Goal: Task Accomplishment & Management: Complete application form

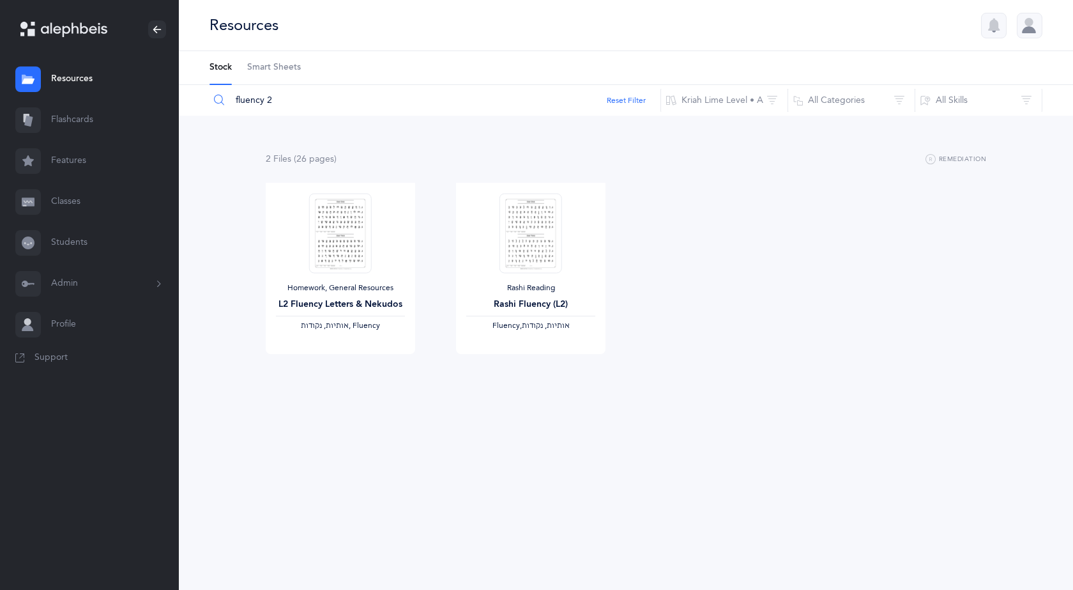
click at [58, 203] on link "Classes" at bounding box center [89, 201] width 179 height 41
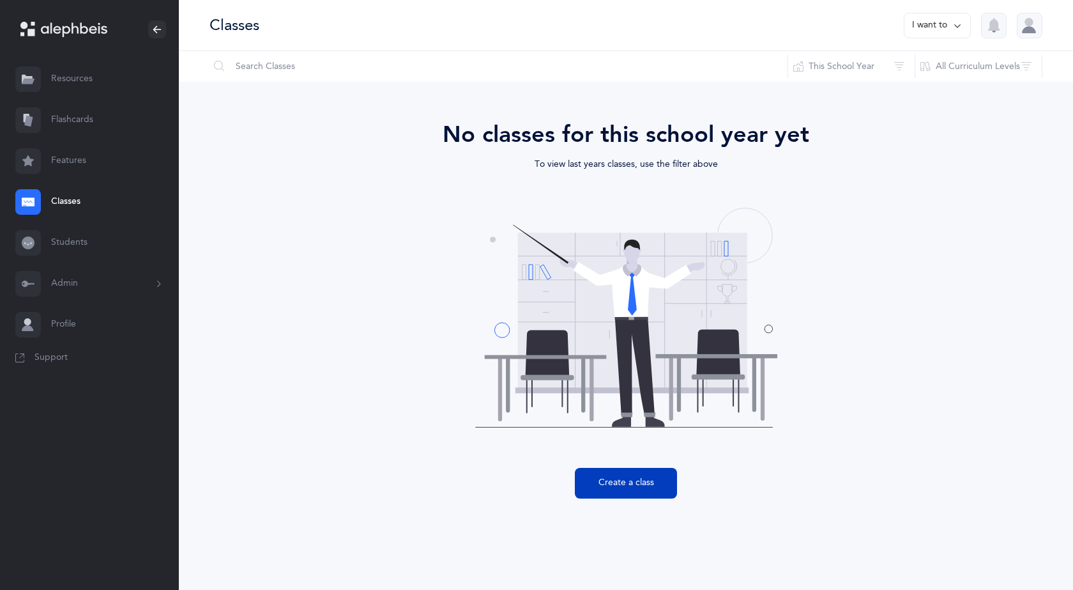
click at [630, 484] on button "Create a class" at bounding box center [626, 483] width 102 height 31
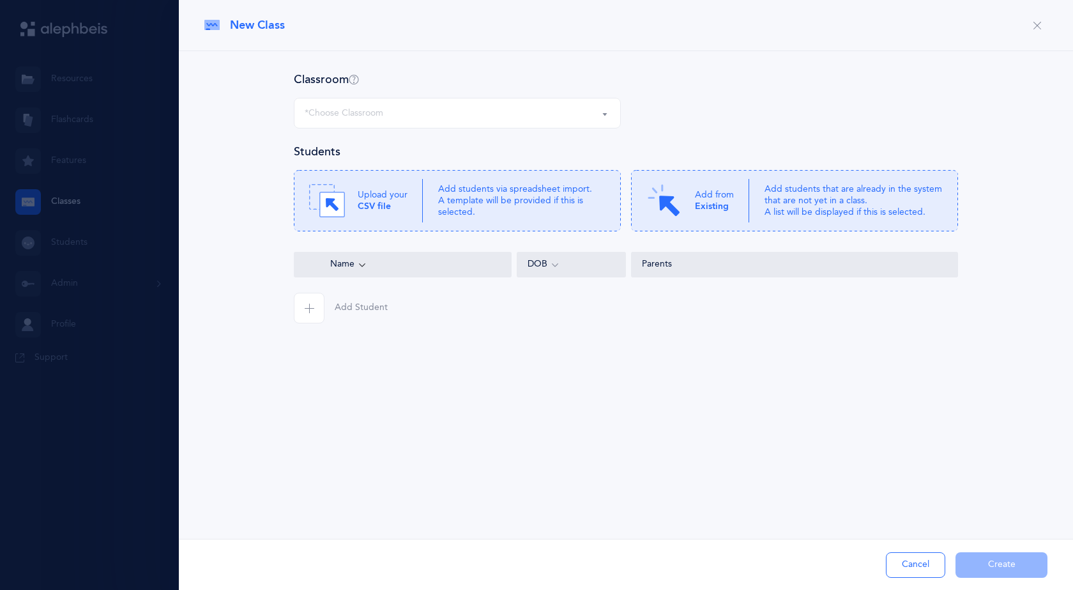
click at [430, 108] on div "*Choose Classroom" at bounding box center [457, 113] width 305 height 22
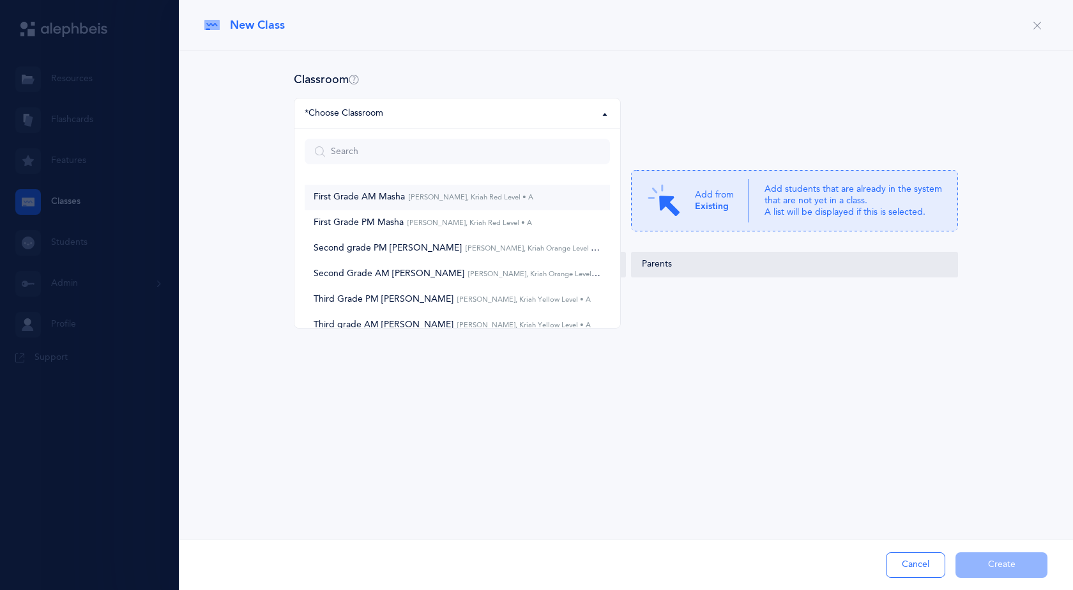
click at [393, 195] on span "First Grade AM Masha Masha Hoffman, Kriah Red Level • A" at bounding box center [424, 198] width 220 height 12
select select "621"
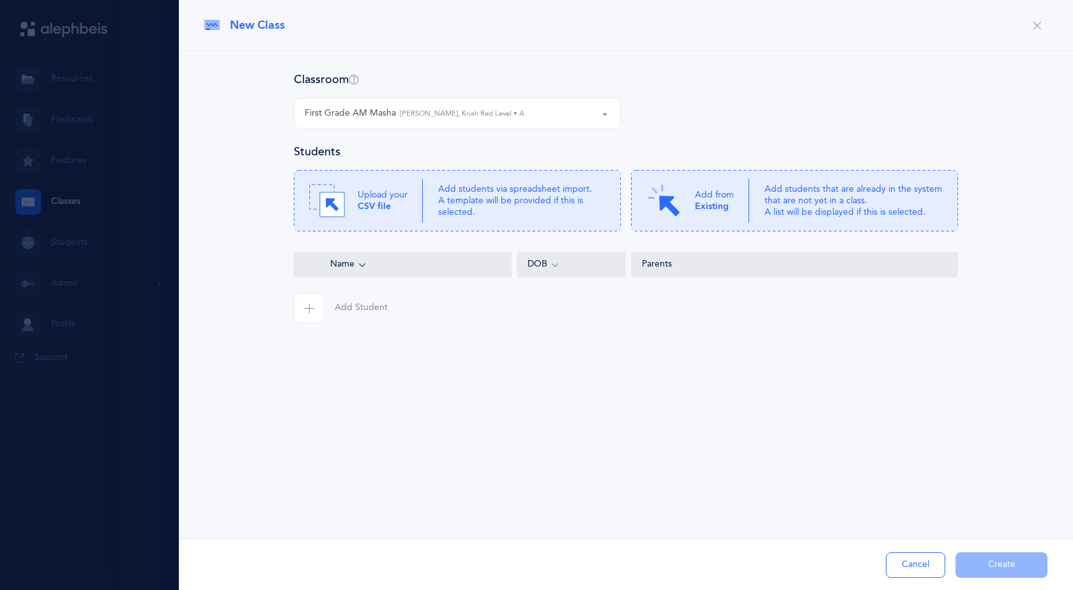
click at [393, 195] on p "Upload your CSV file" at bounding box center [383, 200] width 50 height 23
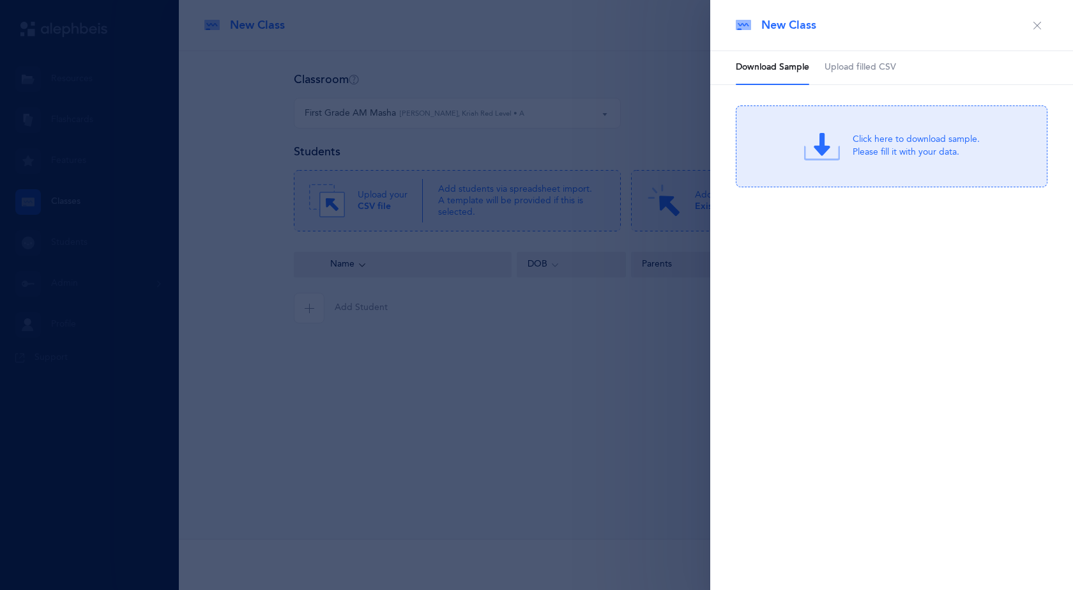
click at [846, 68] on span "Upload filled CSV" at bounding box center [861, 67] width 72 height 13
click at [843, 174] on div "Drag & drop to upload or Click Here to choose a file Drag & drop to upload Proc…" at bounding box center [892, 146] width 312 height 82
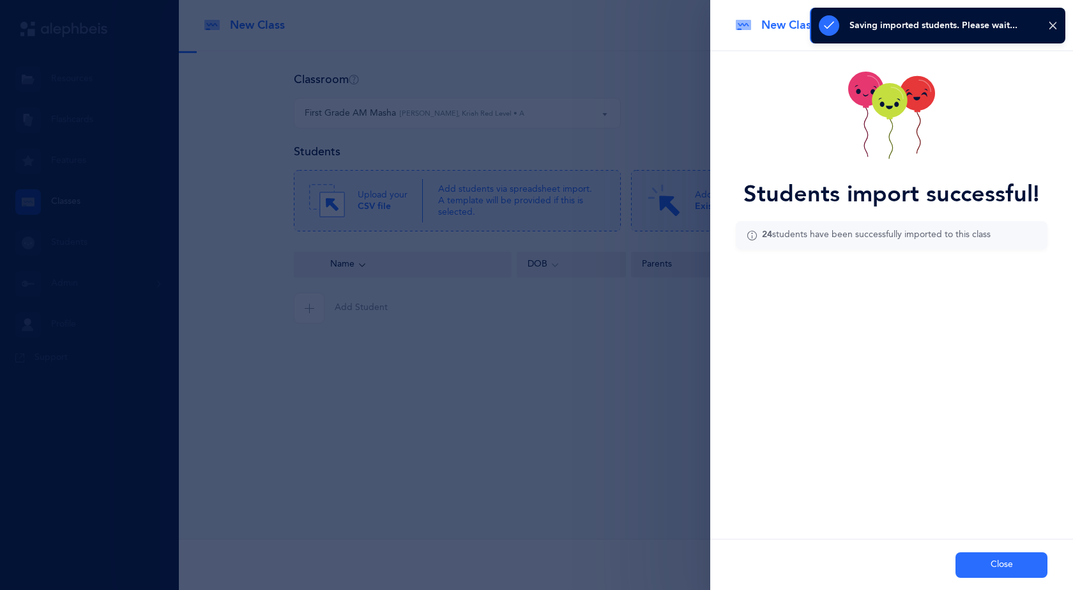
click at [1010, 558] on button "Close" at bounding box center [1002, 565] width 92 height 26
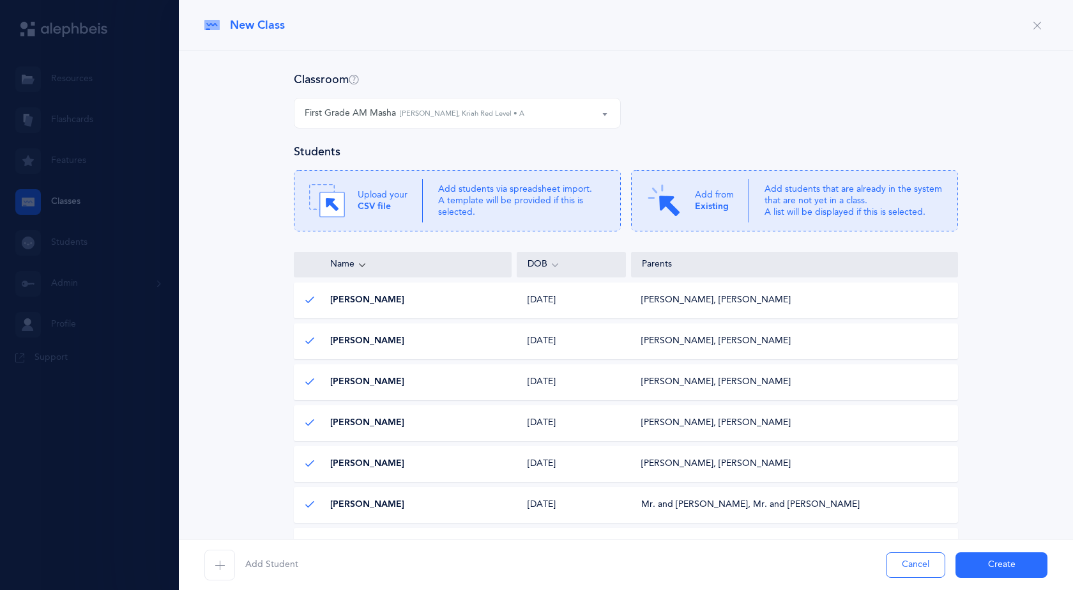
click at [995, 557] on button "Create" at bounding box center [1002, 565] width 92 height 26
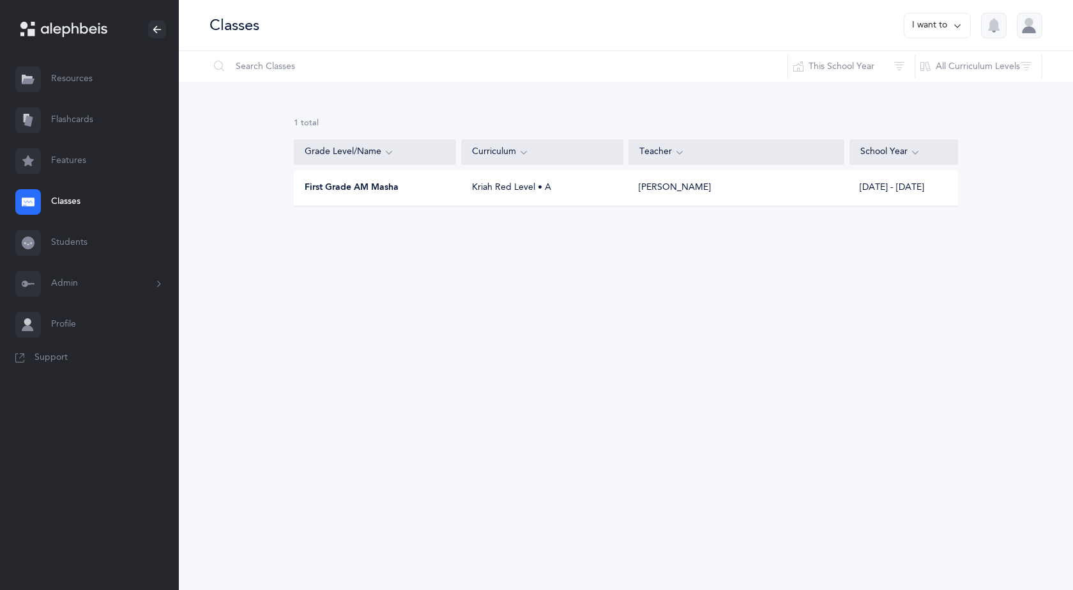
click at [948, 30] on button "I want to" at bounding box center [937, 26] width 67 height 26
click at [908, 93] on button "Add new" at bounding box center [924, 88] width 71 height 23
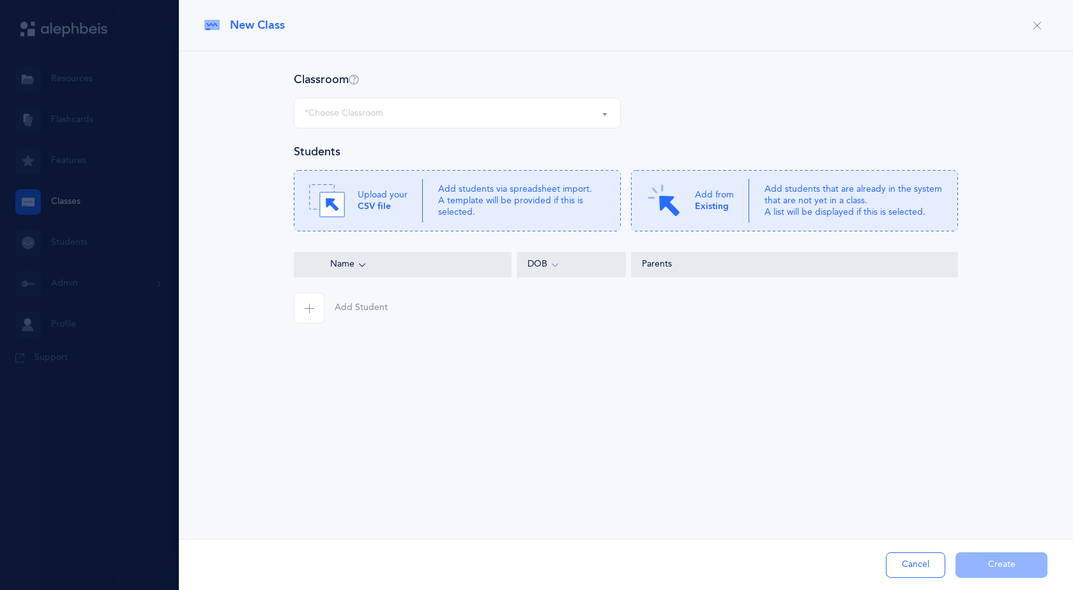
click at [388, 119] on div "*Choose Classroom" at bounding box center [457, 113] width 305 height 22
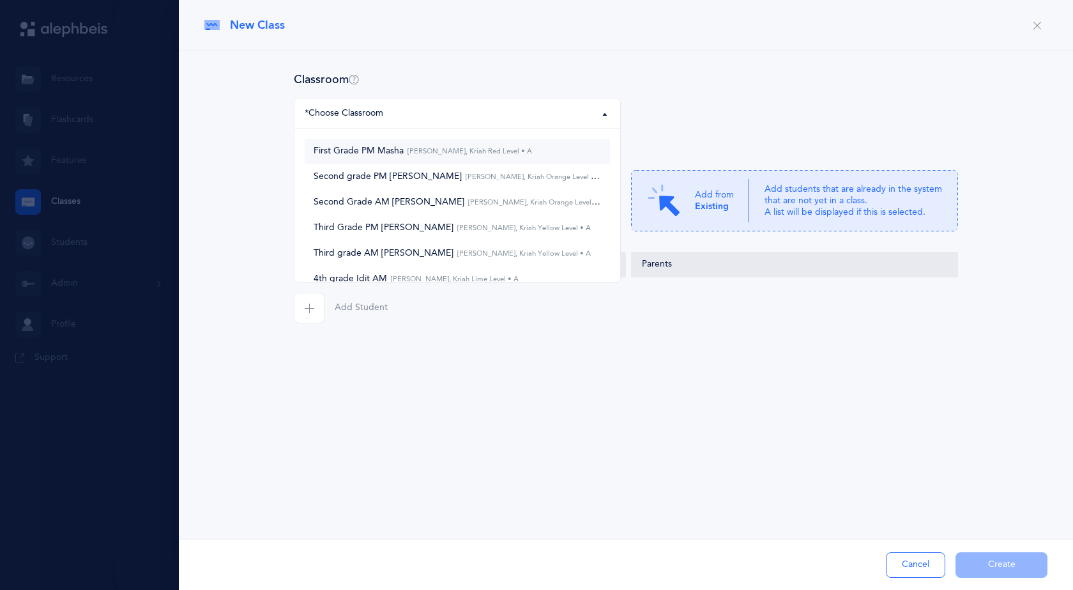
click at [408, 151] on small "Masha Hoffman, Kriah Red Level • A" at bounding box center [468, 151] width 128 height 8
select select "627"
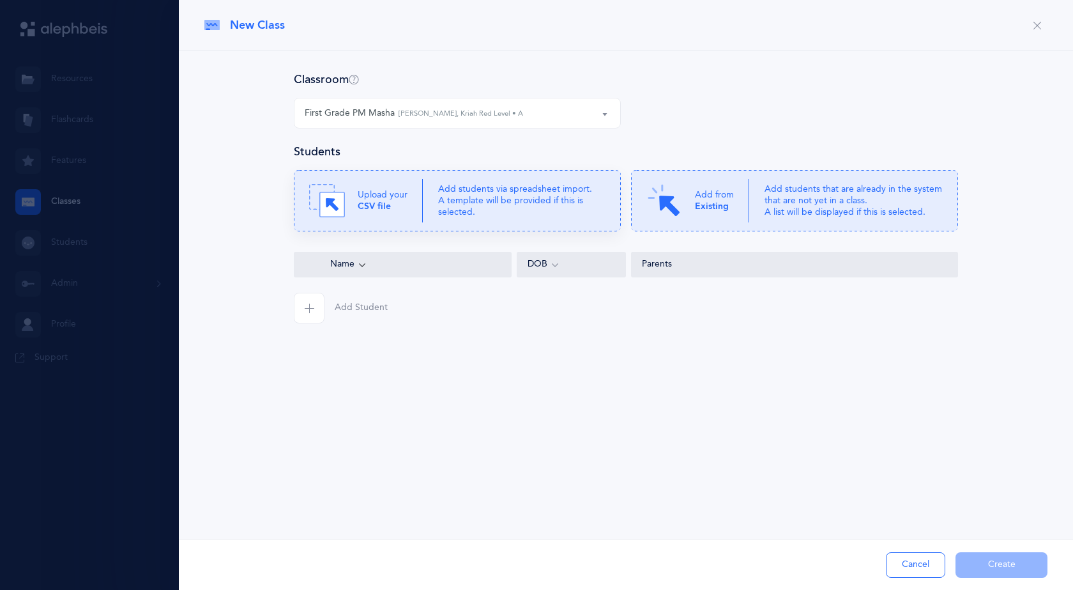
click at [529, 213] on p "Add students via spreadsheet import. A template will be provided if this is sel…" at bounding box center [521, 200] width 167 height 35
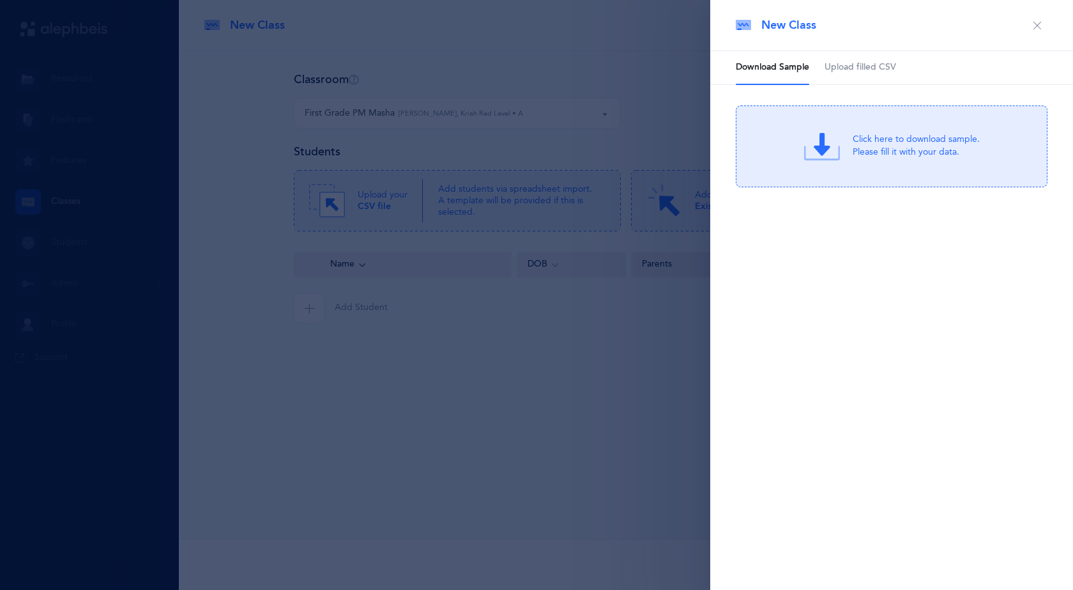
click at [854, 71] on span "Upload filled CSV" at bounding box center [861, 67] width 72 height 13
click at [955, 139] on div "Drag & drop to upload" at bounding box center [917, 138] width 122 height 16
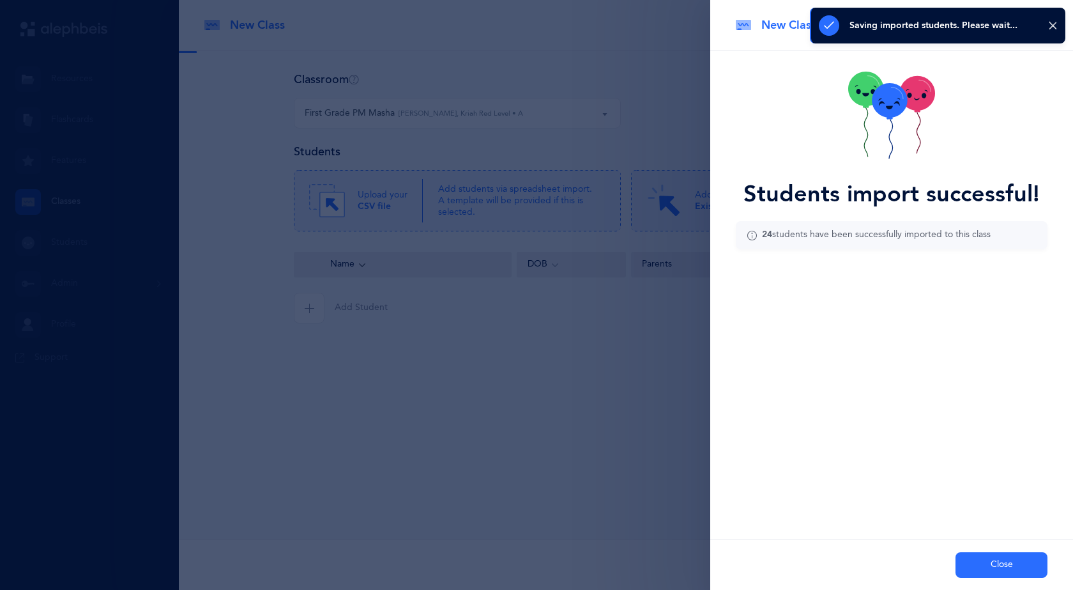
click at [1004, 567] on button "Close" at bounding box center [1002, 565] width 92 height 26
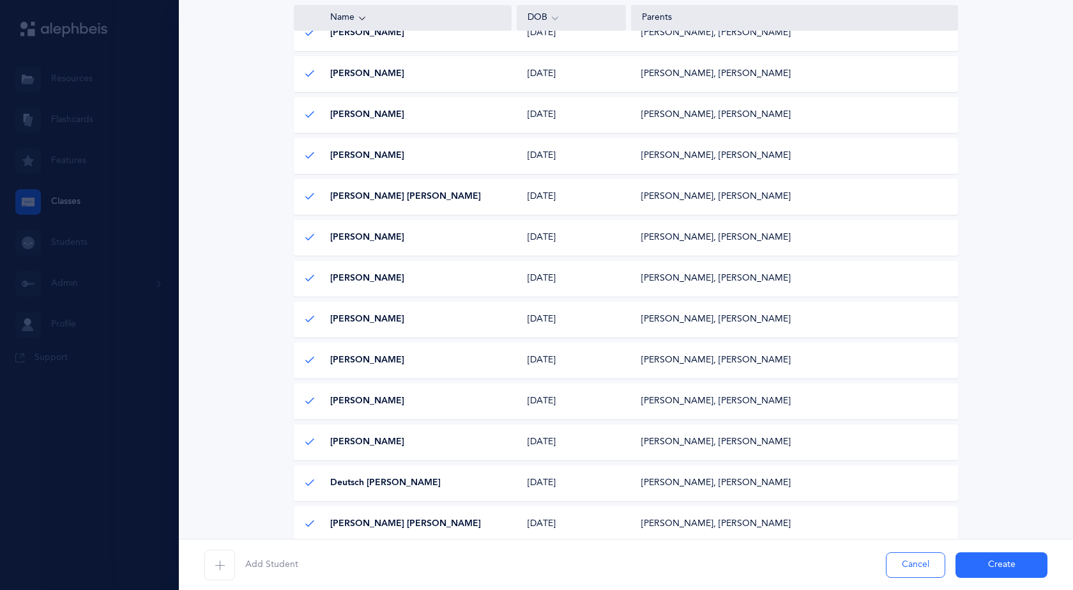
scroll to position [319, 0]
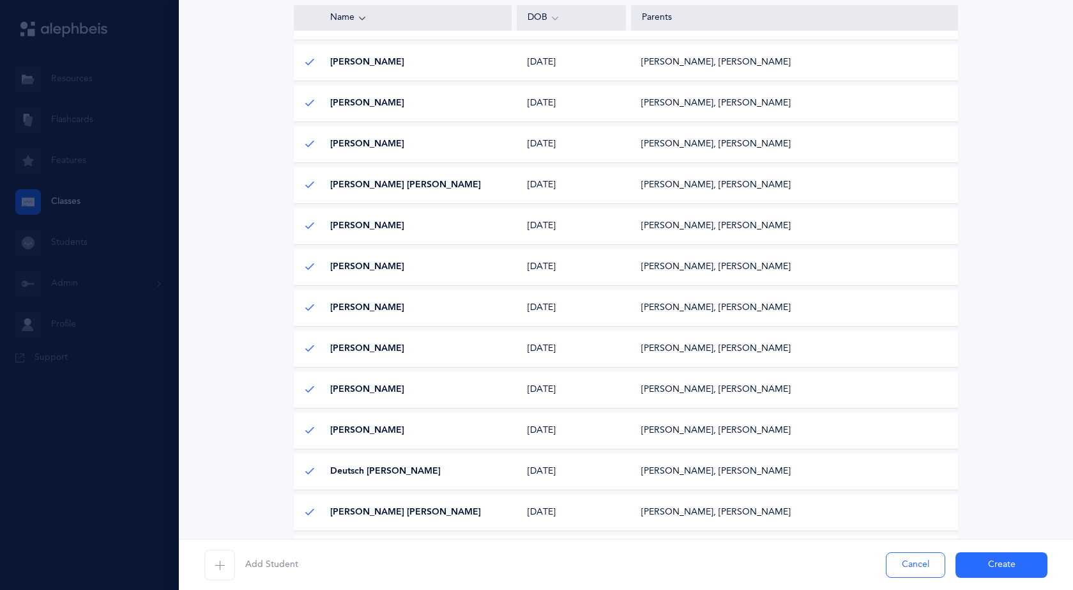
click at [1002, 550] on div "Add Student Cancel Create" at bounding box center [626, 564] width 895 height 51
click at [1014, 560] on button "Create" at bounding box center [1002, 565] width 92 height 26
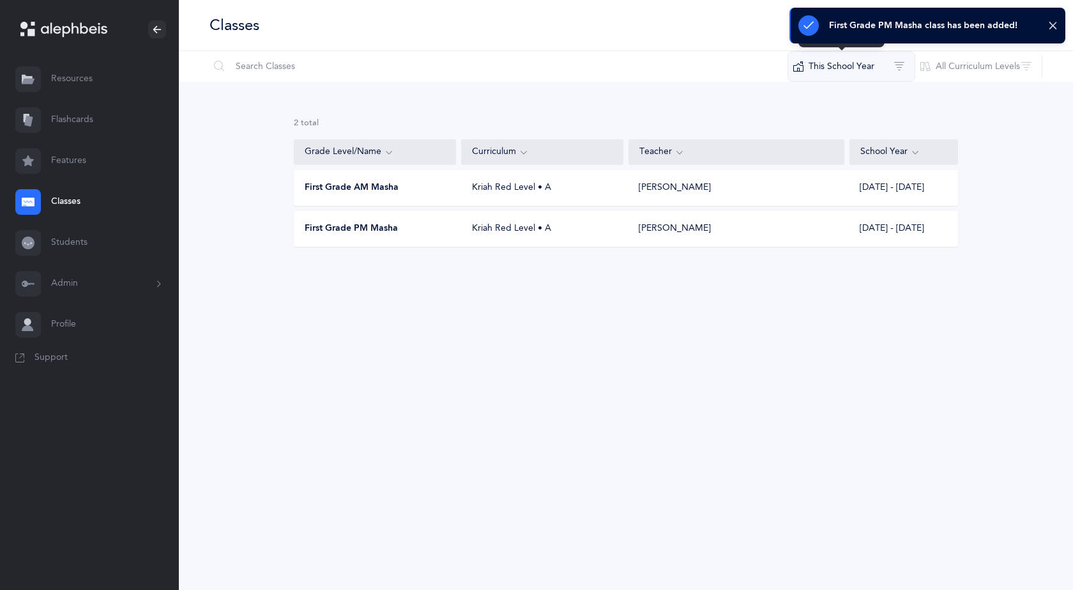
click at [898, 69] on button "This School Year" at bounding box center [852, 66] width 128 height 31
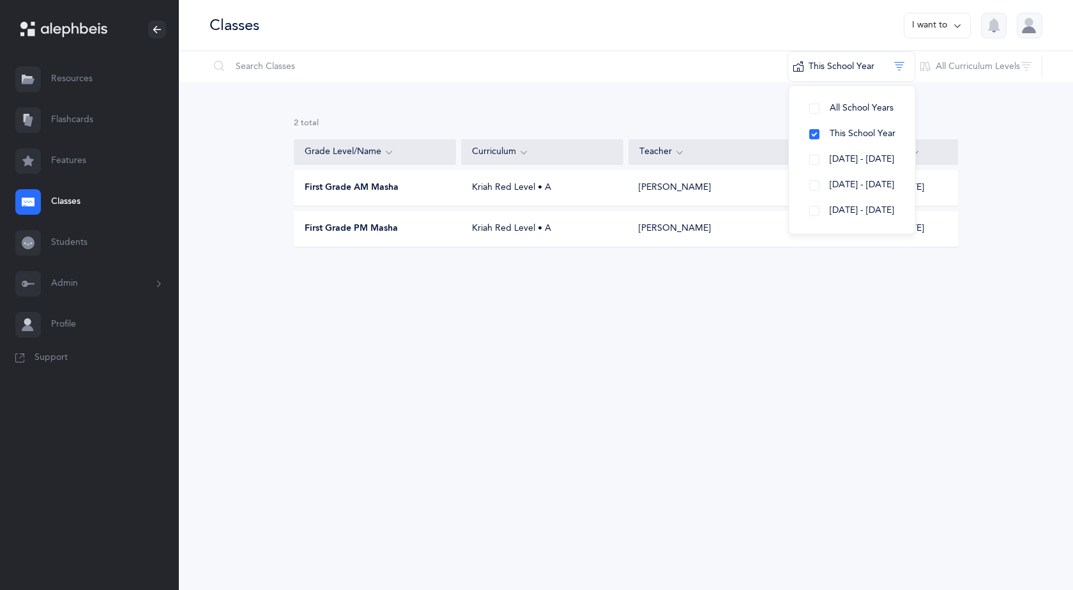
click at [969, 127] on div "2 results total Grade Level/Name Curriculum Teacher School Year First Grade AM …" at bounding box center [626, 192] width 895 height 221
click at [953, 27] on icon at bounding box center [958, 26] width 10 height 14
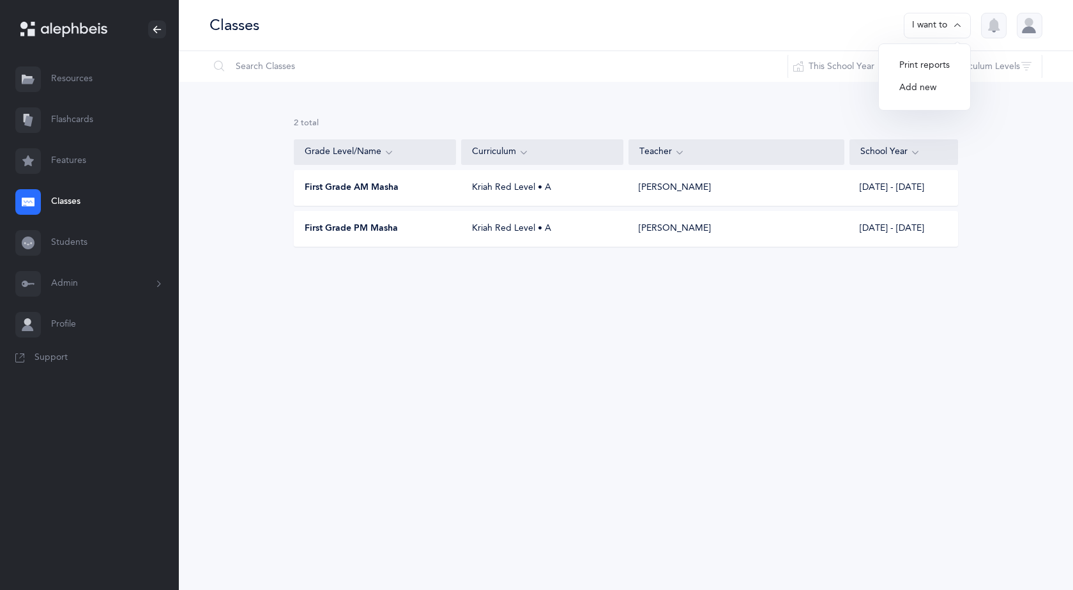
click at [927, 93] on button "Add new" at bounding box center [924, 88] width 71 height 23
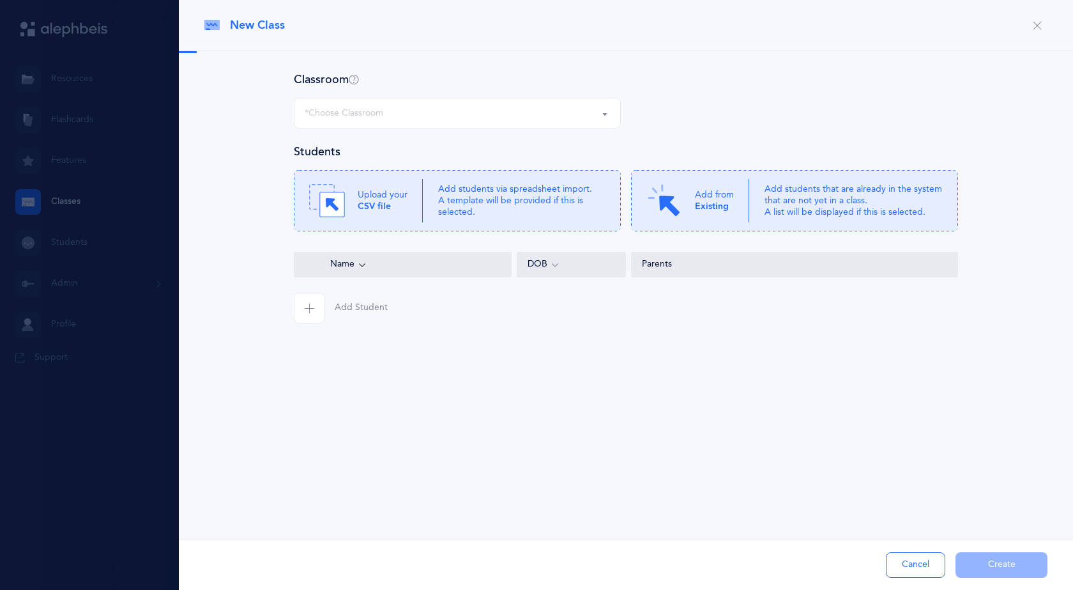
click at [427, 107] on div "*Choose Classroom" at bounding box center [457, 113] width 305 height 22
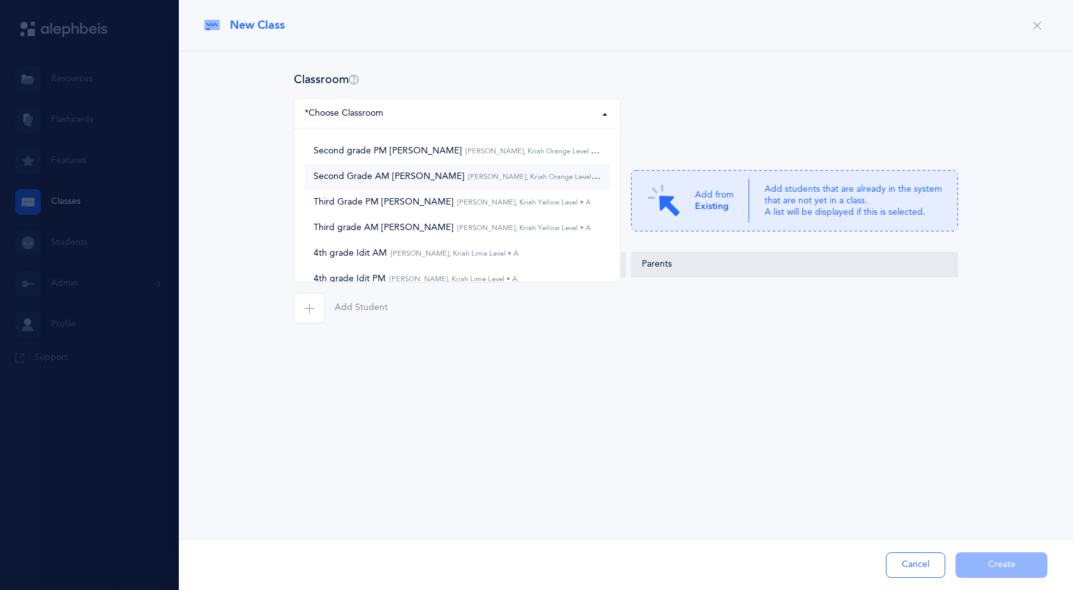
click at [465, 178] on small "Naomi Hollander, Kriah Orange Level • A" at bounding box center [535, 177] width 140 height 8
select select "630"
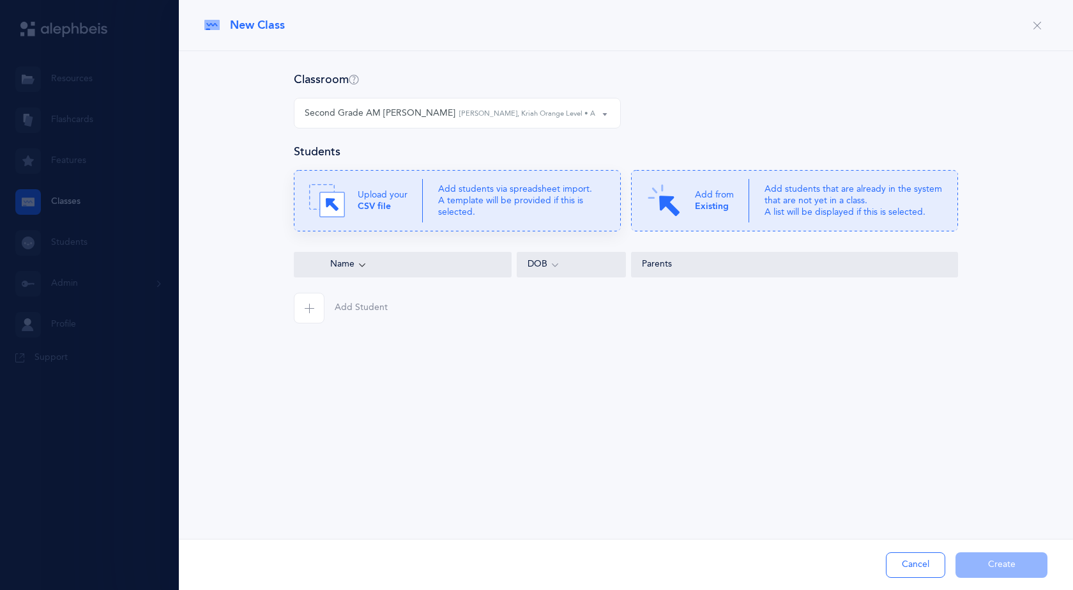
click at [524, 187] on p "Add students via spreadsheet import. A template will be provided if this is sel…" at bounding box center [521, 200] width 167 height 35
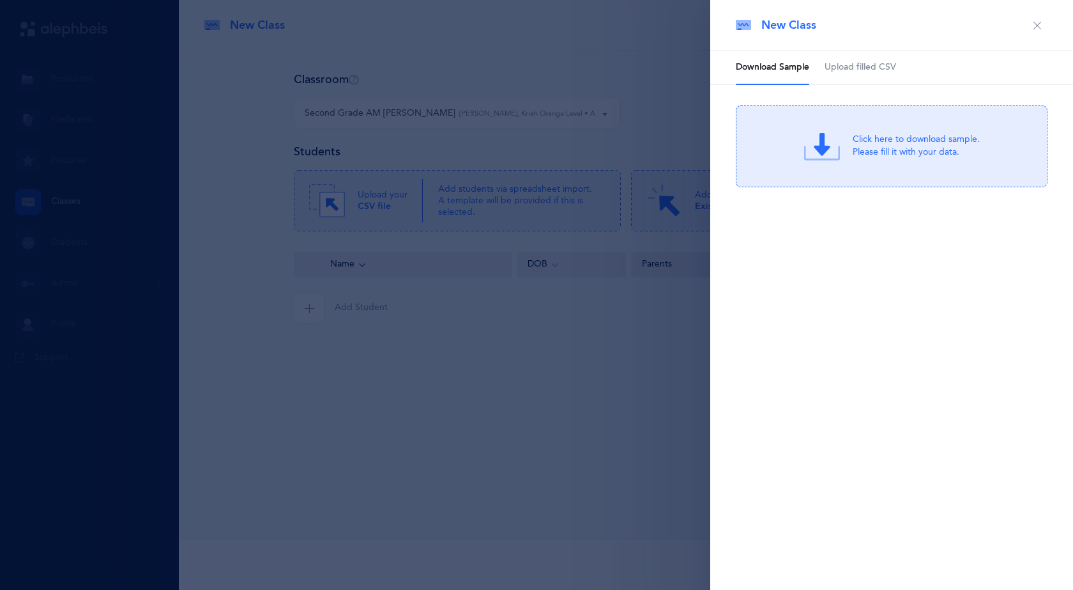
click at [875, 63] on span "Upload filled CSV" at bounding box center [861, 67] width 72 height 13
click at [918, 130] on div "Drag & drop to upload" at bounding box center [917, 138] width 122 height 16
click at [852, 135] on div "Drag & drop to upload or Click Here to choose a file" at bounding box center [892, 146] width 171 height 36
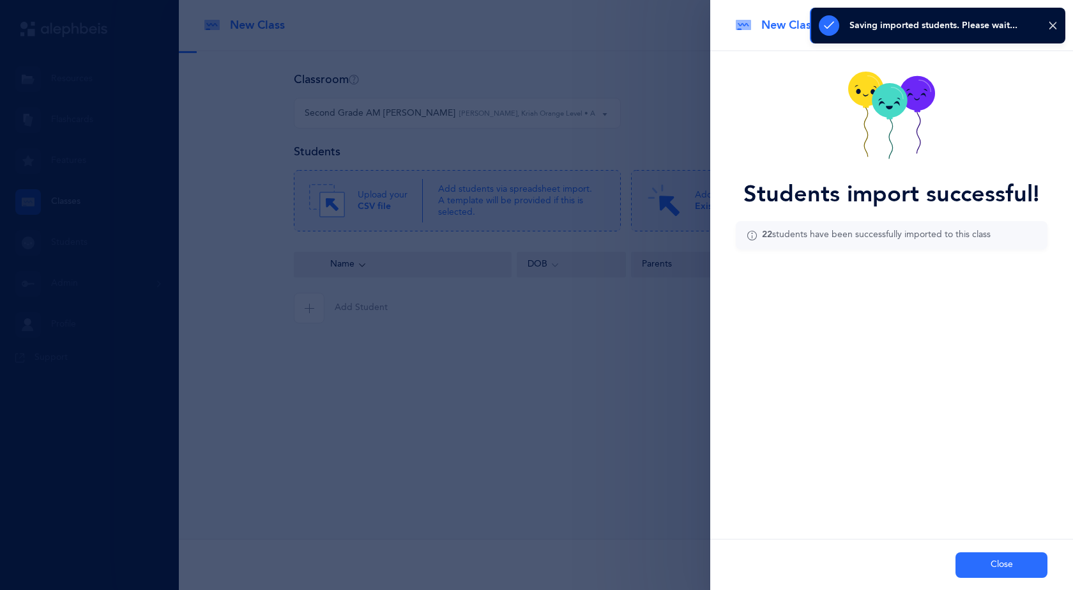
click at [1000, 561] on button "Close" at bounding box center [1002, 565] width 92 height 26
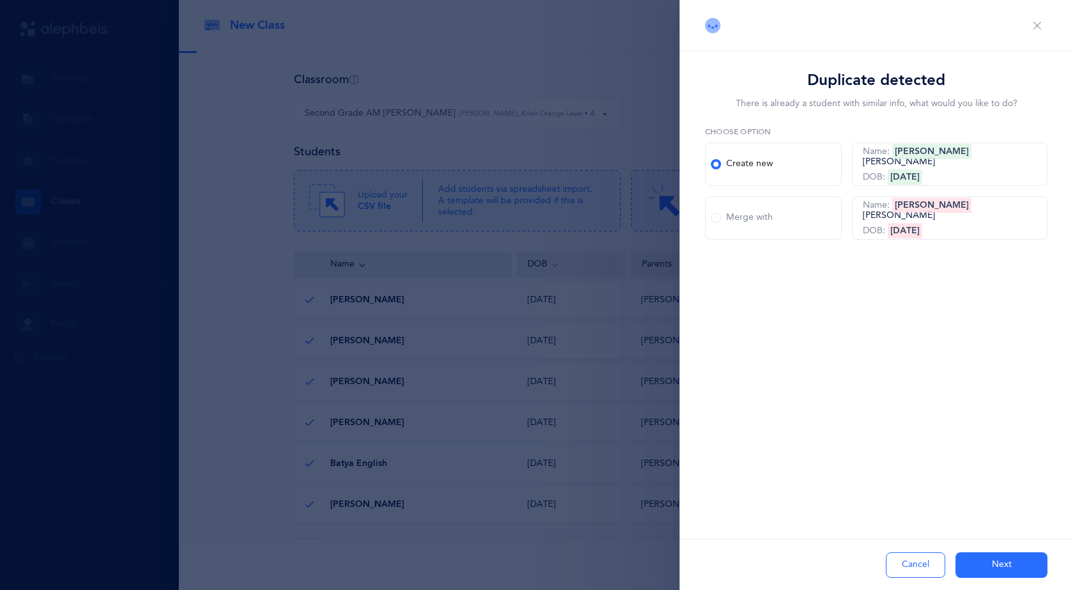
click at [990, 550] on div "Cancel Next" at bounding box center [877, 564] width 394 height 51
click at [884, 303] on div "Duplicate detected There is already a student with similar info, what would you…" at bounding box center [877, 186] width 394 height 270
click at [723, 218] on div "Merge with" at bounding box center [742, 217] width 62 height 13
click at [0, 0] on input "Merge with" at bounding box center [0, 0] width 0 height 0
click at [716, 217] on span at bounding box center [716, 218] width 10 height 10
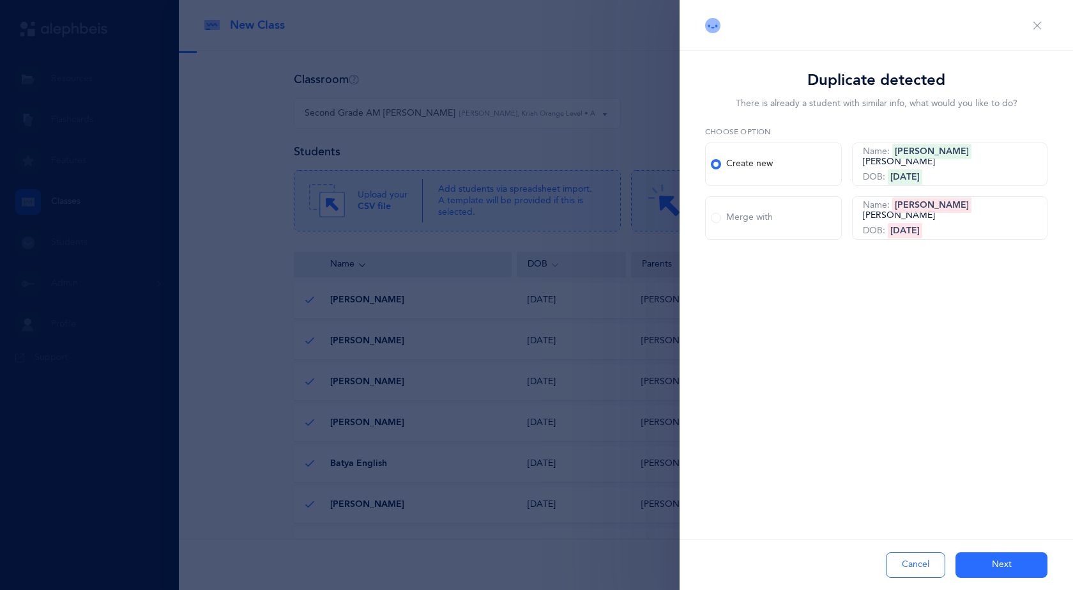
click at [0, 0] on input "Merge with" at bounding box center [0, 0] width 0 height 0
click at [905, 388] on div "Duplicate detected There is already a student with similar info, what would you…" at bounding box center [877, 295] width 394 height 590
click at [994, 568] on button "Next" at bounding box center [1002, 565] width 92 height 26
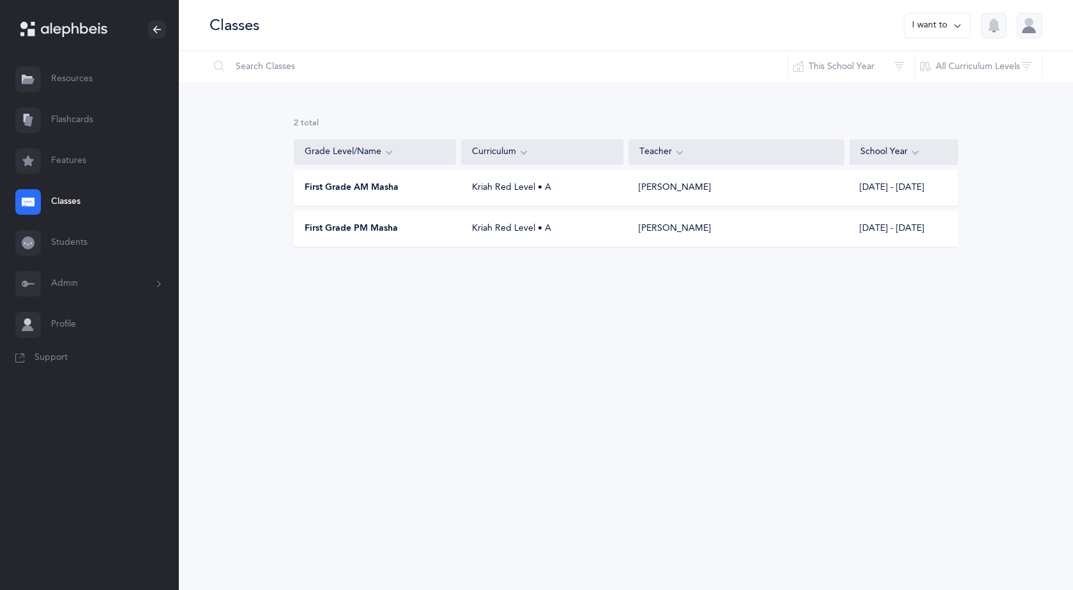
click at [946, 24] on button "I want to" at bounding box center [937, 26] width 67 height 26
click at [926, 82] on button "Add new" at bounding box center [924, 88] width 71 height 23
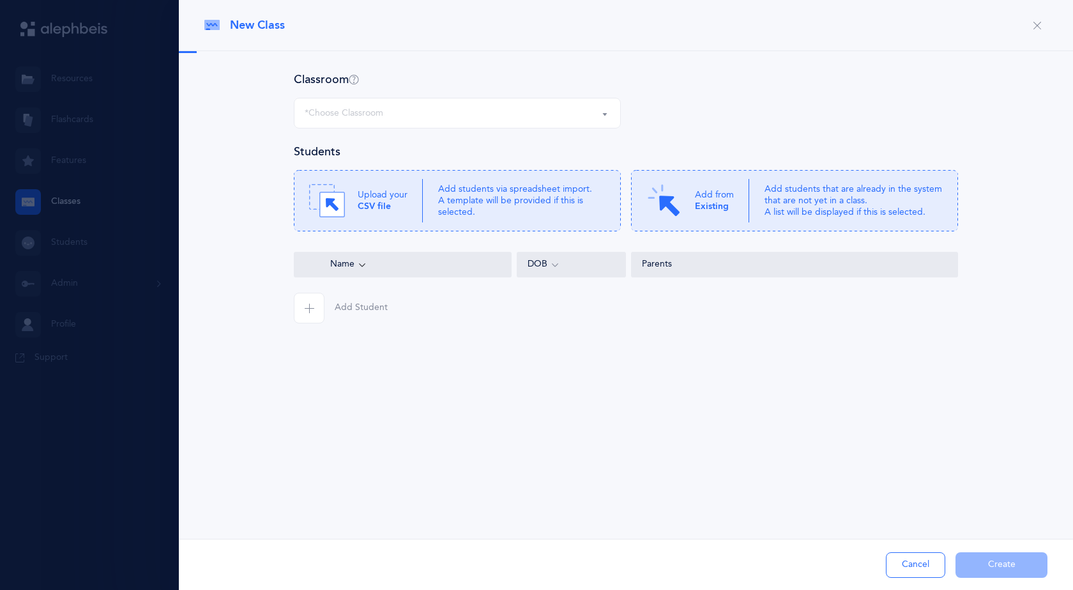
click at [370, 107] on div "*Choose Classroom" at bounding box center [344, 113] width 79 height 13
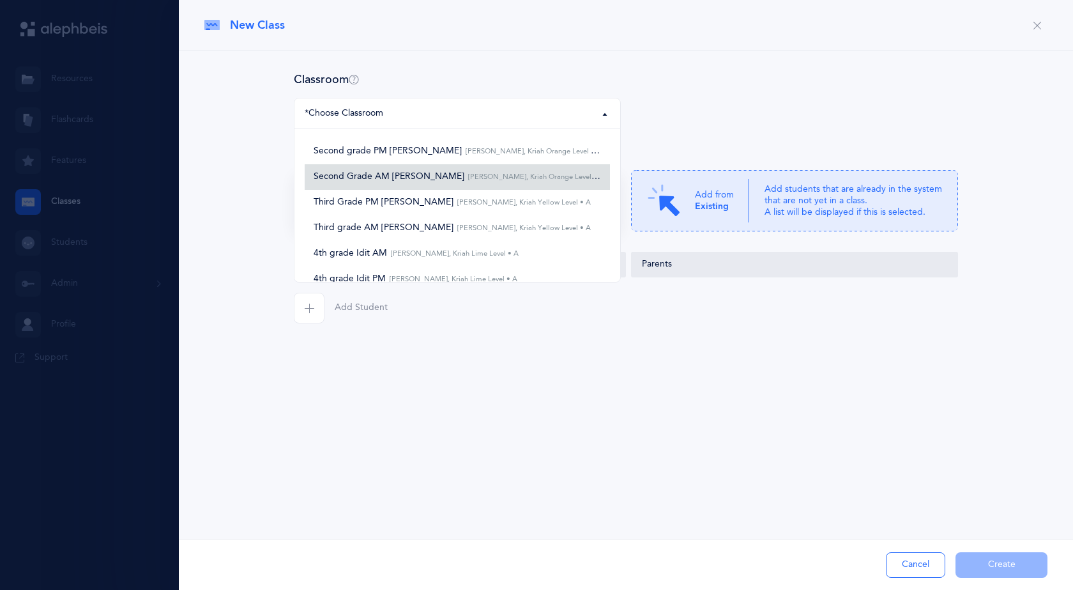
click at [392, 176] on span "Second Grade AM Naomi Naomi Hollander, Kriah Orange Level • A" at bounding box center [458, 177] width 288 height 12
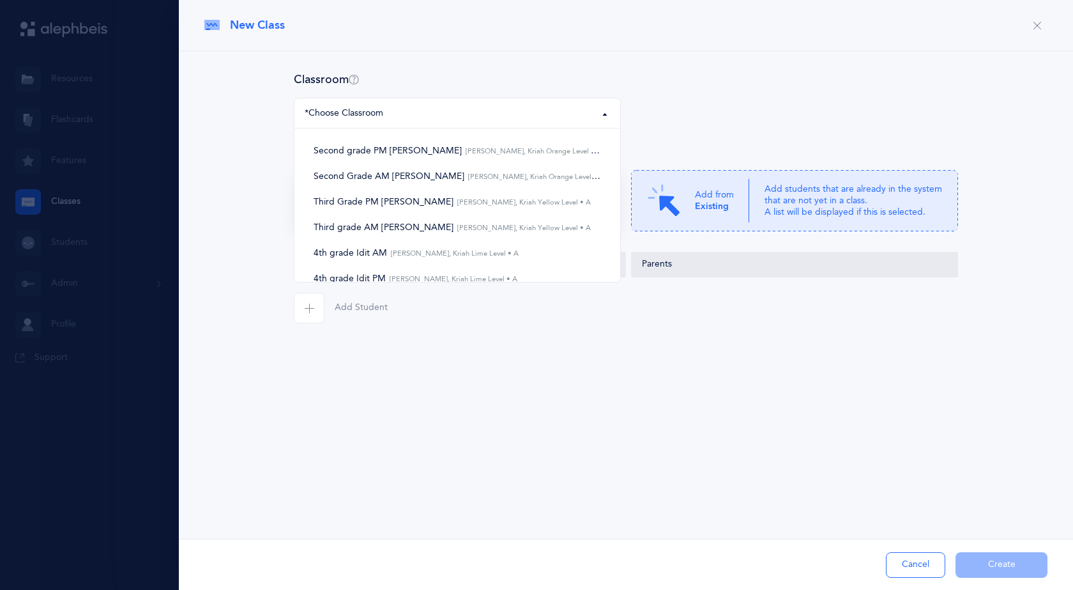
select select "630"
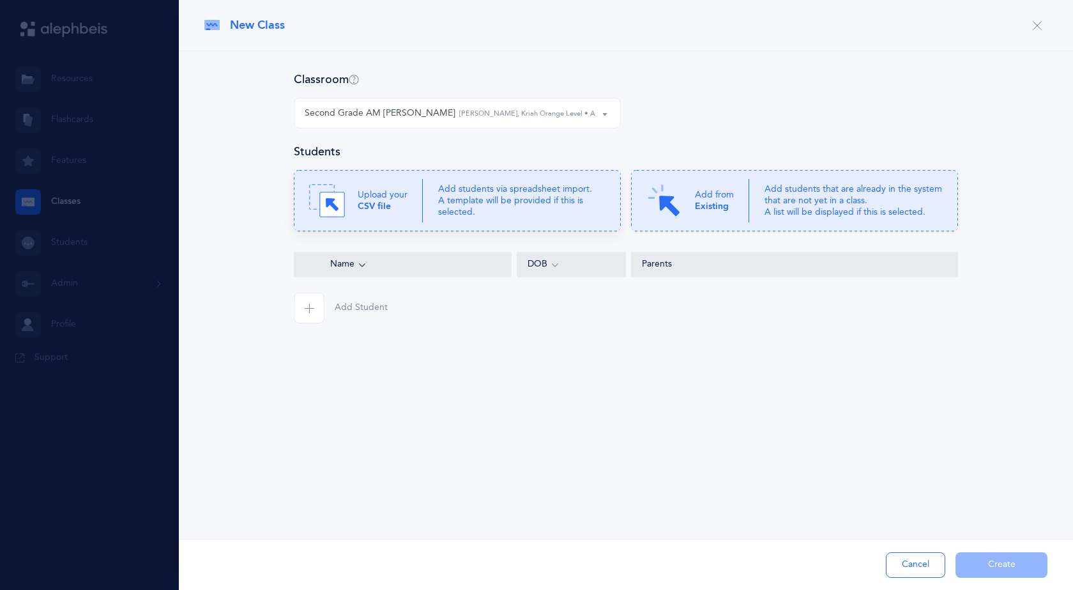
click at [439, 213] on p "Add students via spreadsheet import. A template will be provided if this is sel…" at bounding box center [521, 200] width 167 height 35
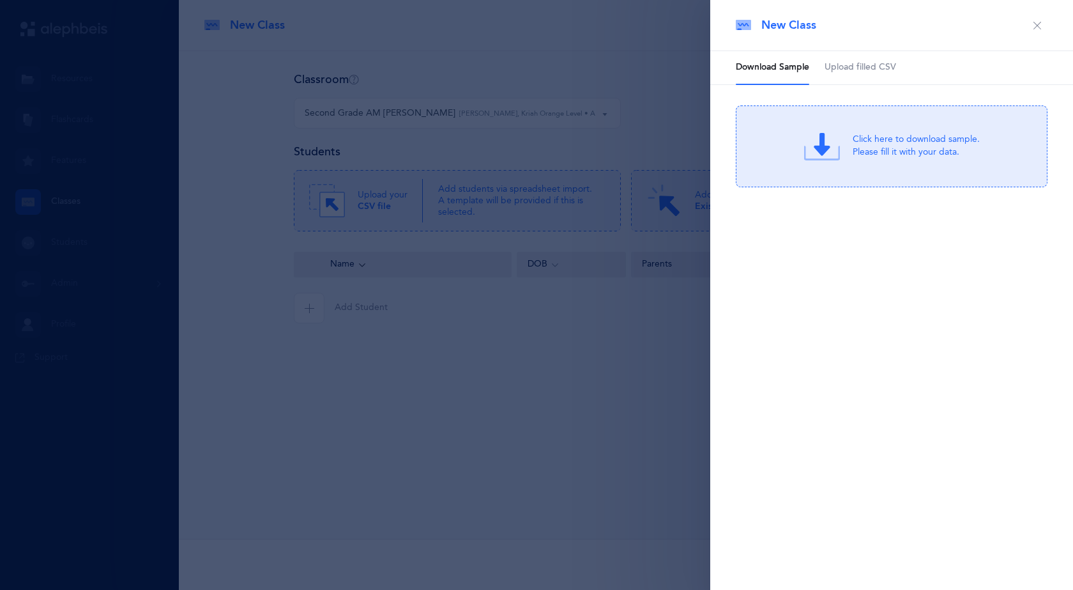
click at [856, 66] on span "Upload filled CSV" at bounding box center [861, 67] width 72 height 13
click at [859, 152] on div "or Click Here to choose a file" at bounding box center [917, 156] width 122 height 13
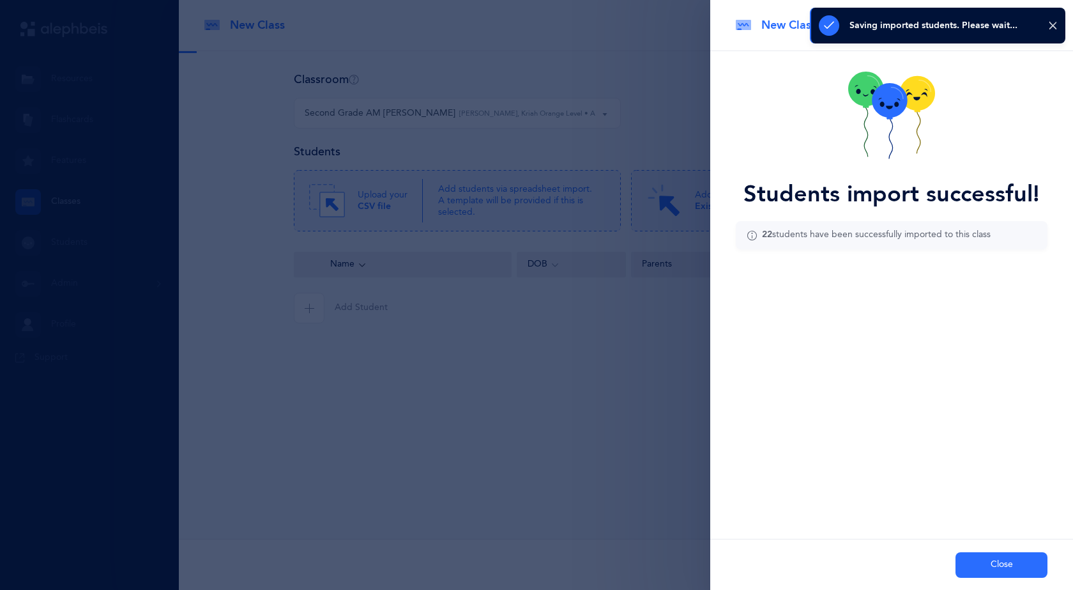
click at [1012, 560] on button "Close" at bounding box center [1002, 565] width 92 height 26
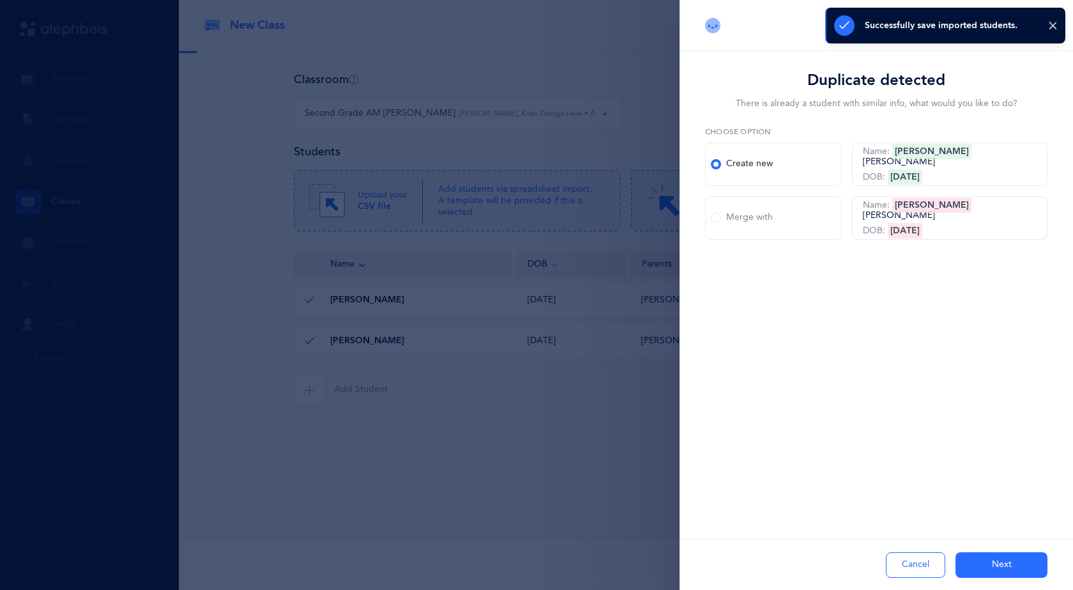
click at [712, 218] on span at bounding box center [716, 218] width 10 height 10
click at [0, 0] on input "Merge with" at bounding box center [0, 0] width 0 height 0
click at [1017, 562] on button "Next" at bounding box center [1002, 565] width 92 height 26
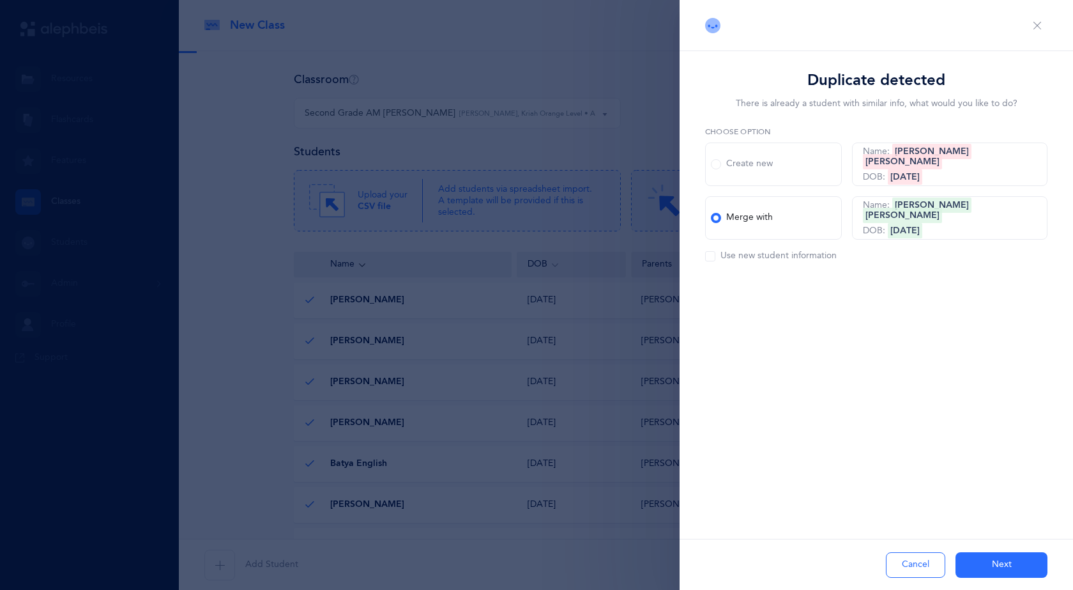
click at [788, 362] on div "Duplicate detected There is already a student with similar info, what would you…" at bounding box center [877, 295] width 394 height 590
click at [992, 565] on button "Next" at bounding box center [1002, 565] width 92 height 26
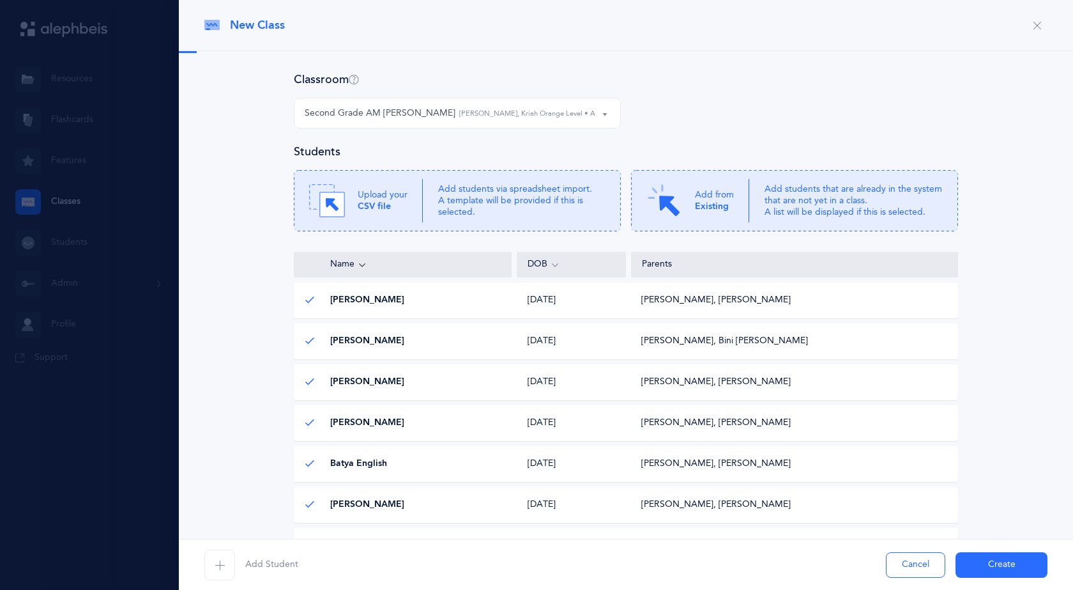
click at [1010, 567] on button "Create" at bounding box center [1002, 565] width 92 height 26
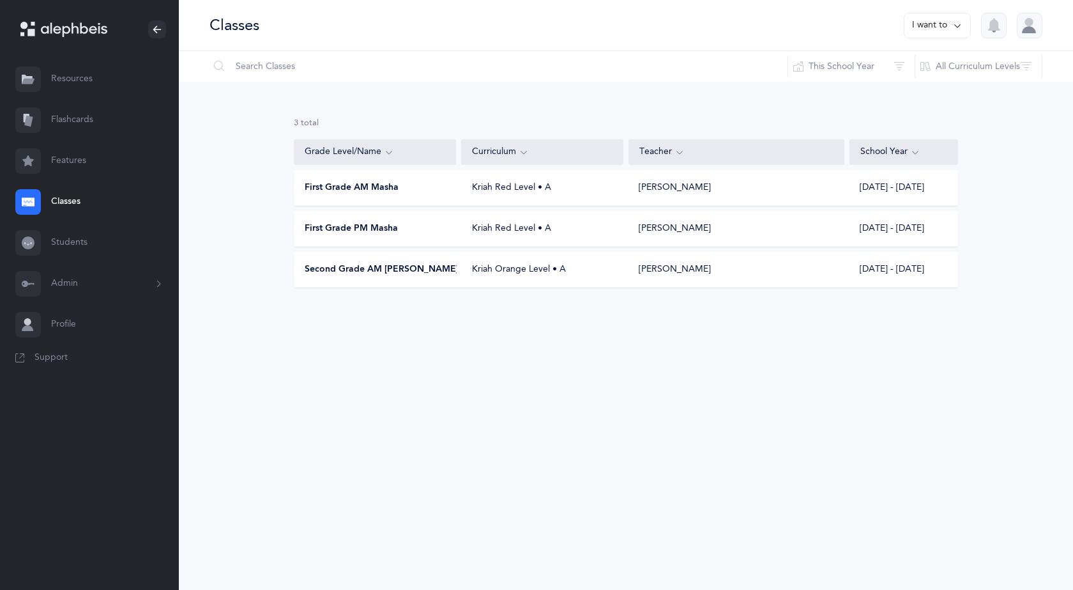
click at [946, 24] on button "I want to" at bounding box center [937, 26] width 67 height 26
click at [920, 89] on button "Add new" at bounding box center [924, 88] width 71 height 23
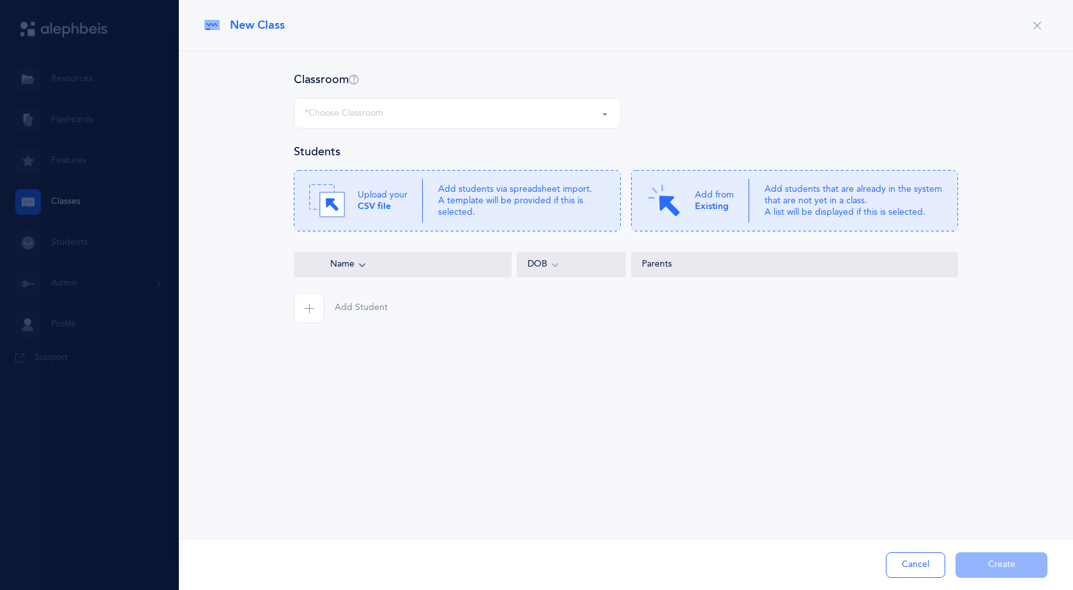
click at [438, 112] on div "*Choose Classroom" at bounding box center [457, 113] width 305 height 22
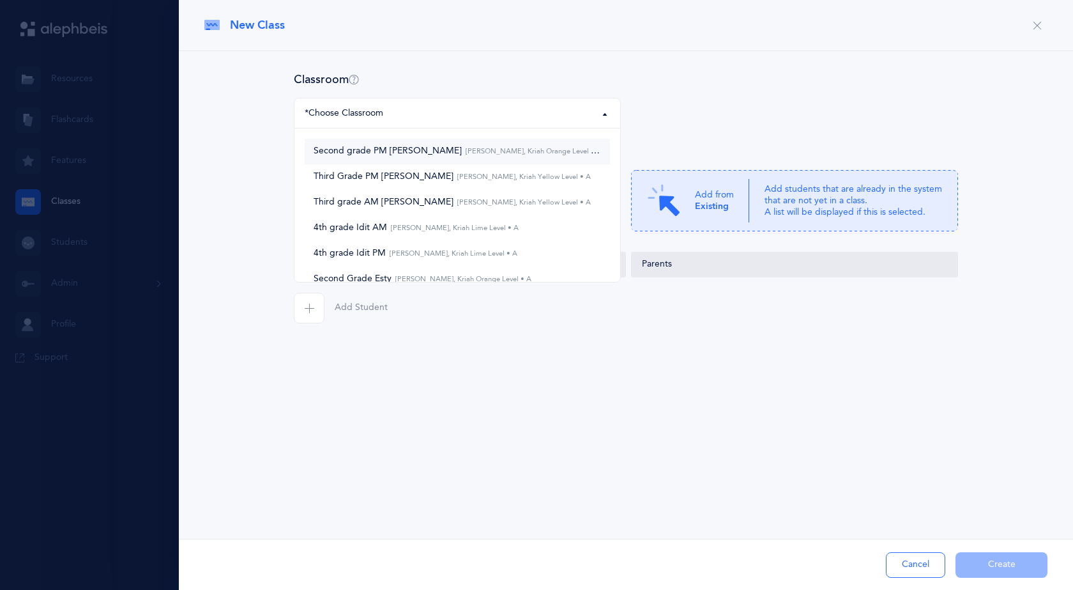
click at [427, 156] on span "Second grade PM Naomi Naomi Hollander, Kriah Orange Level • A" at bounding box center [458, 152] width 288 height 12
select select "567"
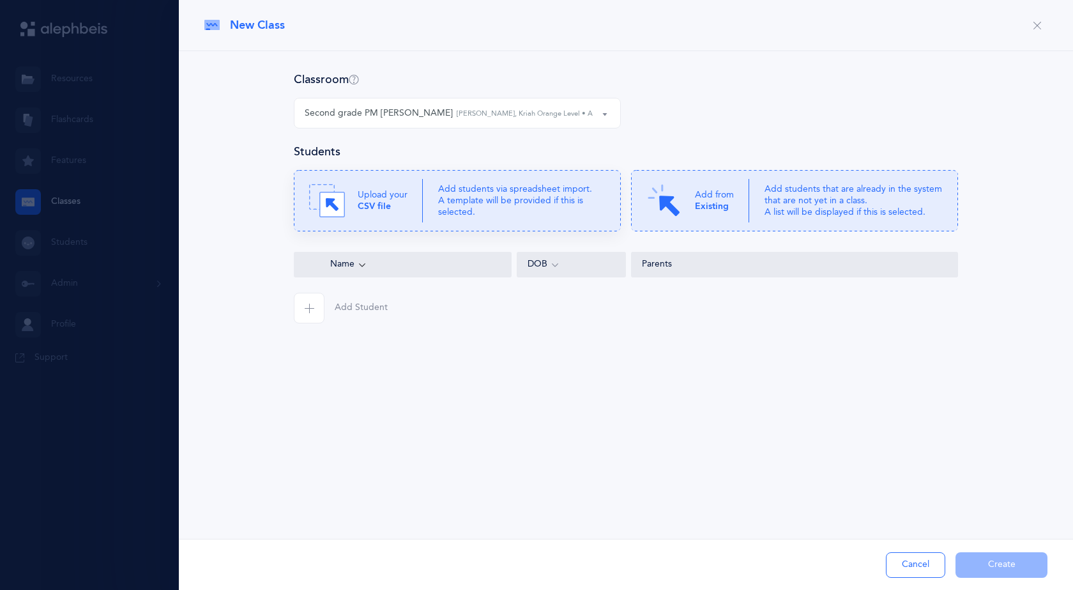
click at [470, 188] on p "Add students via spreadsheet import. A template will be provided if this is sel…" at bounding box center [521, 200] width 167 height 35
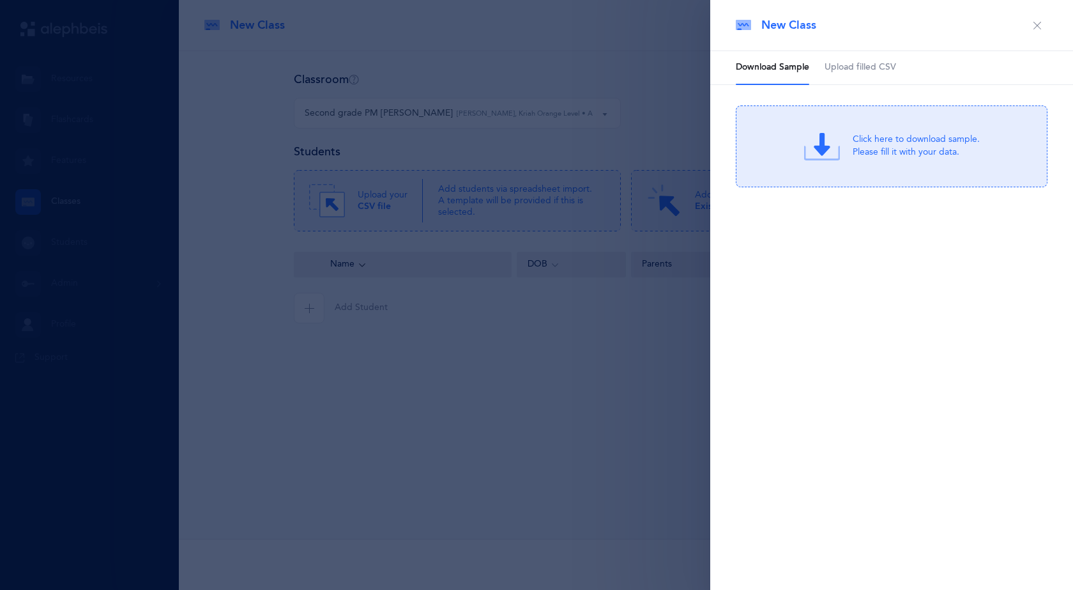
click at [850, 66] on span "Upload filled CSV" at bounding box center [861, 67] width 72 height 13
click at [850, 159] on div "Drag & drop to upload or Click Here to choose a file" at bounding box center [892, 146] width 171 height 36
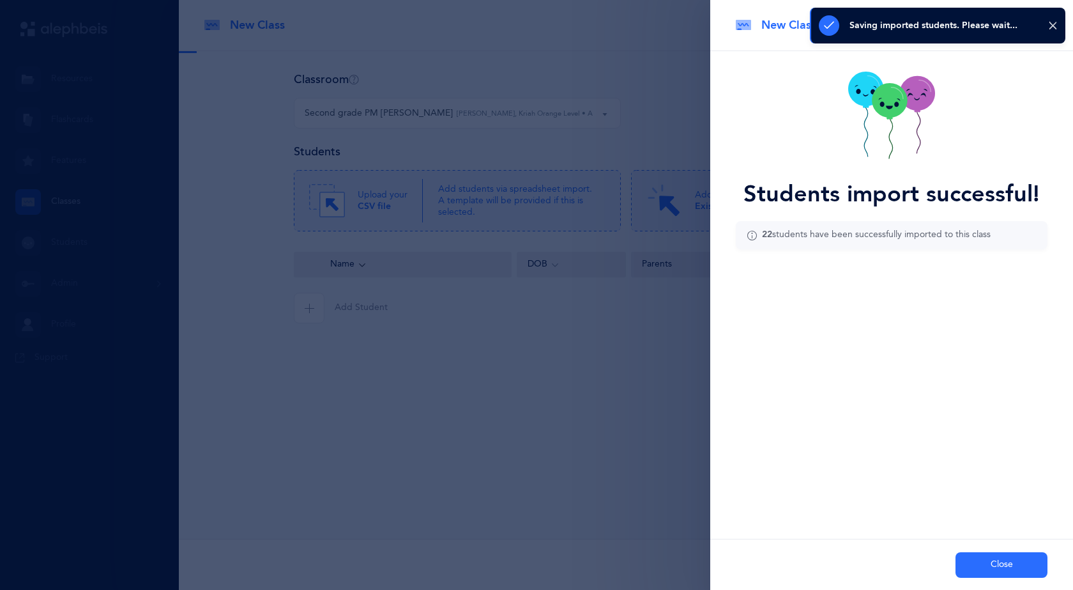
click at [1006, 563] on button "Close" at bounding box center [1002, 565] width 92 height 26
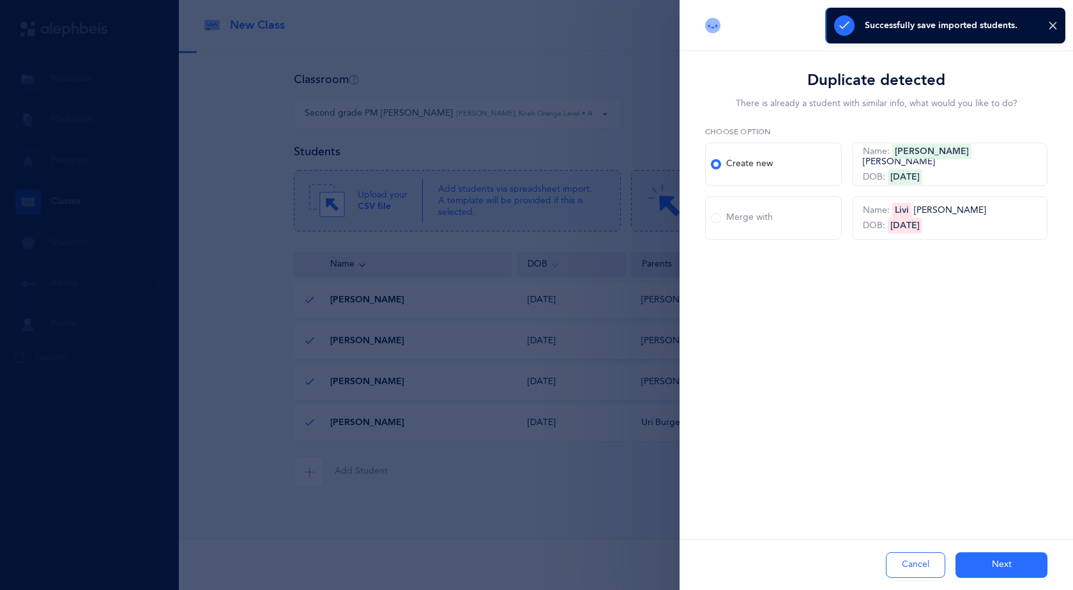
click at [712, 217] on span at bounding box center [716, 218] width 10 height 10
click at [0, 0] on input "Merge with" at bounding box center [0, 0] width 0 height 0
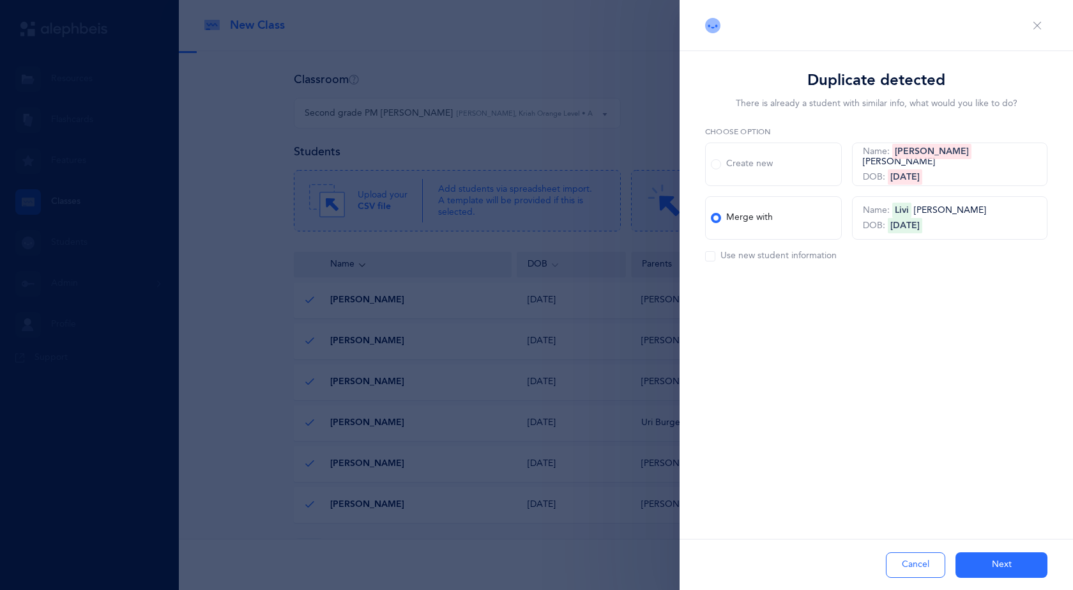
click at [1013, 566] on button "Next" at bounding box center [1002, 565] width 92 height 26
click at [1007, 565] on button "Next" at bounding box center [1002, 565] width 92 height 26
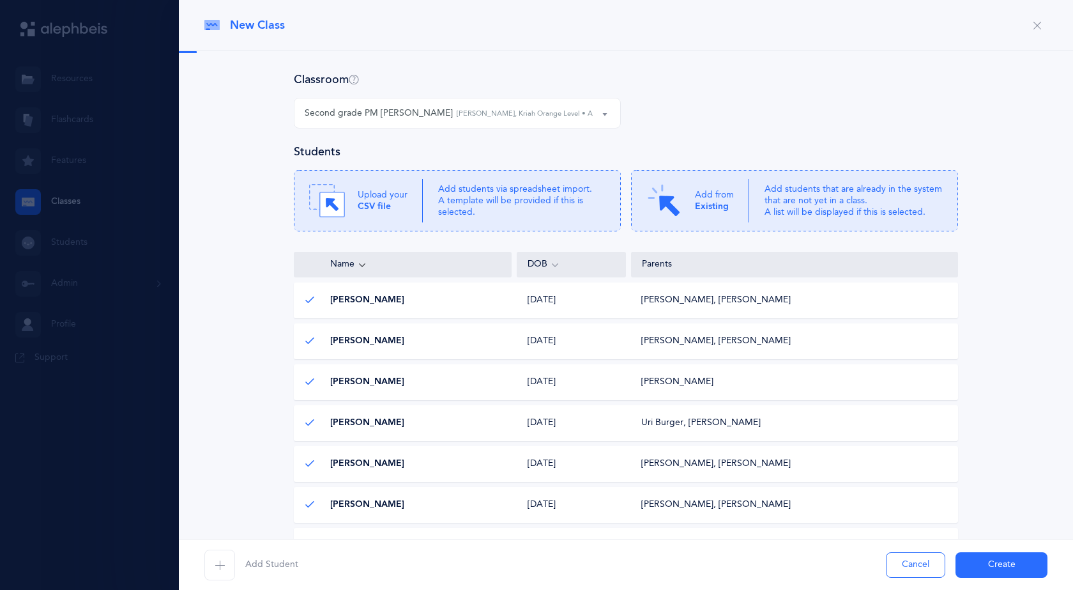
click at [1006, 572] on button "Create" at bounding box center [1002, 565] width 92 height 26
click at [1009, 560] on div "Add Student Cancel Creating" at bounding box center [626, 564] width 895 height 51
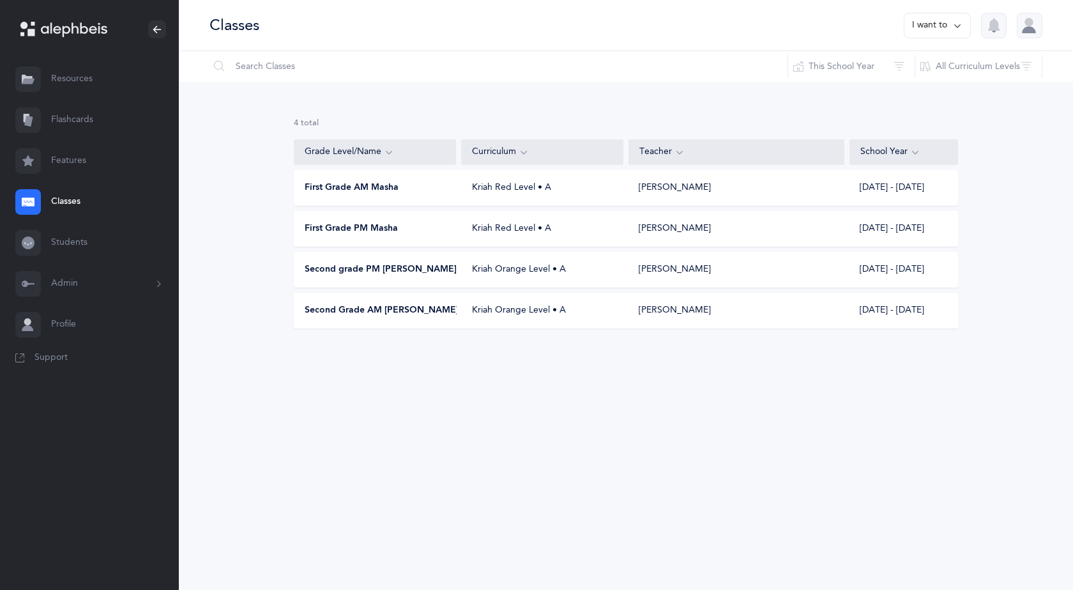
click at [962, 30] on icon at bounding box center [958, 26] width 10 height 14
click at [928, 91] on button "Add new" at bounding box center [924, 88] width 71 height 23
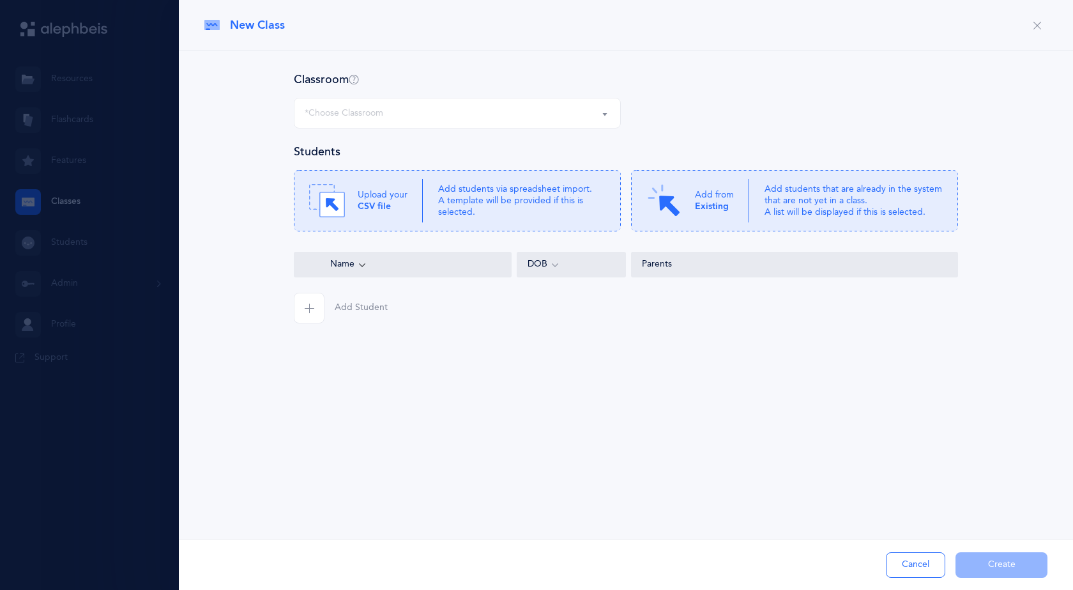
click at [603, 112] on button "*Choose Classroom" at bounding box center [457, 113] width 327 height 31
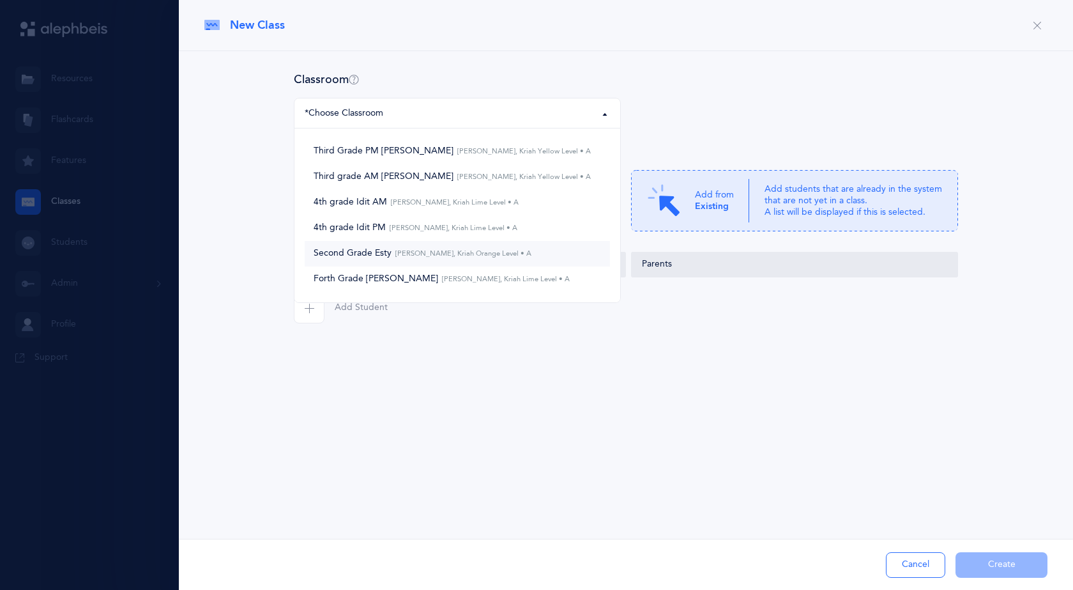
click at [468, 249] on span "Second Grade Esty Esty Freund, Kriah Orange Level • A" at bounding box center [423, 254] width 218 height 12
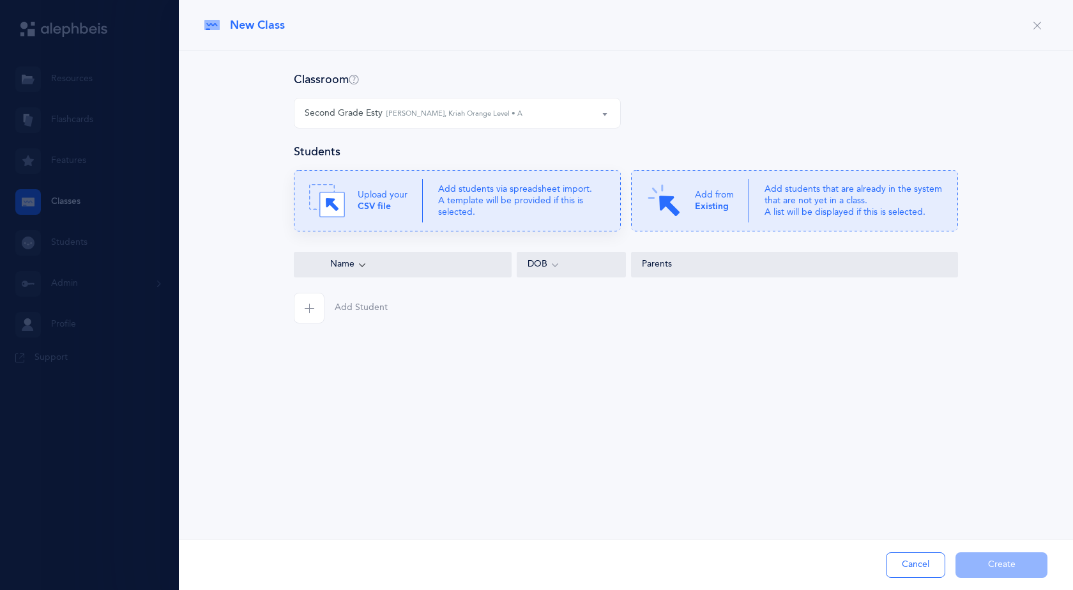
click at [576, 192] on p "Add students via spreadsheet import. A template will be provided if this is sel…" at bounding box center [521, 200] width 167 height 35
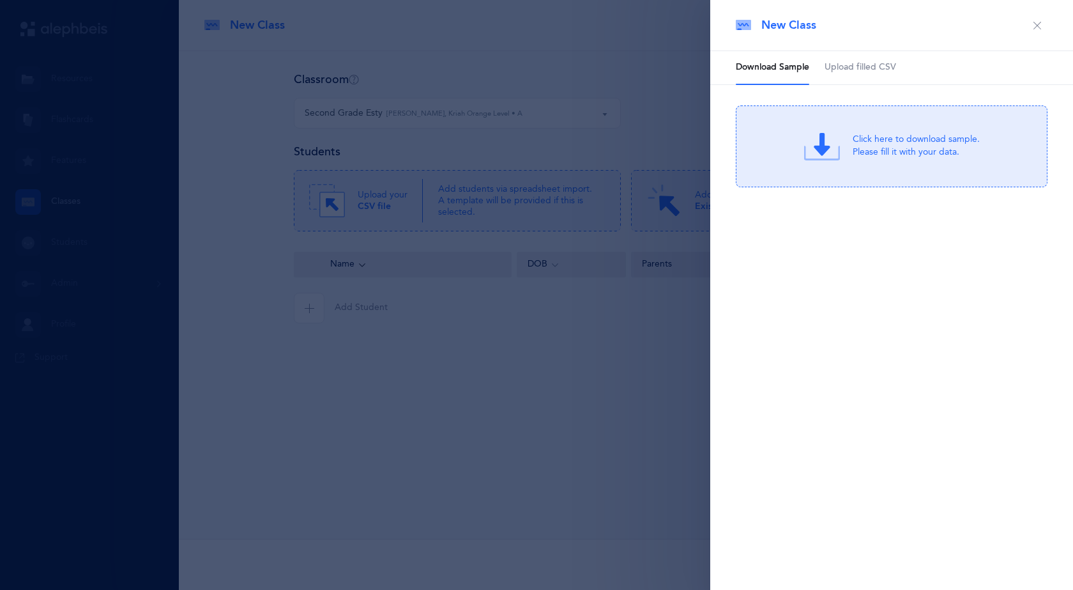
click at [870, 60] on link "Upload filled CSV" at bounding box center [861, 67] width 72 height 33
click at [302, 48] on div at bounding box center [536, 295] width 1073 height 590
click at [1035, 25] on icon "button" at bounding box center [1038, 25] width 10 height 10
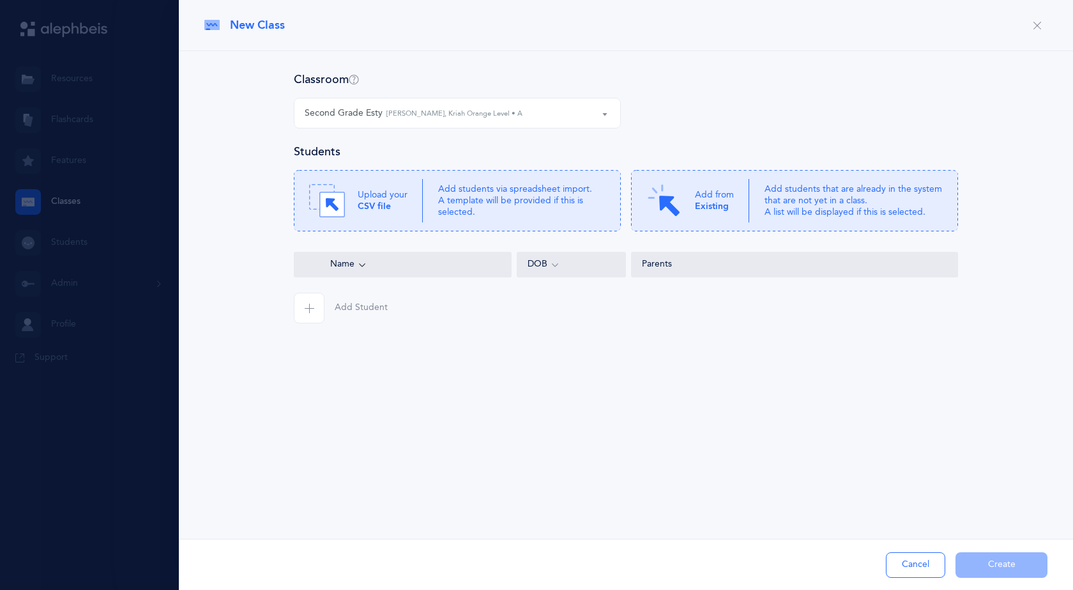
click at [431, 117] on small "Esty Freund, Kriah Orange Level • A" at bounding box center [455, 114] width 136 height 11
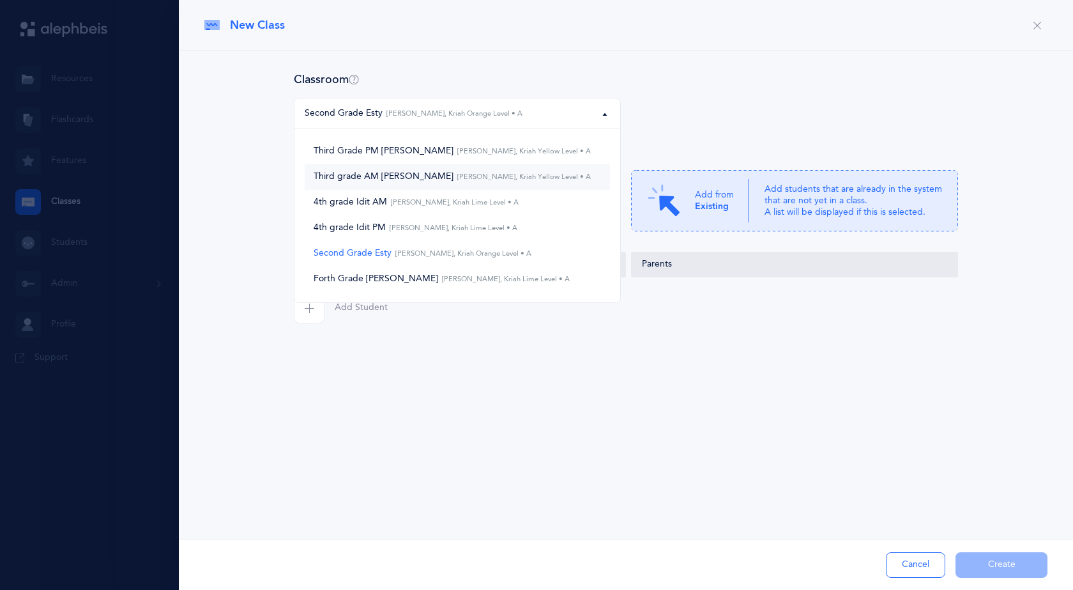
click at [419, 181] on span "Third grade AM Morah Atara Atara Langer, Kriah Yellow Level • A" at bounding box center [452, 177] width 277 height 12
select select "1110"
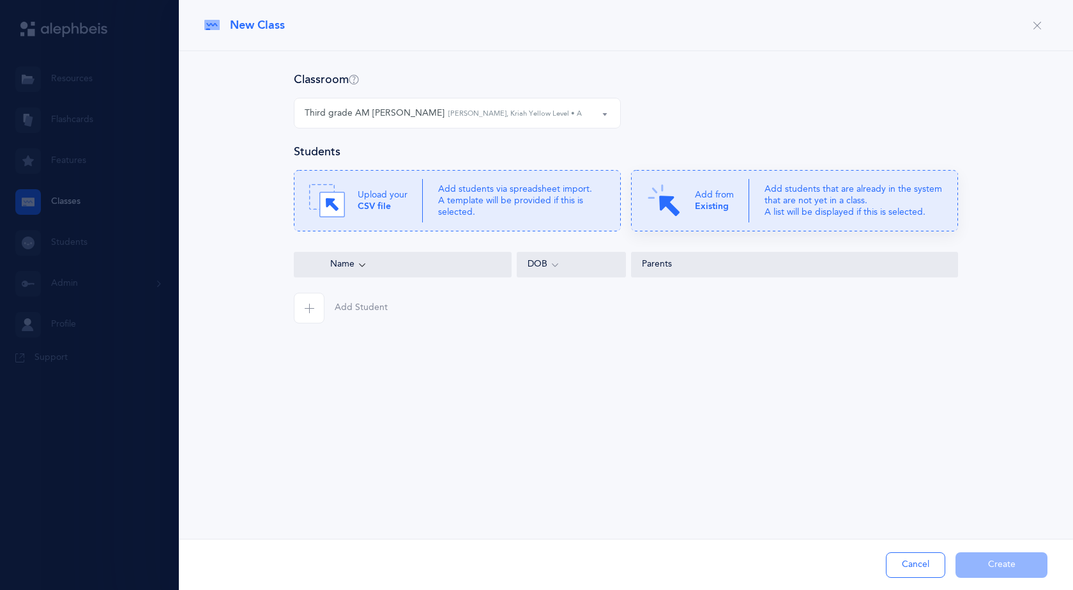
click at [701, 211] on b "Existing" at bounding box center [712, 206] width 34 height 10
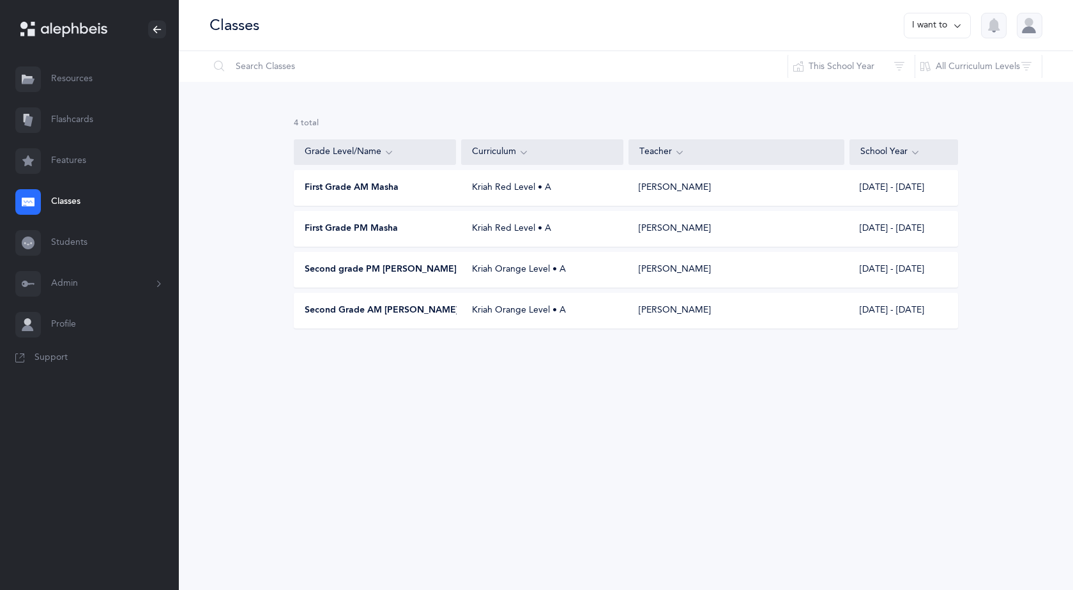
click at [942, 24] on button "I want to" at bounding box center [937, 26] width 67 height 26
click at [928, 88] on button "Add new" at bounding box center [924, 88] width 71 height 23
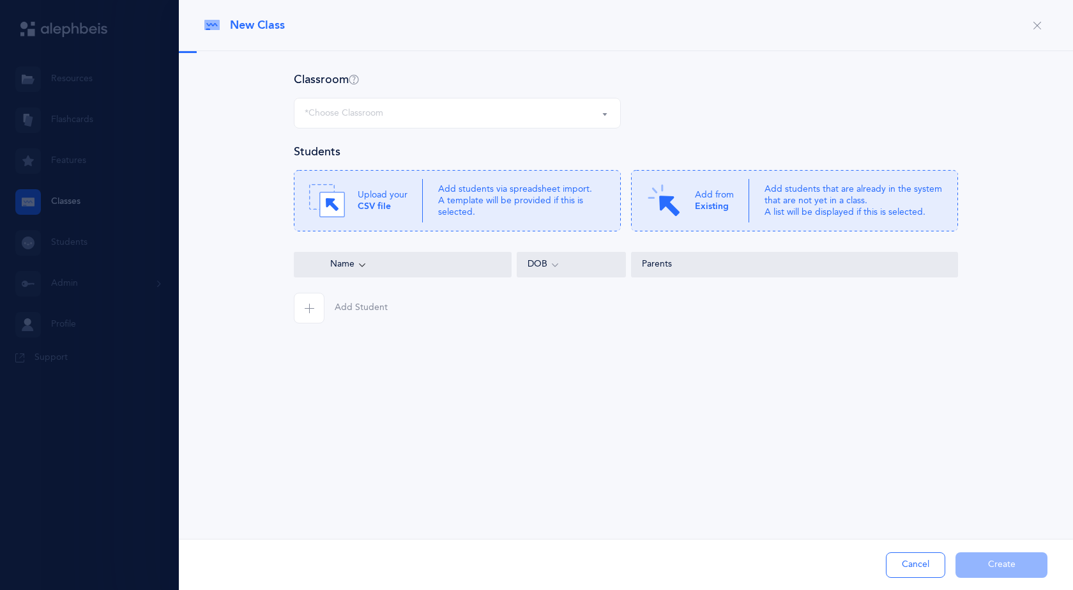
click at [399, 121] on div "*Choose Classroom" at bounding box center [457, 113] width 305 height 22
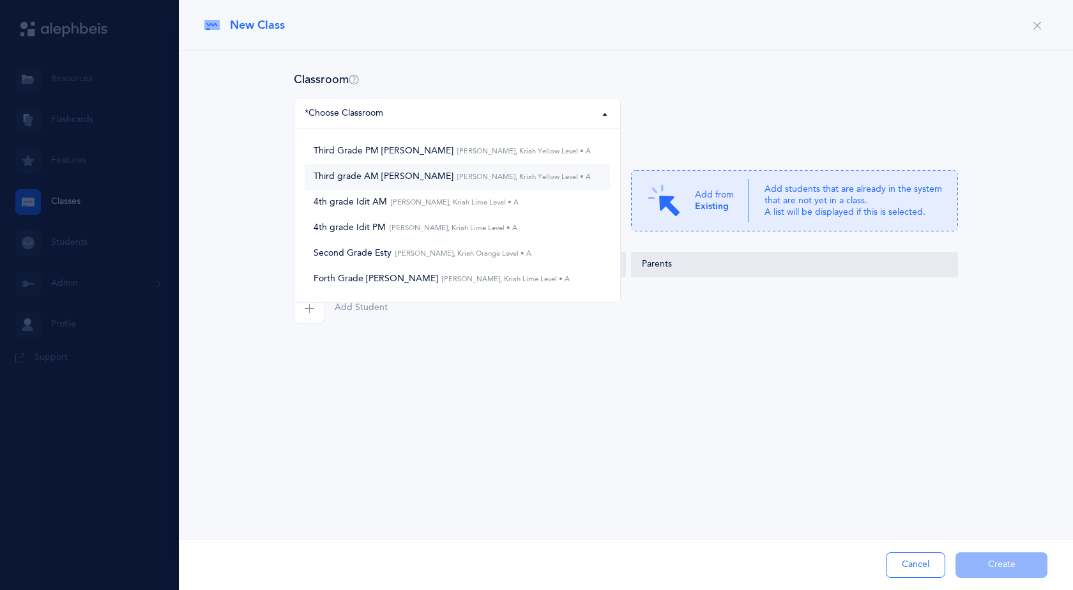
click at [423, 185] on link "Third grade AM [PERSON_NAME] [PERSON_NAME], Kriah Yellow Level • A" at bounding box center [457, 177] width 305 height 26
select select "1110"
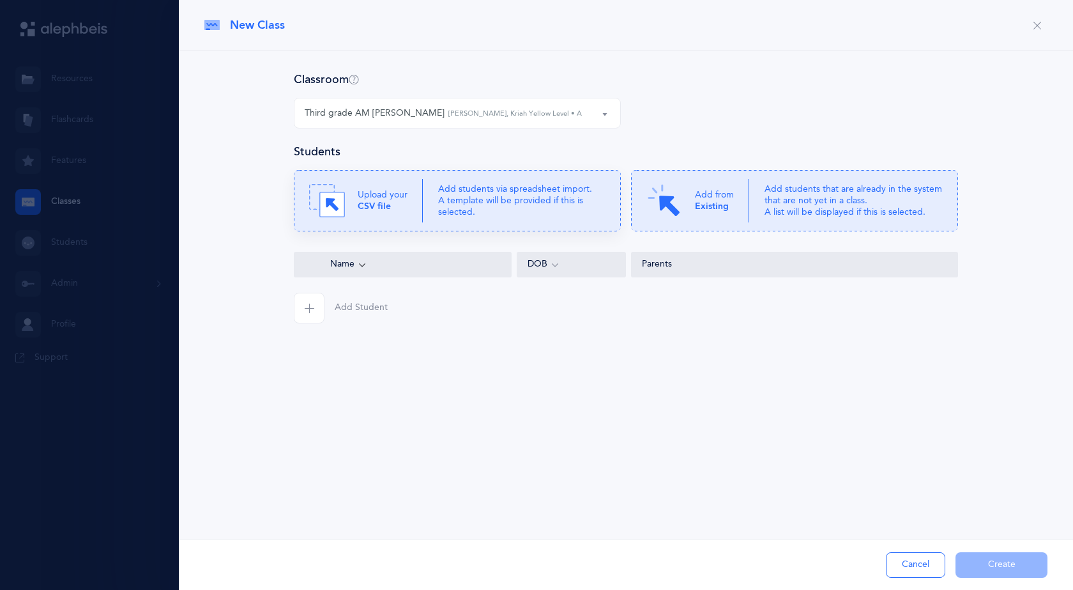
click at [396, 209] on p "Upload your CSV file" at bounding box center [383, 200] width 50 height 23
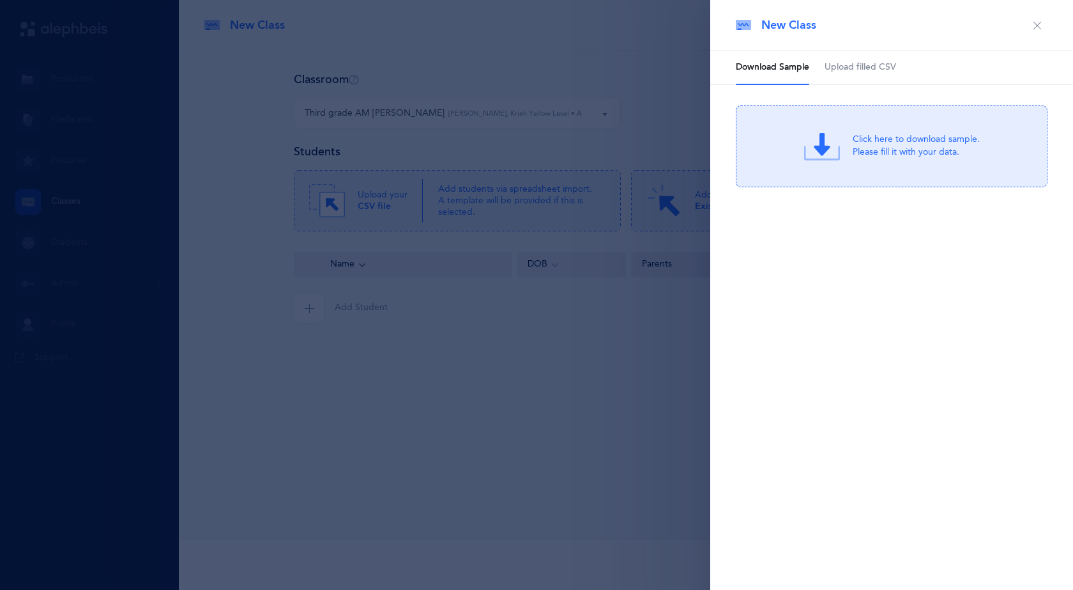
click at [858, 68] on span "Upload filled CSV" at bounding box center [861, 67] width 72 height 13
click at [857, 124] on div "Drag & drop to upload or Click Here to choose a file Drag & drop to upload Proc…" at bounding box center [892, 146] width 312 height 82
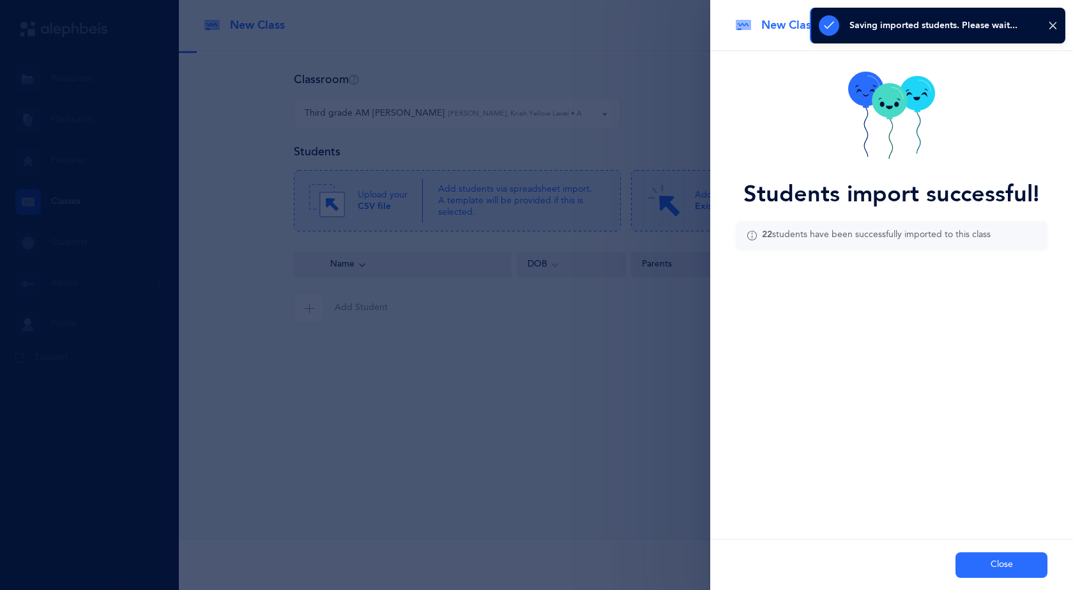
click at [1002, 567] on button "Close" at bounding box center [1002, 565] width 92 height 26
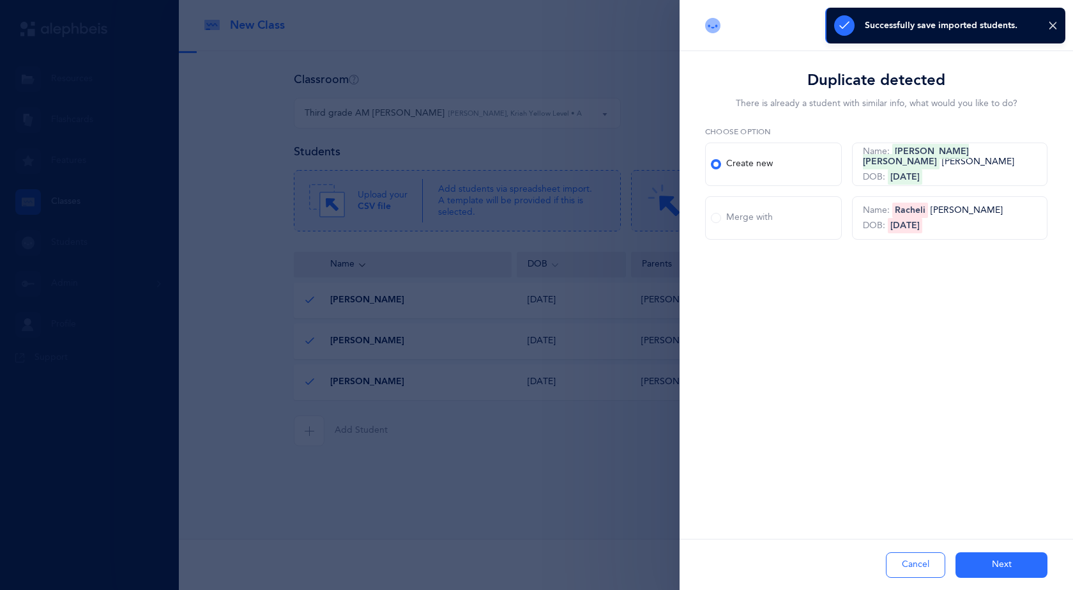
click at [716, 216] on span at bounding box center [716, 218] width 10 height 10
click at [0, 0] on input "Merge with" at bounding box center [0, 0] width 0 height 0
click at [1006, 558] on button "Next" at bounding box center [1002, 565] width 92 height 26
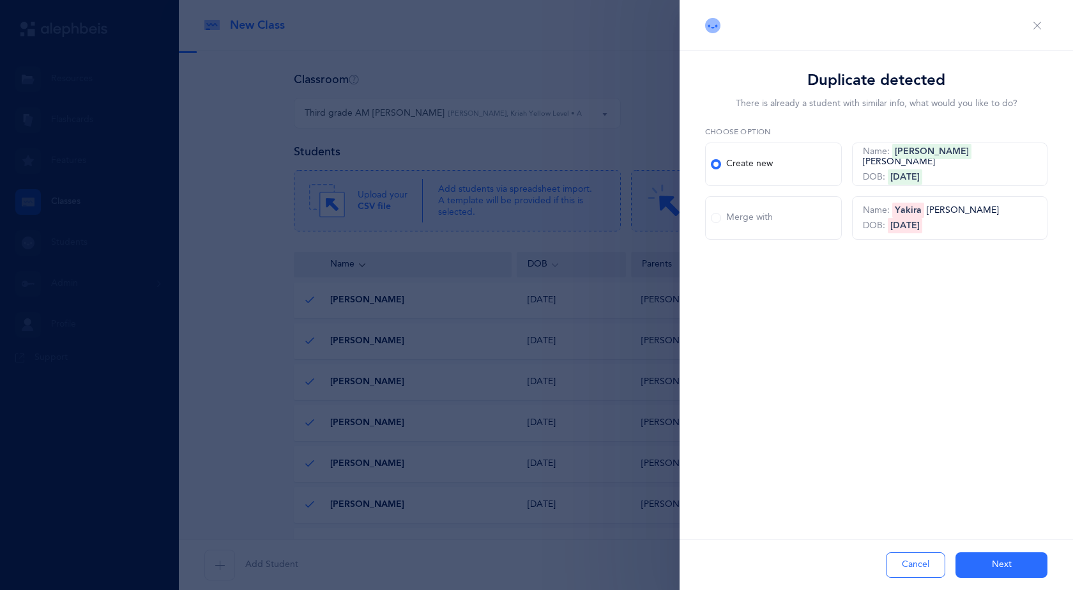
click at [718, 217] on span at bounding box center [716, 218] width 10 height 10
click at [0, 0] on input "Merge with" at bounding box center [0, 0] width 0 height 0
click at [718, 217] on span at bounding box center [716, 218] width 10 height 10
click at [0, 0] on input "Merge with" at bounding box center [0, 0] width 0 height 0
click at [1003, 559] on button "Next" at bounding box center [1002, 565] width 92 height 26
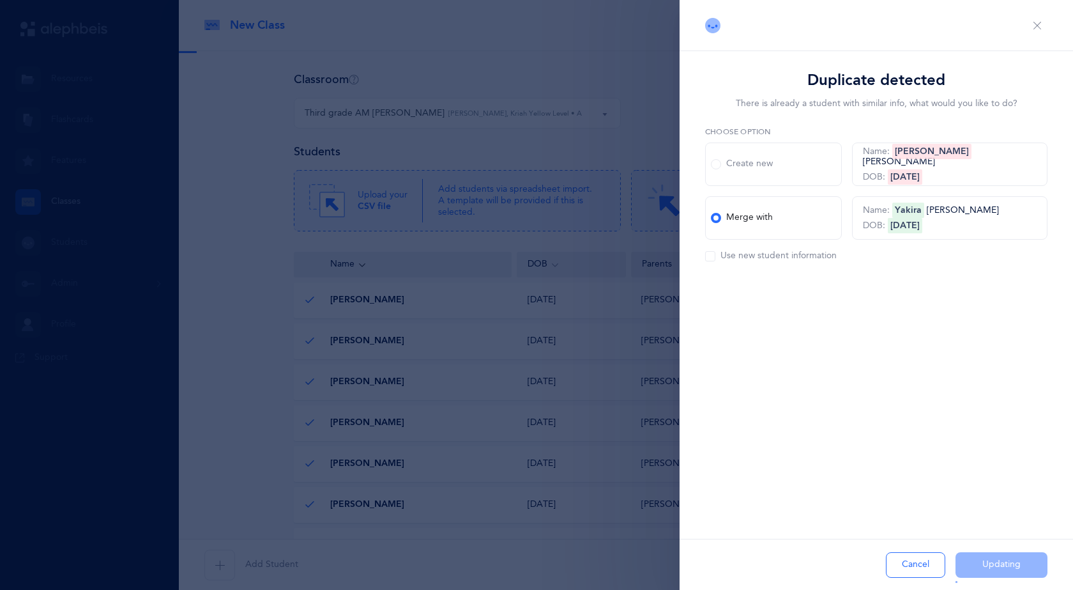
click at [982, 574] on button "Updating" at bounding box center [1002, 565] width 92 height 26
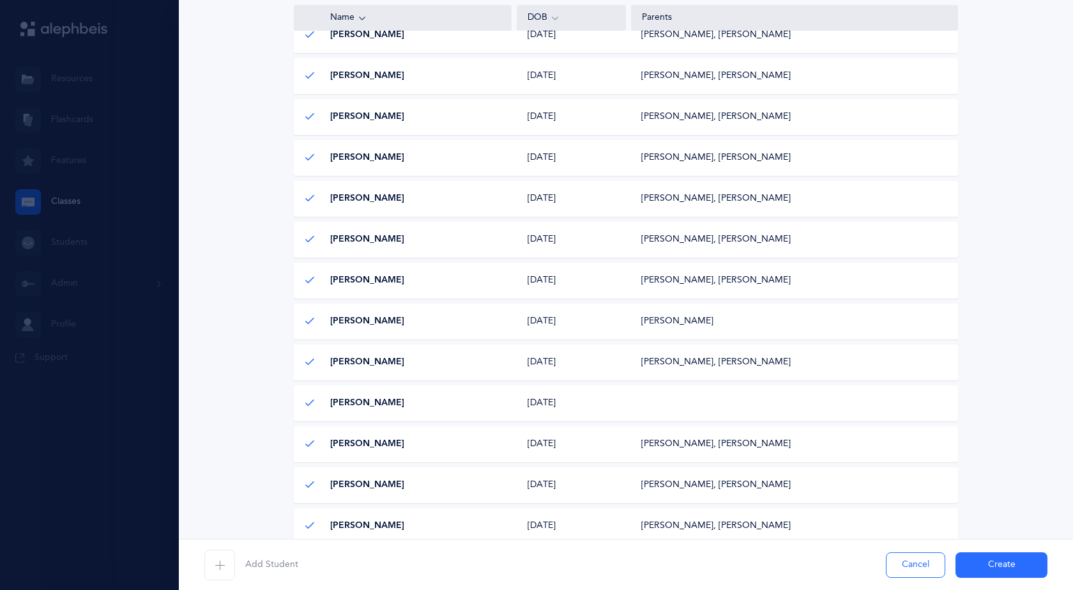
scroll to position [319, 0]
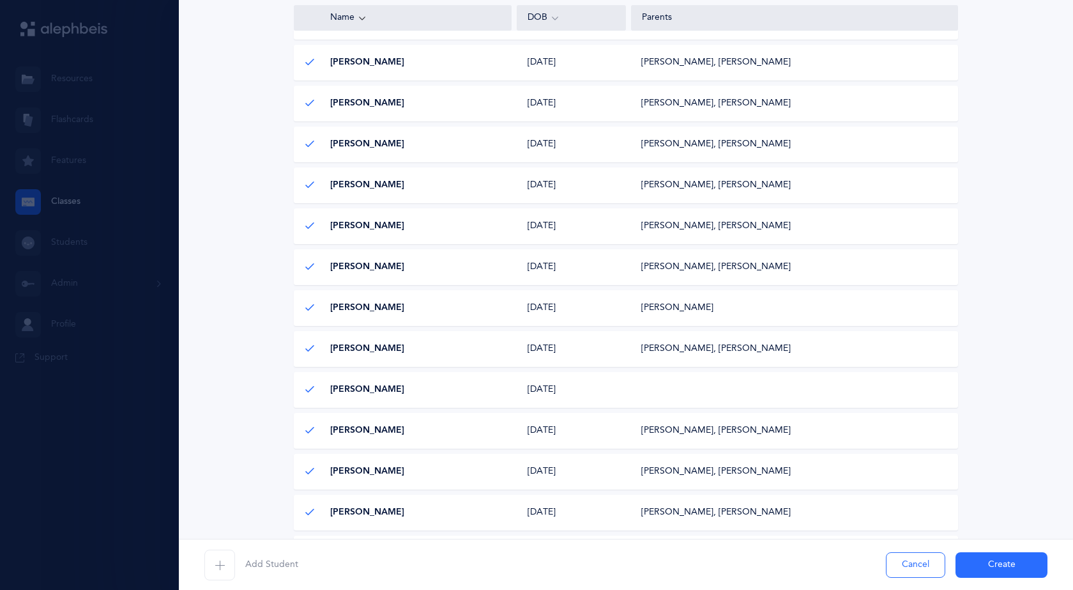
click at [1024, 563] on button "Create" at bounding box center [1002, 565] width 92 height 26
click at [1003, 560] on div "Add Student Cancel Create" at bounding box center [626, 564] width 895 height 51
click at [581, 126] on div "4 results total" at bounding box center [626, 124] width 665 height 12
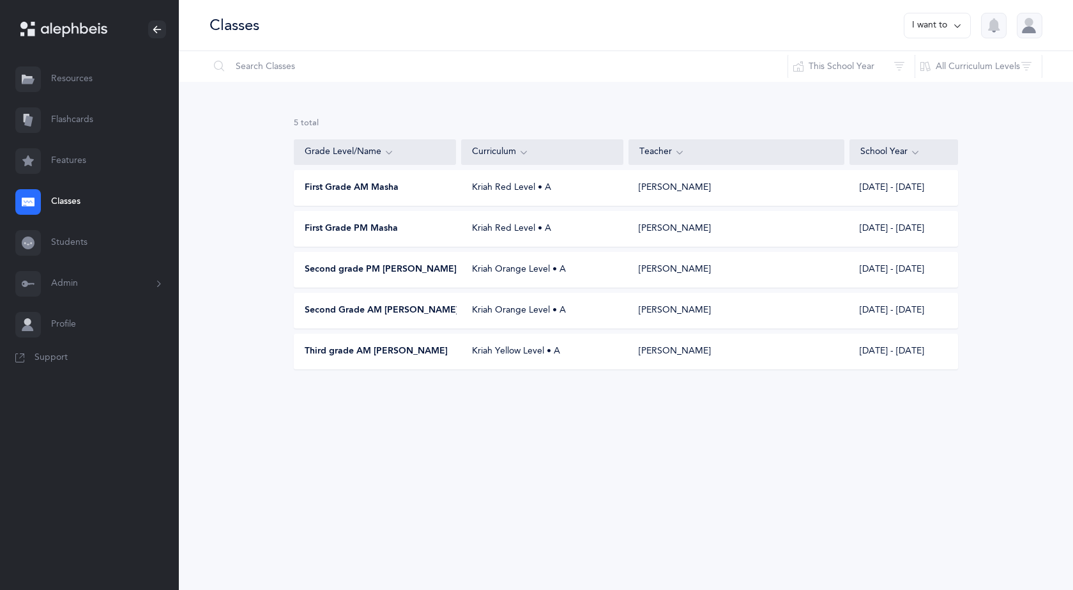
click at [948, 31] on button "I want to" at bounding box center [937, 26] width 67 height 26
click at [924, 88] on button "Add new" at bounding box center [924, 88] width 71 height 23
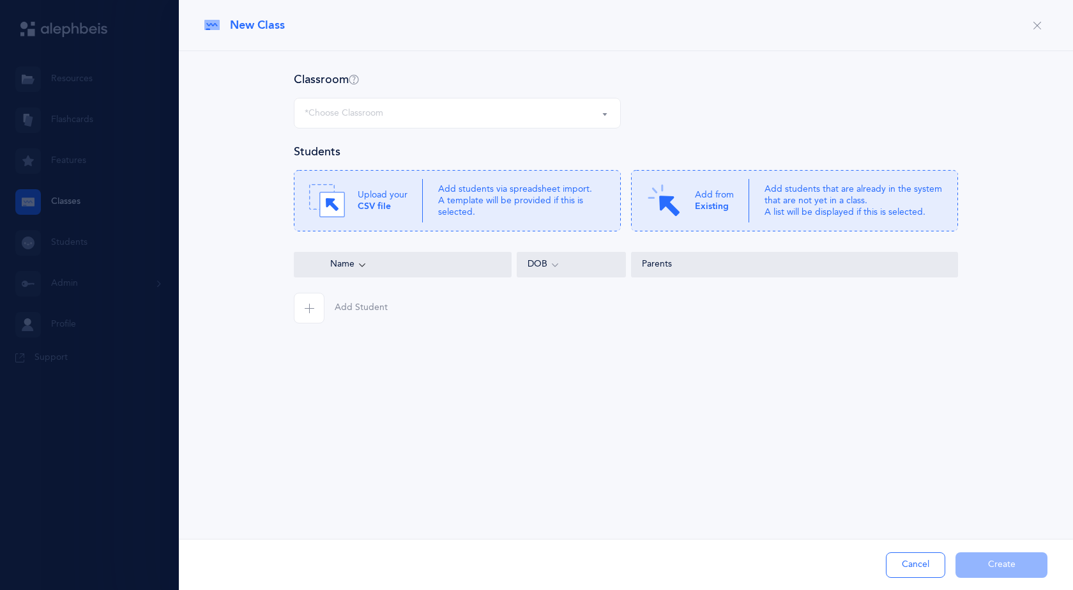
click at [390, 112] on div "*Choose Classroom" at bounding box center [457, 113] width 305 height 22
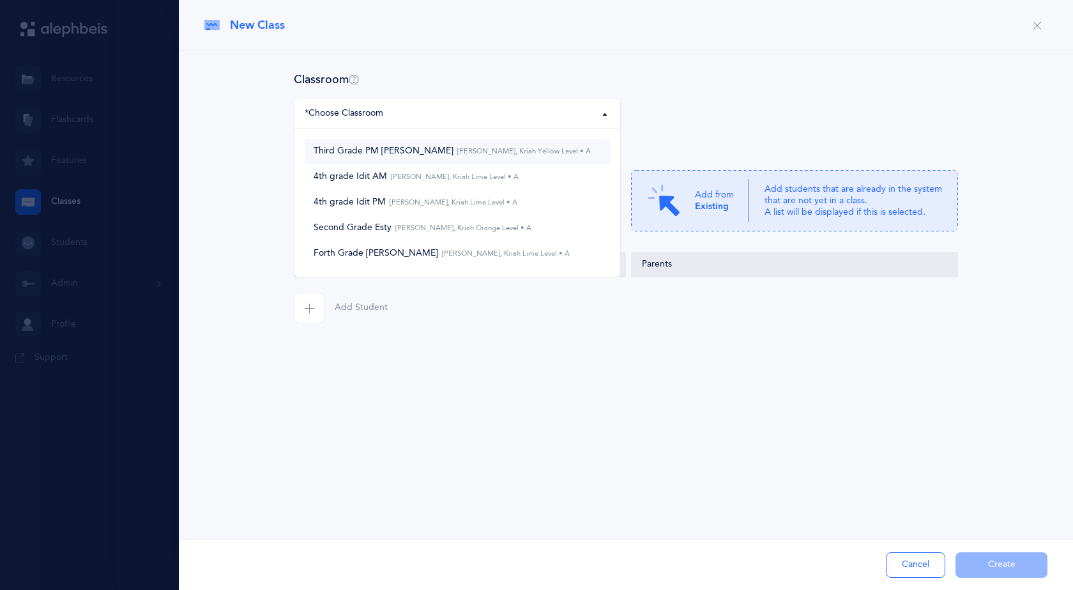
click at [399, 150] on span "Third Grade PM Morah Atara Atara Langer, Kriah Yellow Level • A" at bounding box center [452, 152] width 277 height 12
select select "905"
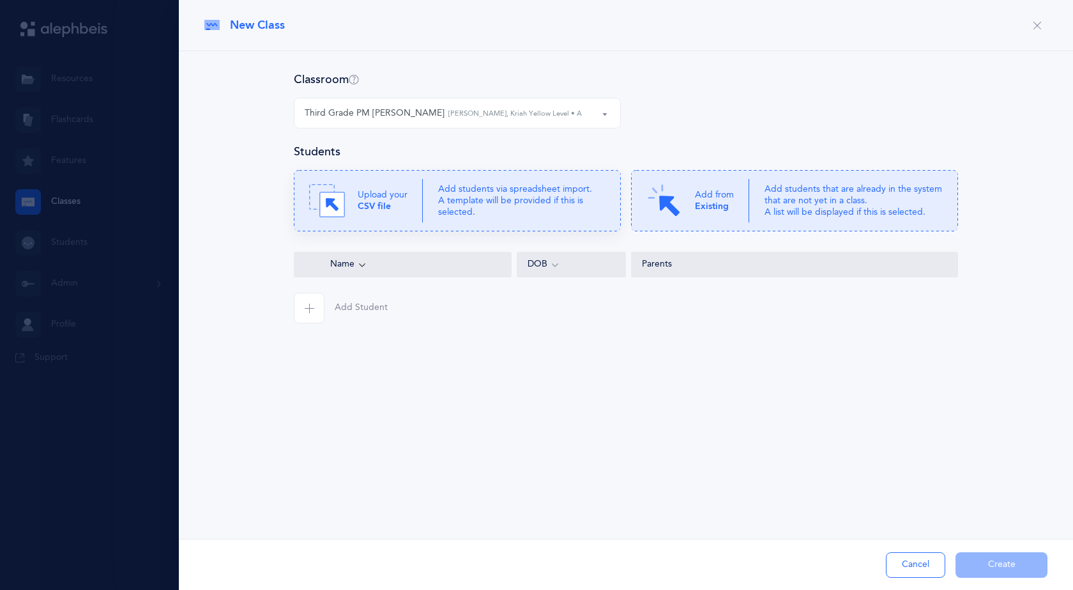
click at [477, 180] on icon at bounding box center [457, 200] width 327 height 61
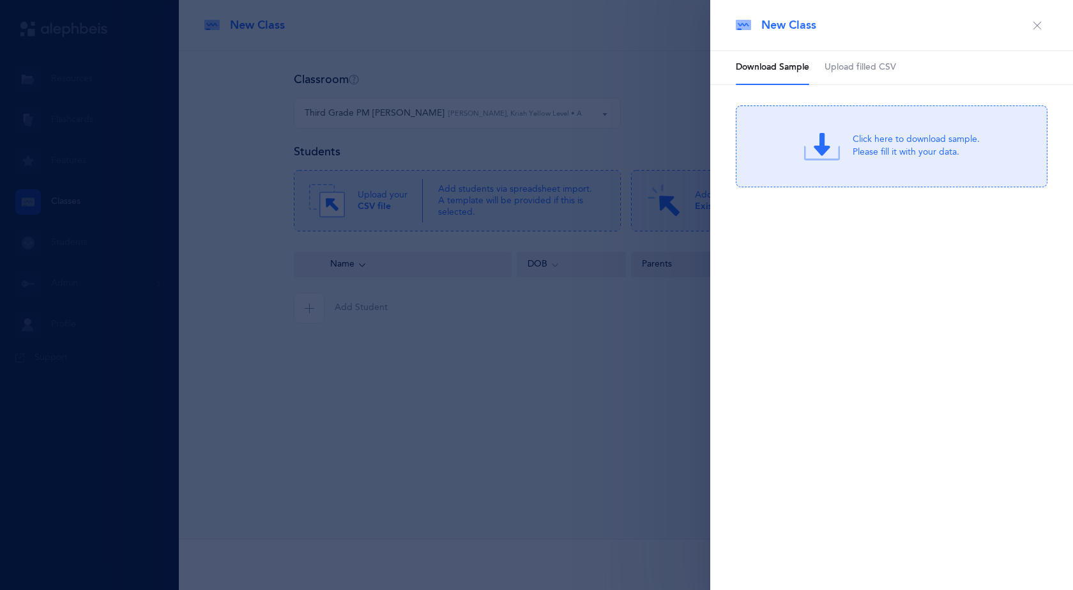
click at [851, 76] on link "Upload filled CSV" at bounding box center [861, 67] width 72 height 33
click at [859, 144] on div "Drag & drop to upload" at bounding box center [917, 138] width 122 height 16
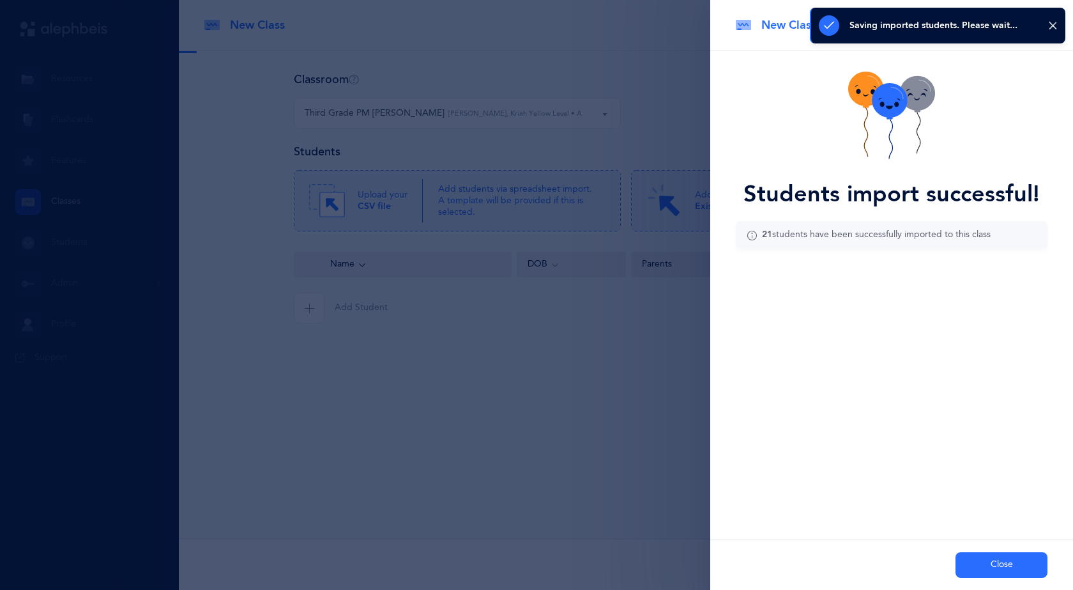
click at [1003, 564] on button "Close" at bounding box center [1002, 565] width 92 height 26
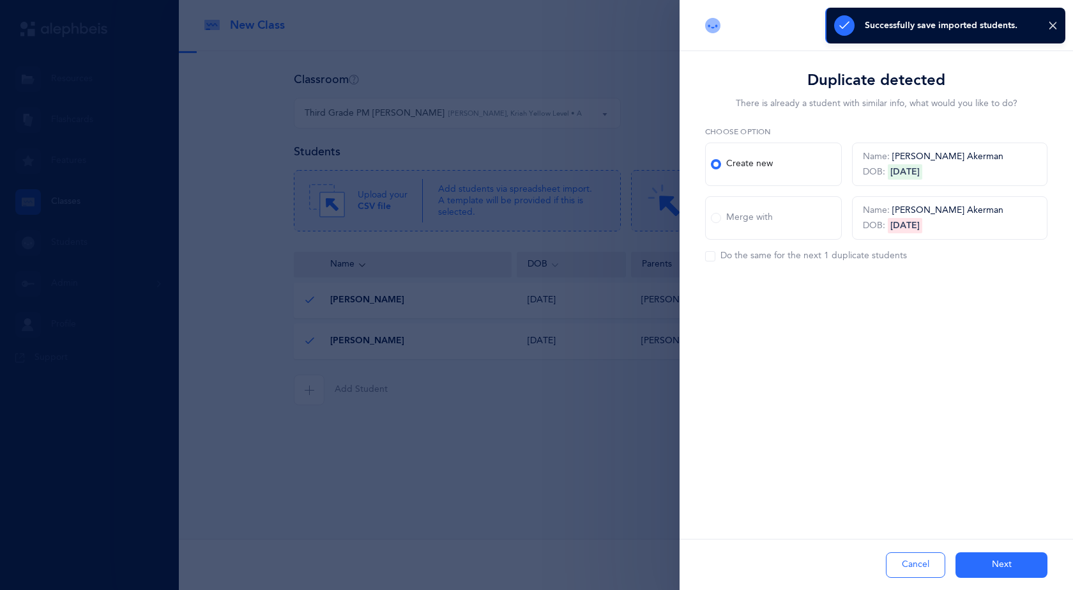
click at [718, 224] on label "Merge with" at bounding box center [773, 217] width 137 height 43
click at [0, 0] on input "Merge with" at bounding box center [0, 0] width 0 height 0
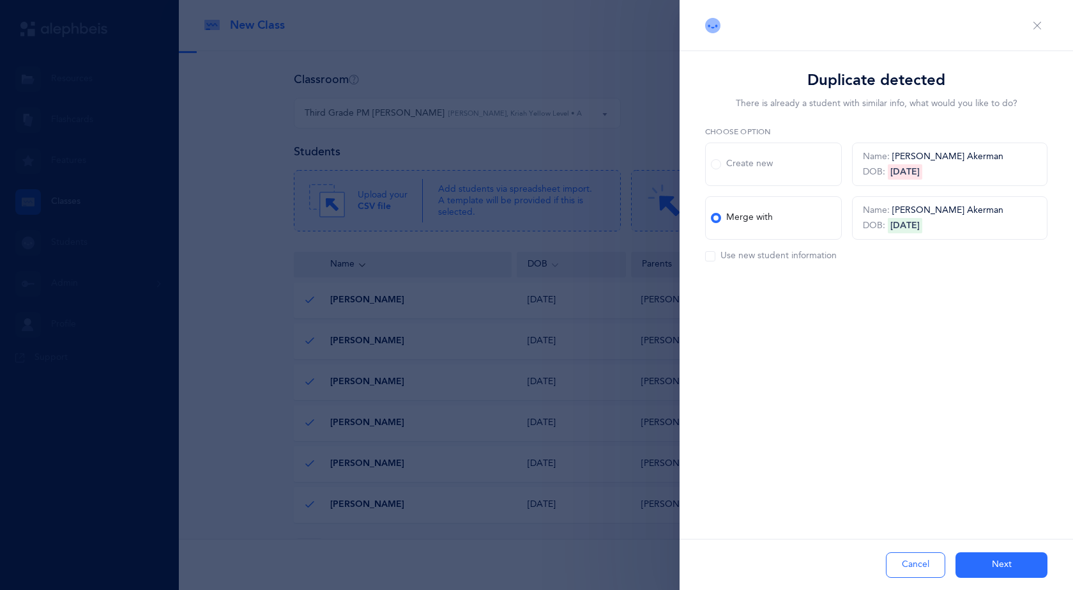
click at [712, 165] on span at bounding box center [716, 164] width 10 height 10
click at [0, 0] on input "Create new" at bounding box center [0, 0] width 0 height 0
click at [718, 215] on span at bounding box center [716, 218] width 10 height 10
click at [0, 0] on input "Merge with" at bounding box center [0, 0] width 0 height 0
click at [1020, 563] on button "Next" at bounding box center [1002, 565] width 92 height 26
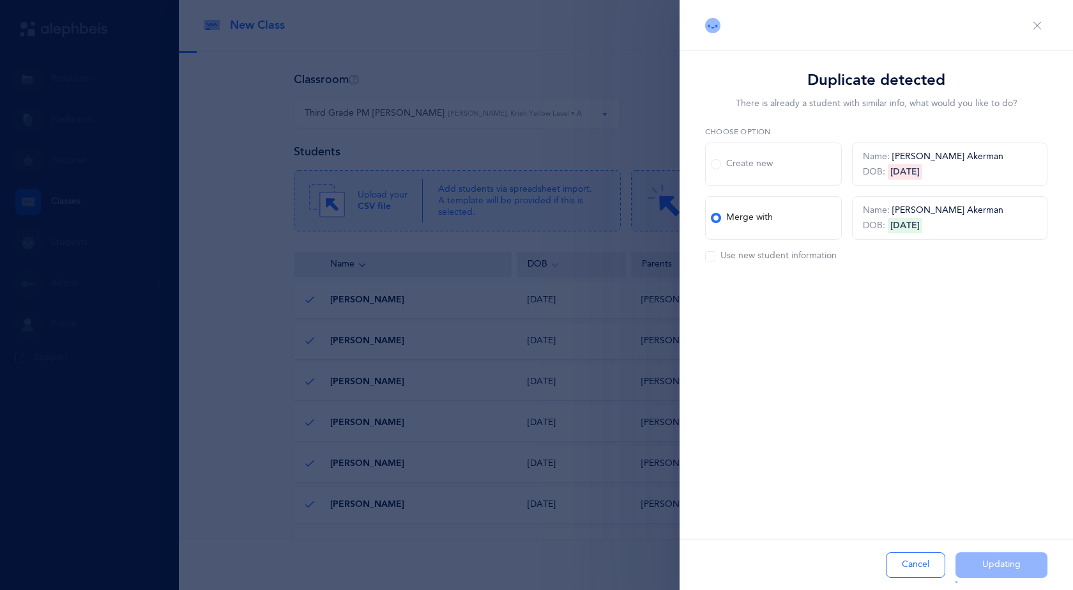
click at [711, 256] on span at bounding box center [710, 256] width 10 height 10
click at [0, 0] on input "Use new student information" at bounding box center [0, 0] width 0 height 0
click at [711, 256] on icon at bounding box center [711, 256] width 0 height 0
click at [0, 0] on input "Use new student information" at bounding box center [0, 0] width 0 height 0
click at [711, 256] on icon at bounding box center [711, 256] width 0 height 0
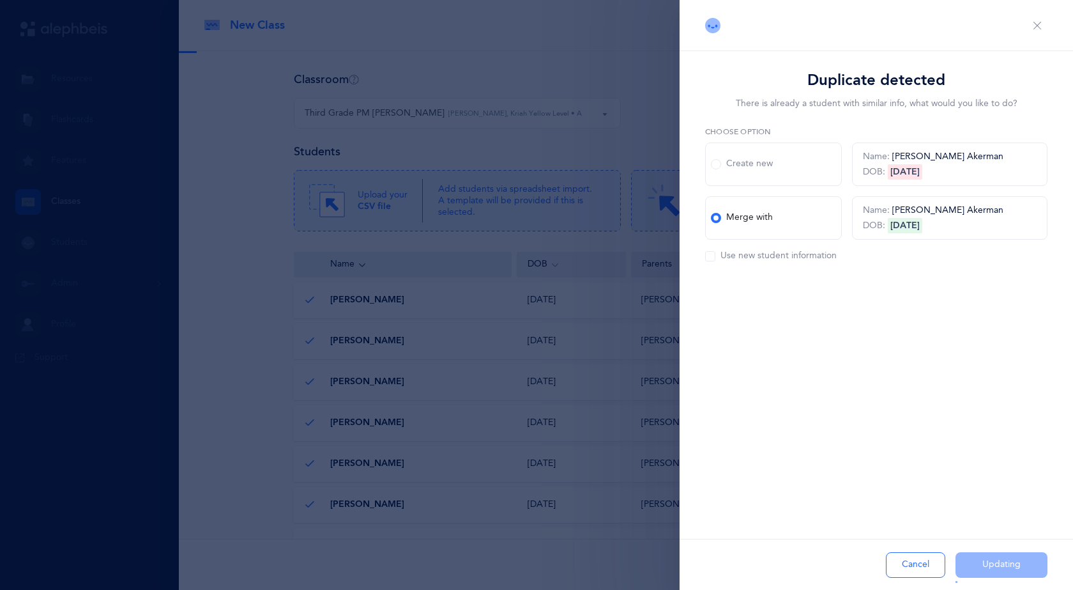
click at [0, 0] on input "Use new student information" at bounding box center [0, 0] width 0 height 0
click at [736, 212] on div "Merge with" at bounding box center [742, 217] width 62 height 13
click at [721, 218] on span at bounding box center [716, 218] width 10 height 10
click at [0, 0] on input "Merge with" at bounding box center [0, 0] width 0 height 0
click at [1050, 422] on div "Duplicate detected There is already a student with similar info, what would you…" at bounding box center [877, 295] width 394 height 590
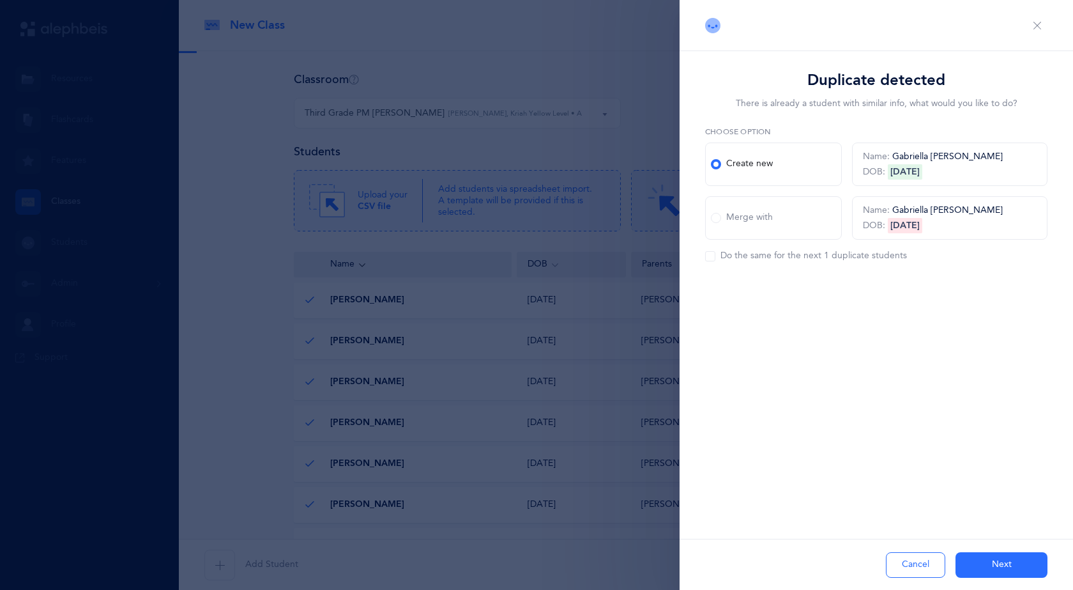
click at [717, 219] on span at bounding box center [716, 218] width 10 height 10
click at [0, 0] on input "Merge with" at bounding box center [0, 0] width 0 height 0
click at [709, 256] on span at bounding box center [710, 256] width 10 height 10
click at [0, 0] on input "Use new student information" at bounding box center [0, 0] width 0 height 0
click at [711, 256] on icon at bounding box center [711, 256] width 0 height 0
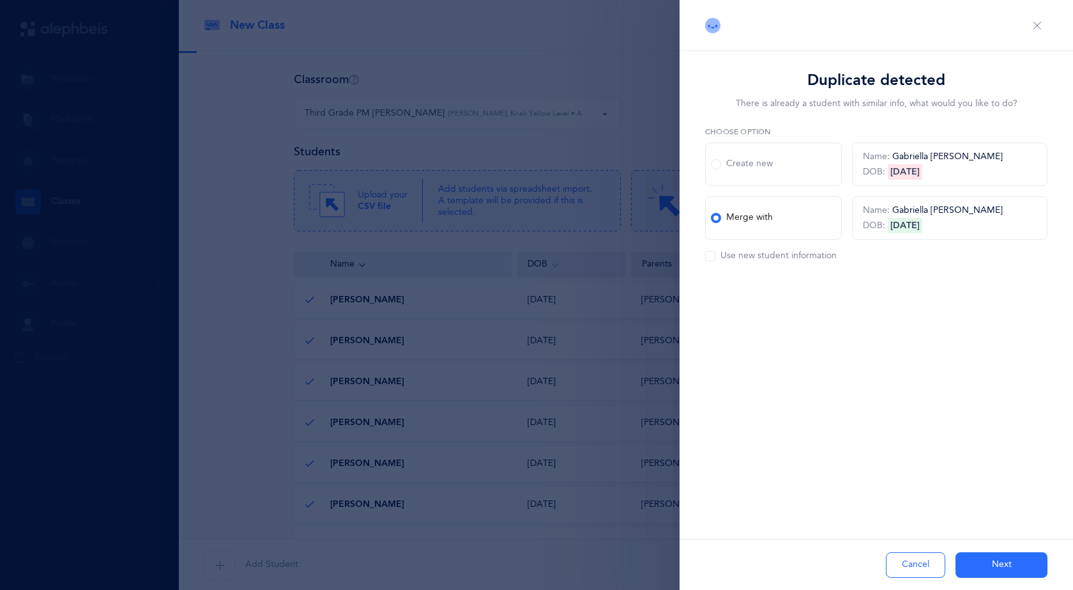
click at [0, 0] on input "Use new student information" at bounding box center [0, 0] width 0 height 0
click at [711, 256] on span at bounding box center [710, 256] width 10 height 10
click at [0, 0] on input "Use new student information" at bounding box center [0, 0] width 0 height 0
click at [1010, 563] on button "Next" at bounding box center [1002, 565] width 92 height 26
click at [1007, 555] on button "Next" at bounding box center [1002, 565] width 92 height 26
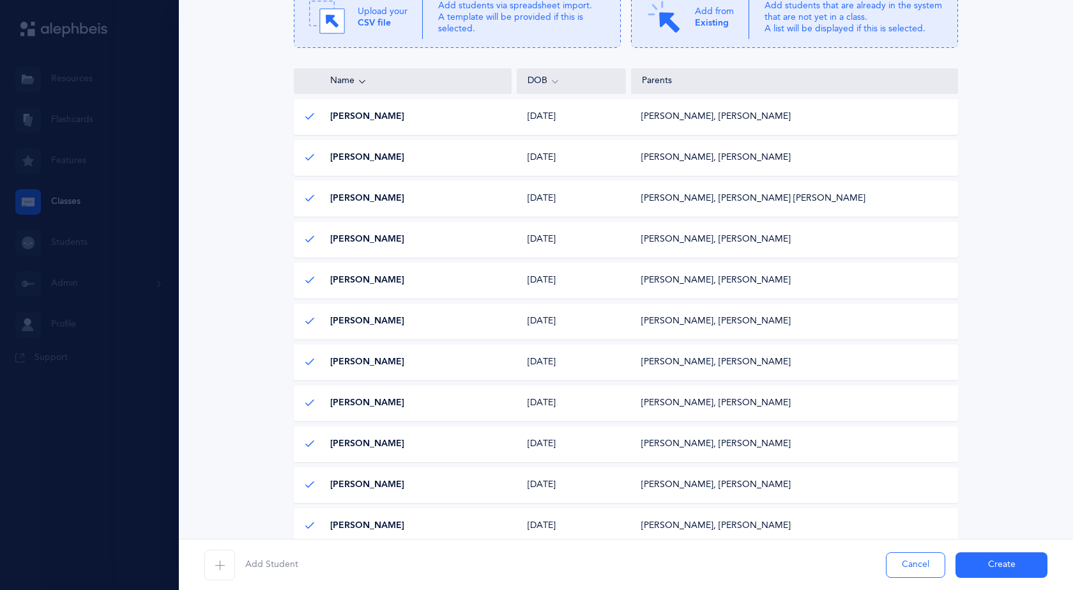
scroll to position [176, 0]
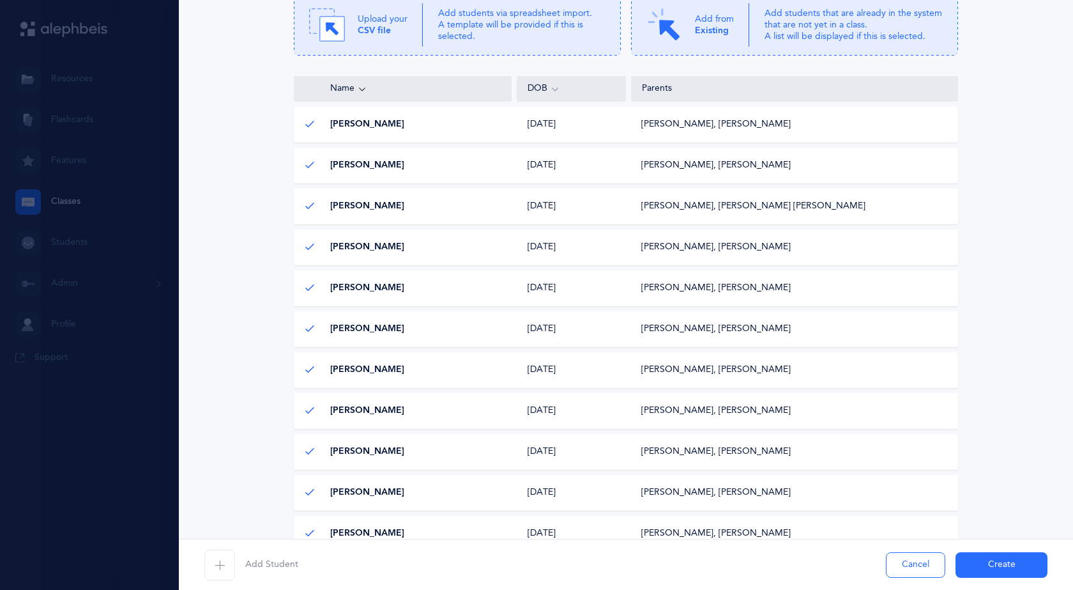
click at [798, 128] on div "Gershon Akerman, Malka Akerman gershonakerman@gmail.com Gershon Akerman malka.a…" at bounding box center [794, 124] width 327 height 13
click at [743, 123] on div "Gershon Akerman, Malka Akerman" at bounding box center [717, 124] width 150 height 13
click at [617, 121] on div "01/01/2017 01/01/2017" at bounding box center [572, 124] width 109 height 13
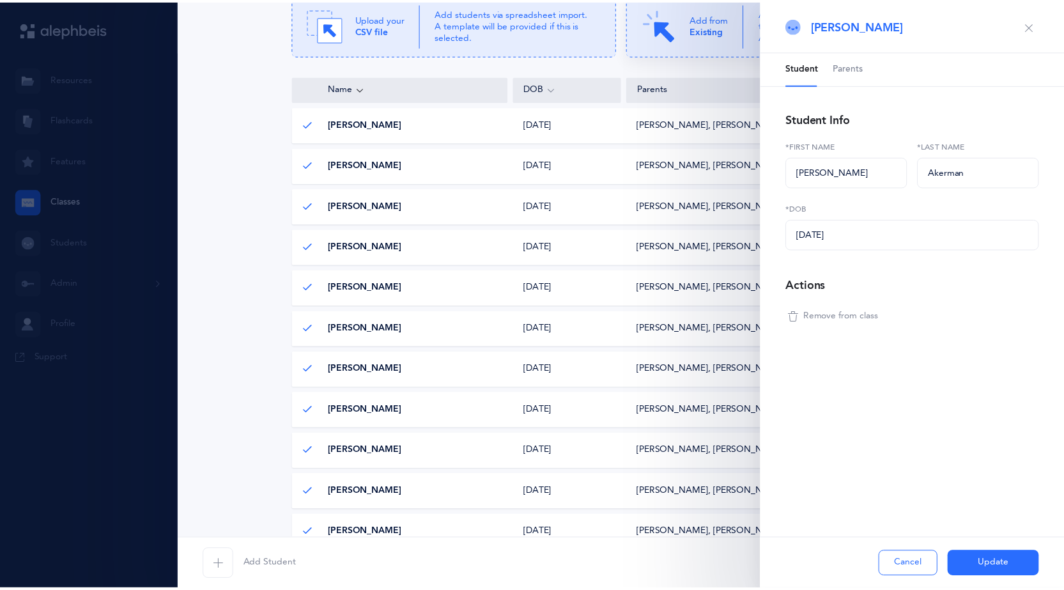
scroll to position [623, 0]
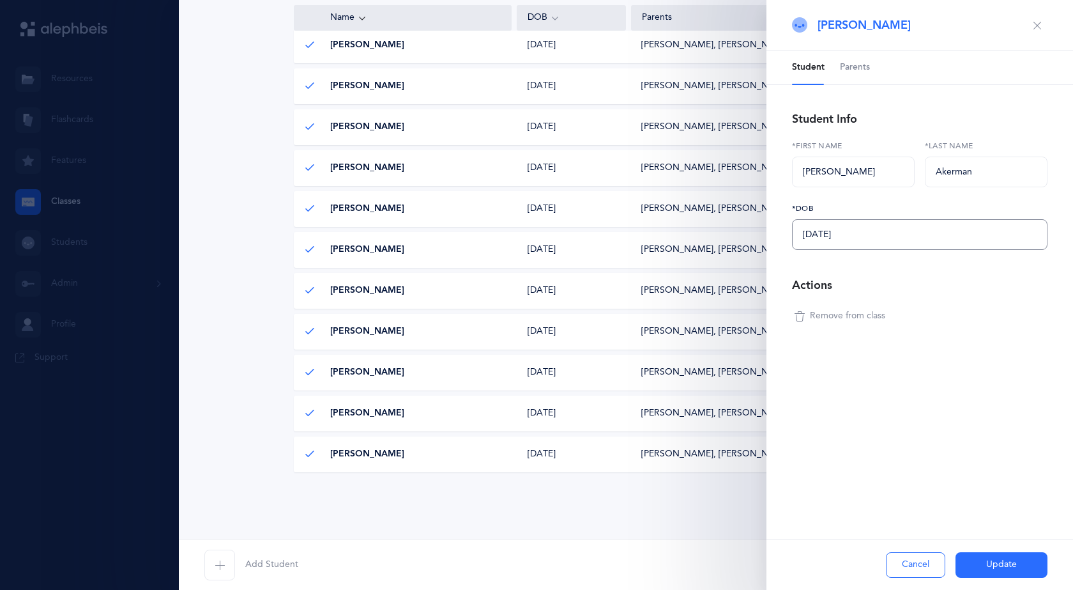
click at [859, 230] on input "01/01/2017" at bounding box center [920, 234] width 256 height 31
drag, startPoint x: 859, startPoint y: 238, endPoint x: 456, endPoint y: 141, distance: 414.6
click at [459, 145] on div "Classroom Third Grade PM Morah Atara 4th grade Idit AM 4th grade Idit PM Second…" at bounding box center [626, 9] width 895 height 1162
type input "4M/DD/YYYY"
type input "04/02/2017"
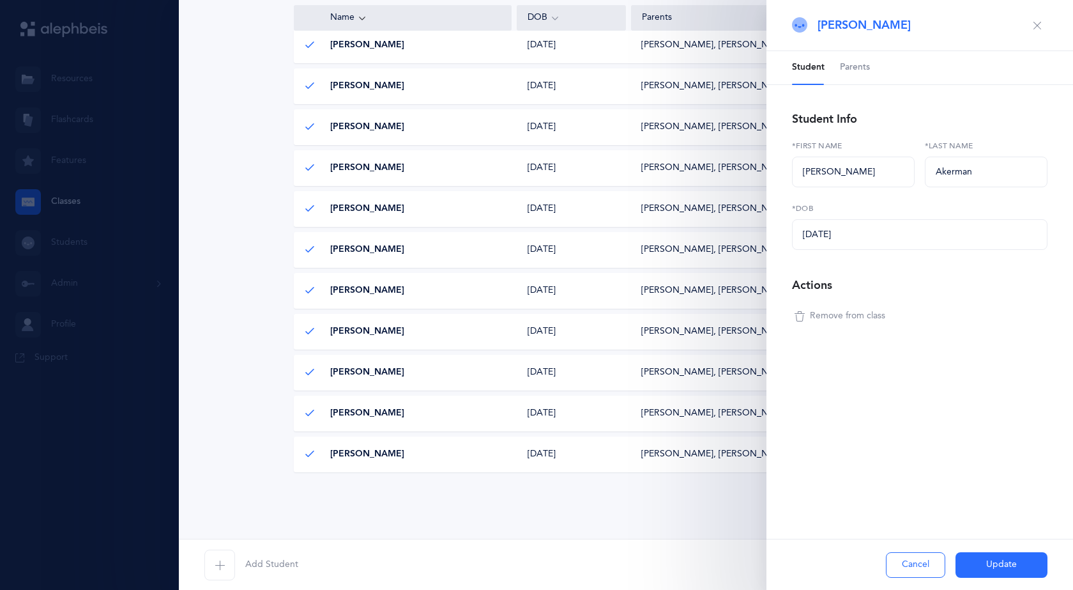
click at [1008, 558] on button "Update" at bounding box center [1002, 565] width 92 height 26
click at [993, 450] on div "Rivka Akerman Student Parents Student Info Rivka *First name Akerman *Last name…" at bounding box center [920, 295] width 307 height 590
click at [1007, 566] on div "Cancel Update" at bounding box center [920, 564] width 307 height 51
click at [1002, 565] on div "Cancel Update" at bounding box center [920, 564] width 307 height 51
click at [917, 400] on div "Rivka Akerman Student Parents Student Info Rivka *First name Akerman *Last name…" at bounding box center [920, 295] width 307 height 590
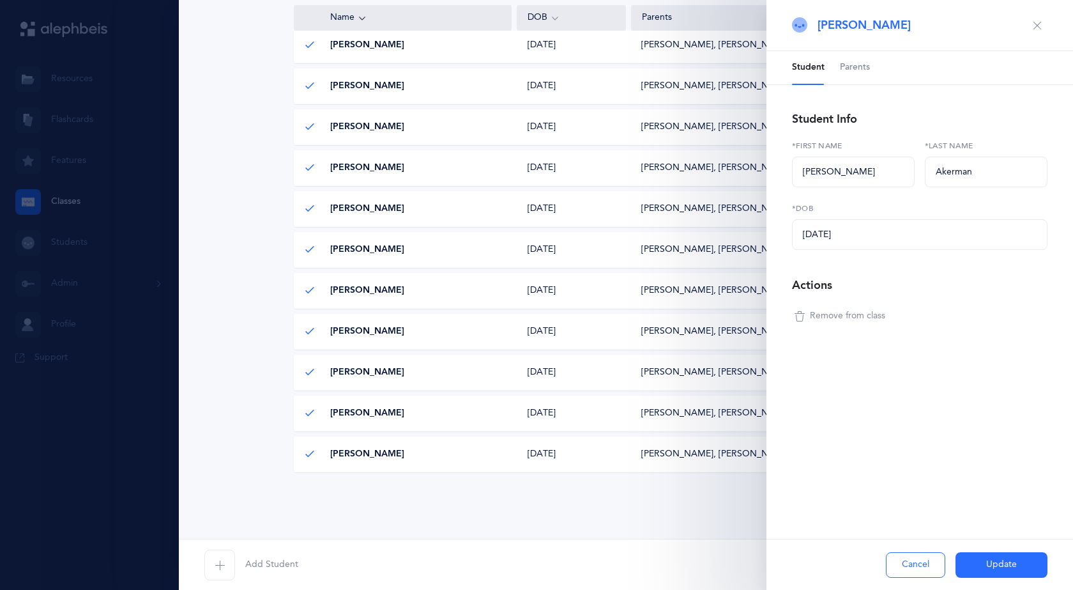
click at [998, 568] on div "Cancel Update" at bounding box center [920, 564] width 307 height 51
click at [1011, 567] on div "Cancel Update" at bounding box center [920, 564] width 307 height 51
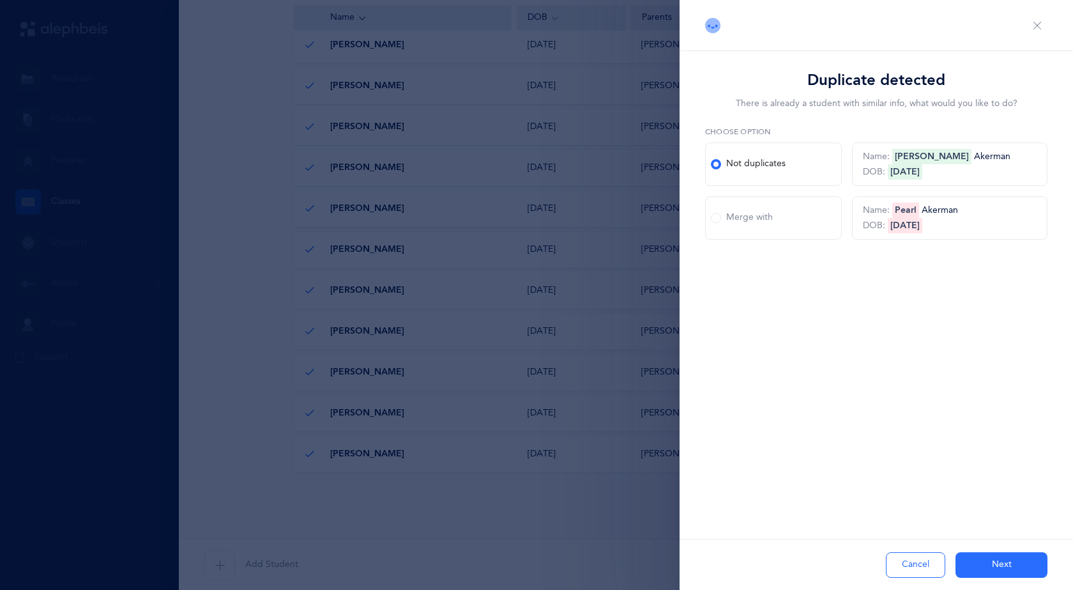
click at [1018, 562] on button "Next" at bounding box center [1002, 565] width 92 height 26
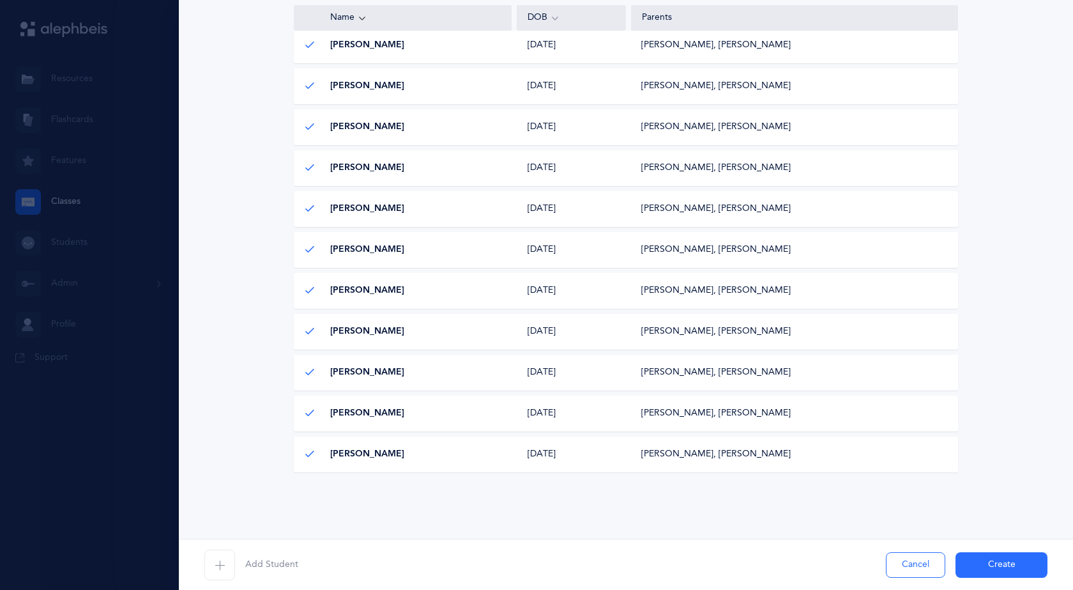
click at [994, 568] on button "Create" at bounding box center [1002, 565] width 92 height 26
click at [1013, 559] on div "Add Student Cancel Create" at bounding box center [626, 564] width 895 height 51
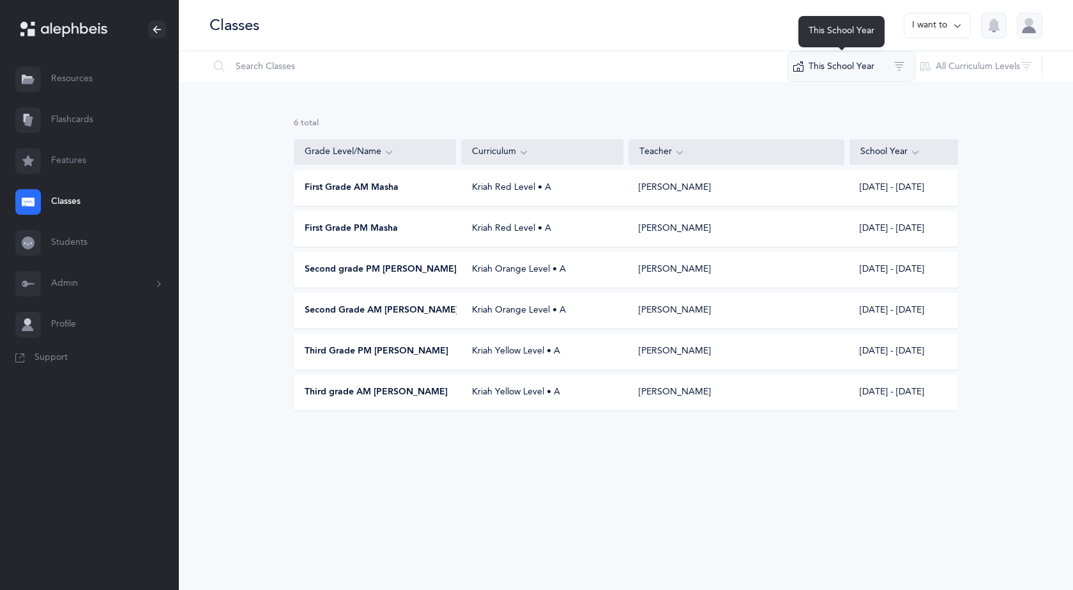
click at [893, 68] on button "This School Year" at bounding box center [852, 66] width 128 height 31
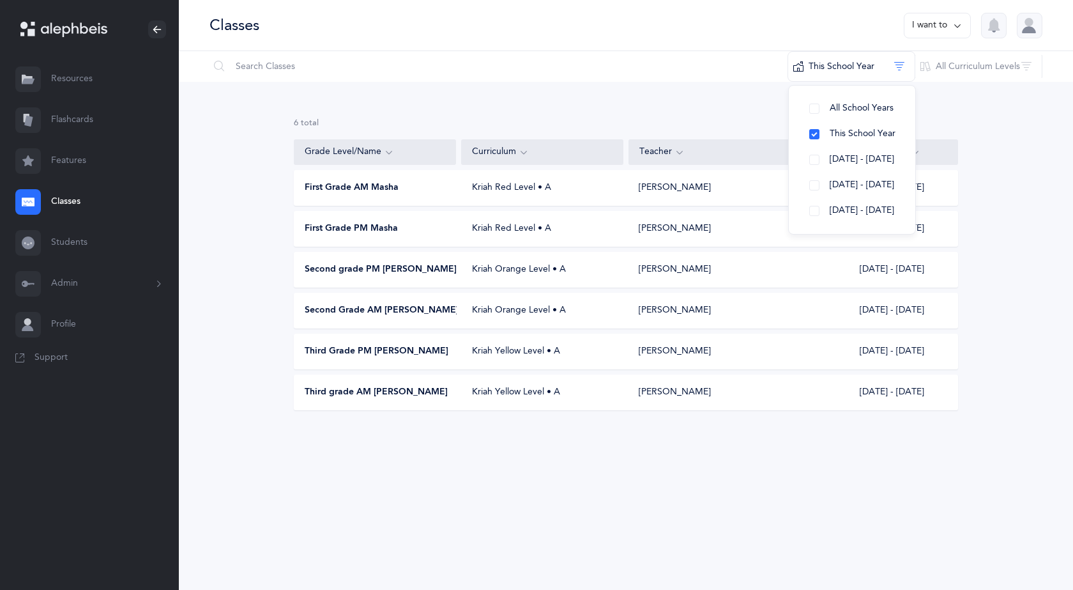
click at [935, 20] on button "I want to" at bounding box center [937, 26] width 67 height 26
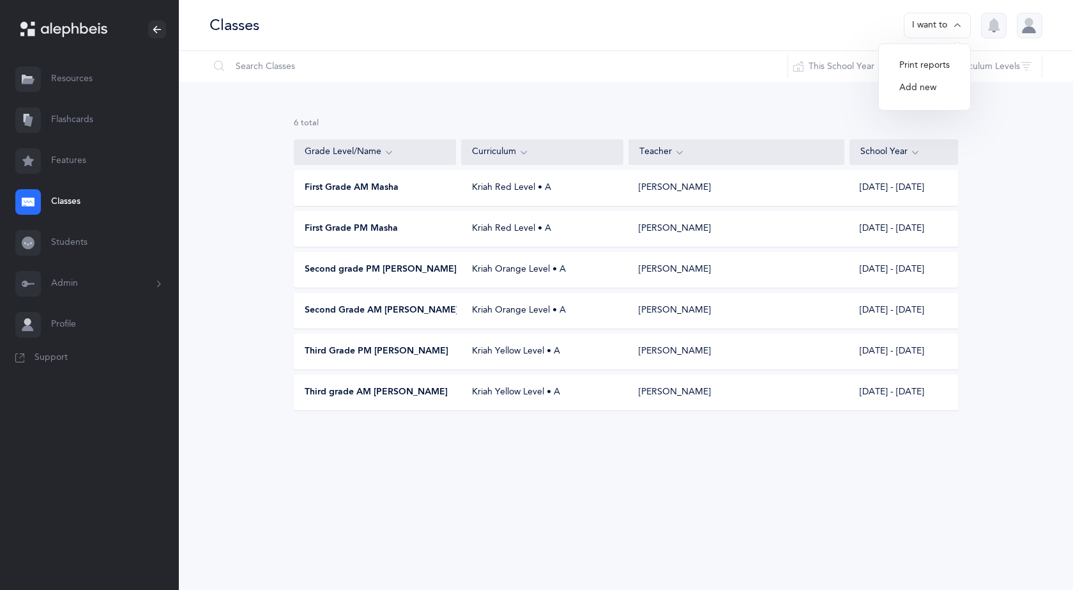
click at [385, 181] on span "First Grade AM Masha" at bounding box center [352, 187] width 94 height 13
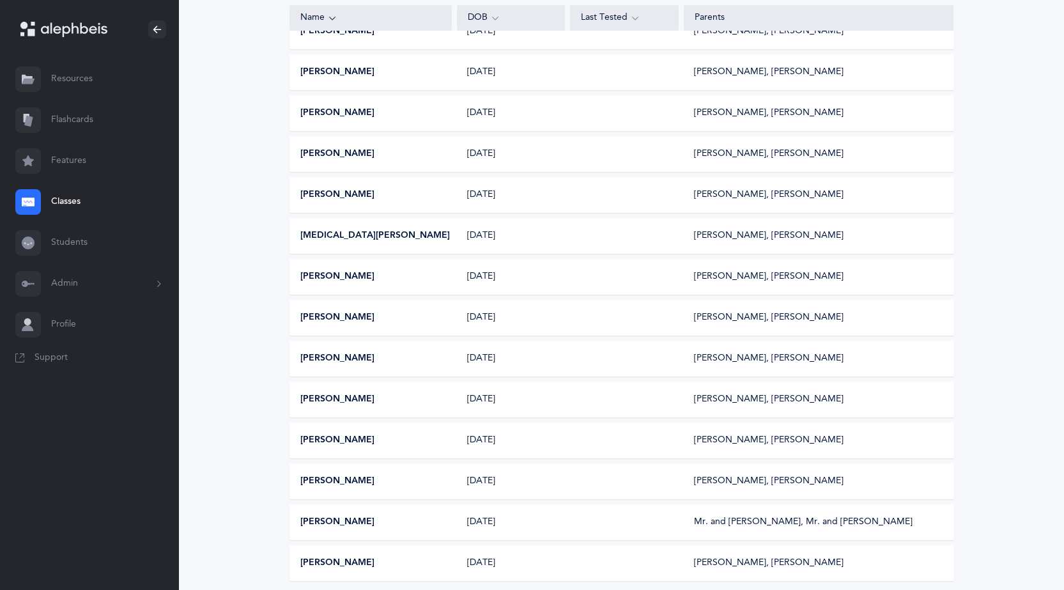
scroll to position [686, 0]
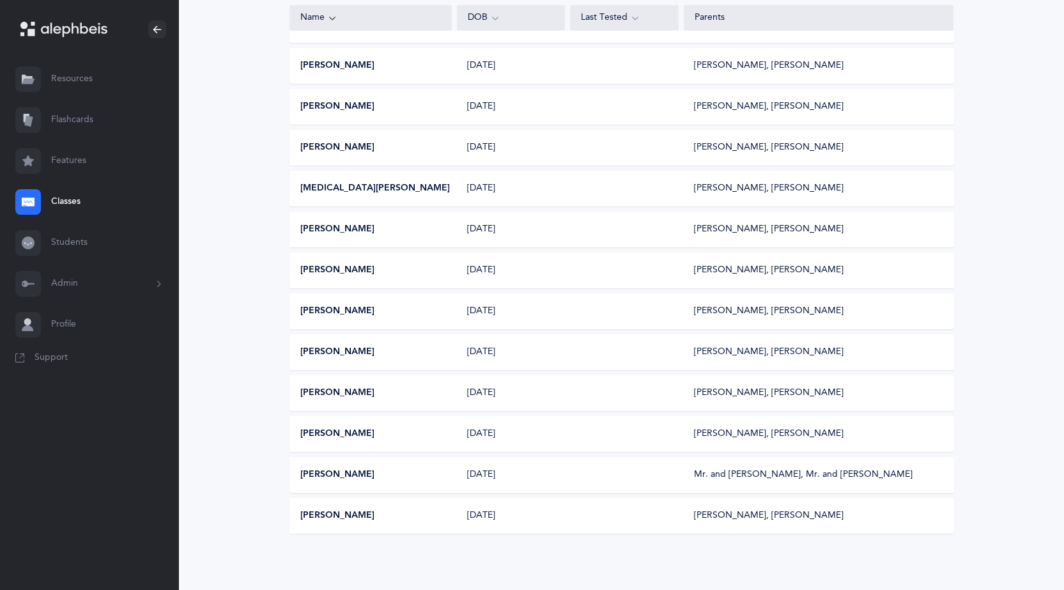
click at [775, 478] on div "Mr. and Mrs. Wolfson, Mr. and Mrs. Wolfson" at bounding box center [803, 474] width 219 height 13
click at [329, 472] on button "[PERSON_NAME]" at bounding box center [337, 474] width 74 height 13
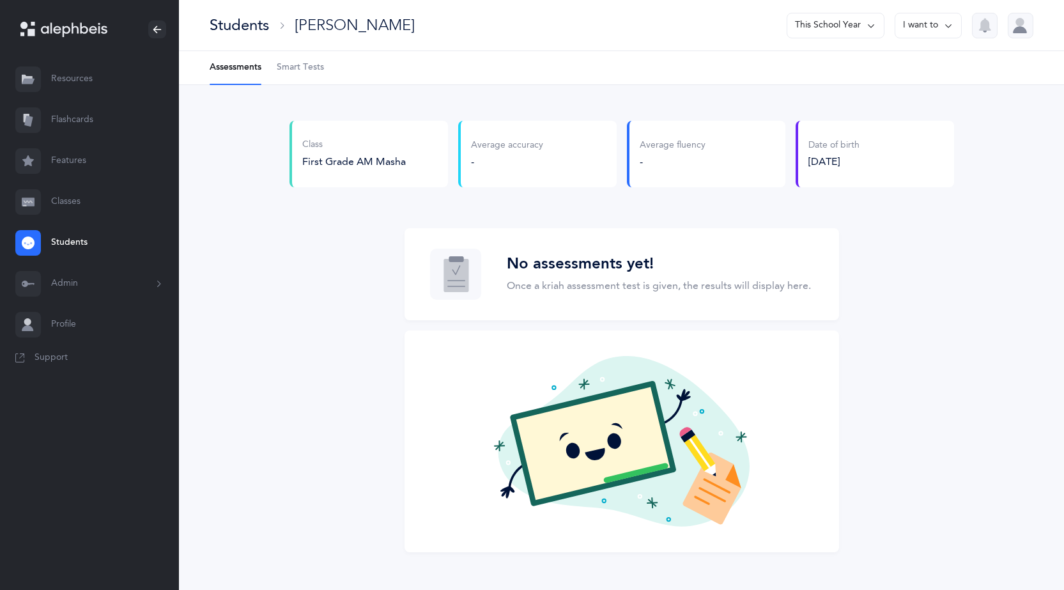
click at [927, 28] on button "I want to" at bounding box center [928, 26] width 67 height 26
click at [915, 66] on button "Edit student" at bounding box center [910, 65] width 81 height 23
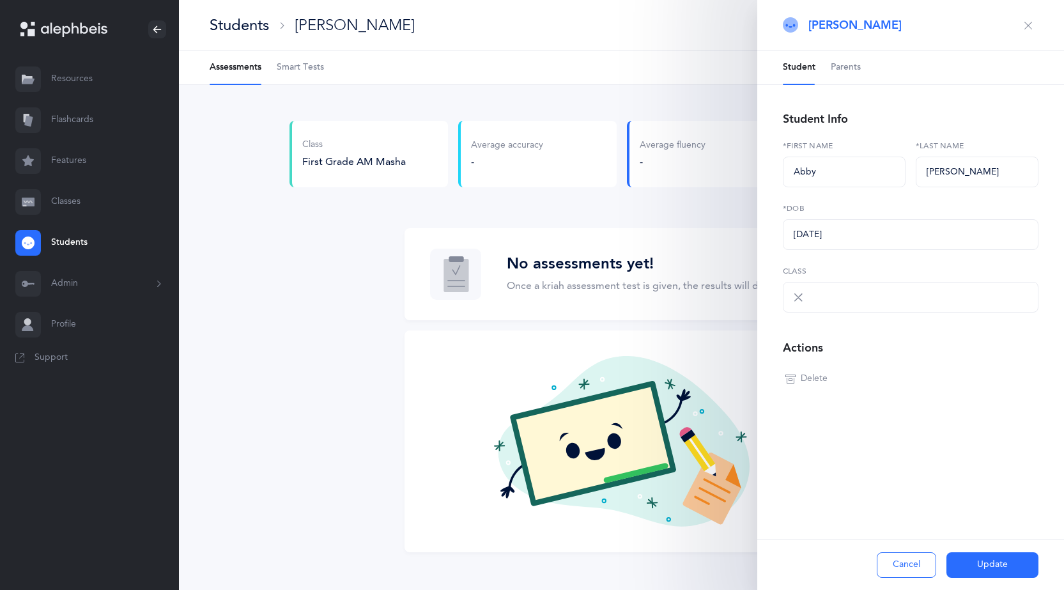
select select
select select "1948"
select select
click at [852, 68] on span "Parents" at bounding box center [846, 67] width 30 height 13
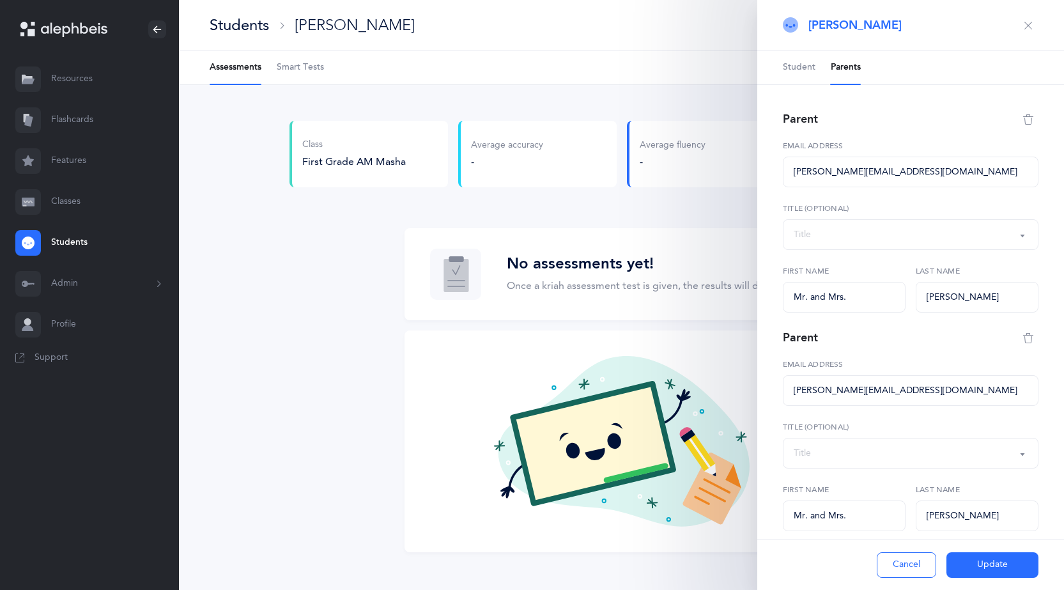
click at [992, 562] on button "Update" at bounding box center [992, 565] width 92 height 26
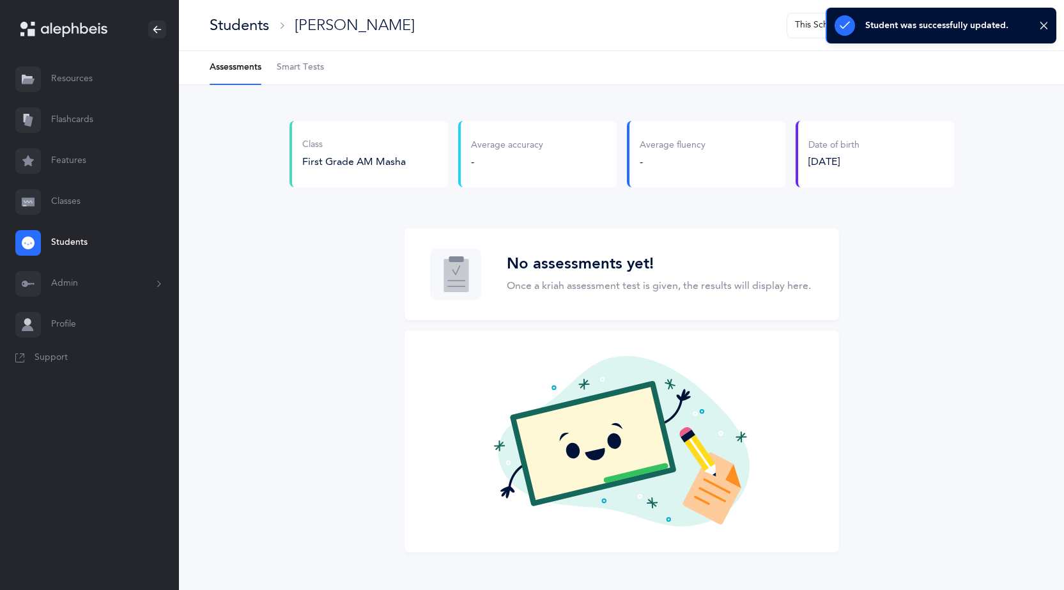
click at [681, 28] on div "Students Abby Wolfson This School Year I want to" at bounding box center [621, 25] width 885 height 51
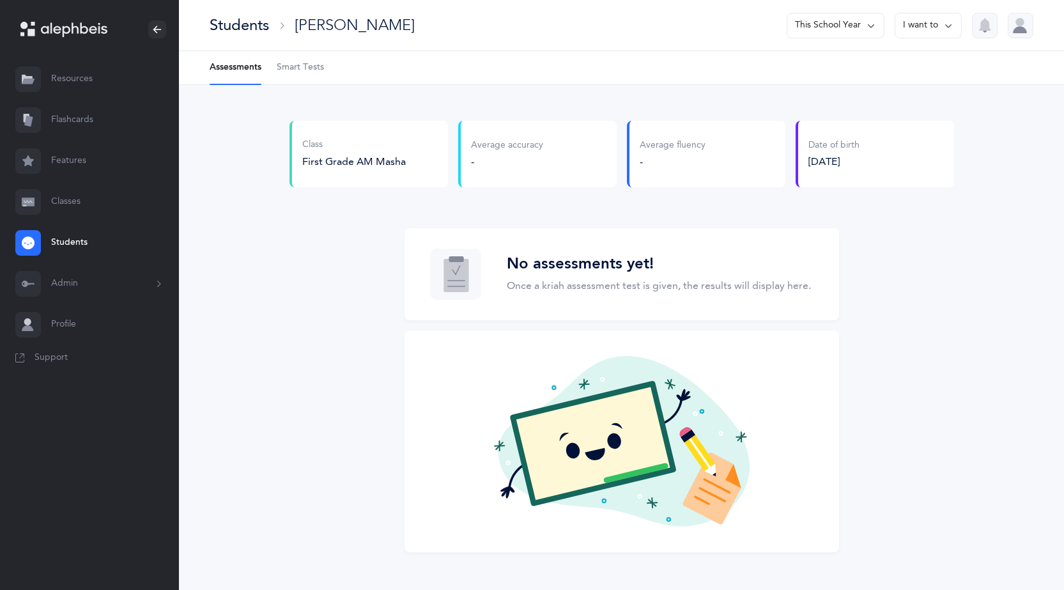
click at [938, 26] on button "I want to" at bounding box center [928, 26] width 67 height 26
click at [900, 65] on button "Edit student" at bounding box center [910, 65] width 81 height 23
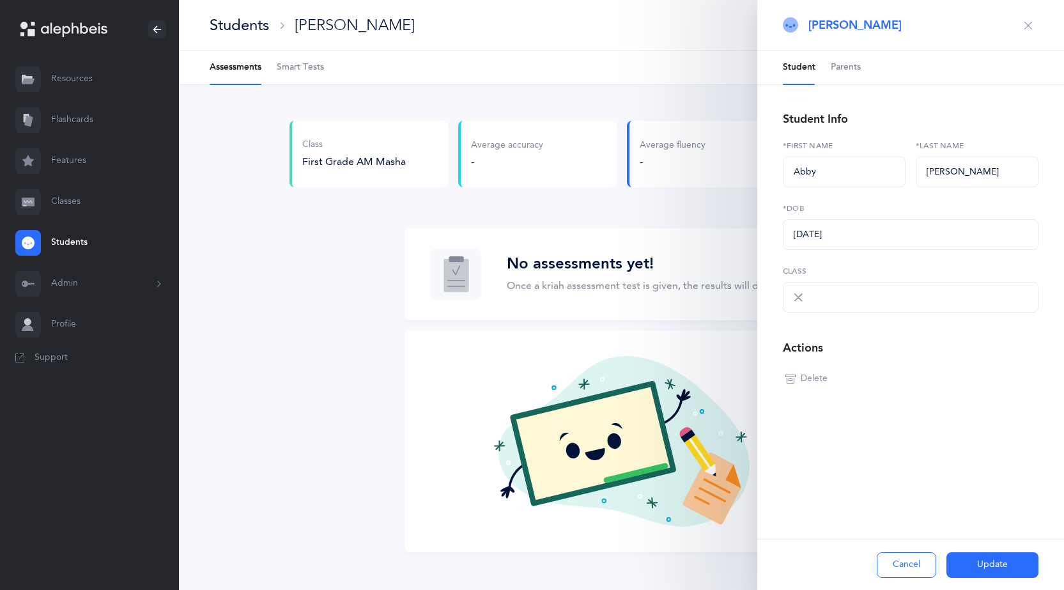
select select
select select "1948"
select select
click at [836, 64] on span "Parents" at bounding box center [846, 67] width 30 height 13
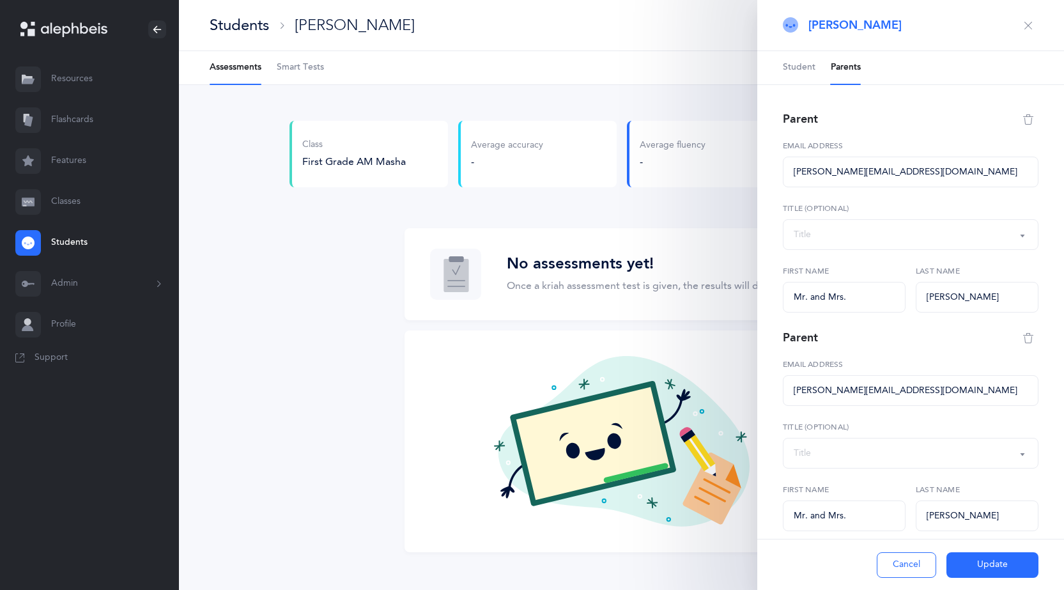
click at [795, 59] on link "Student" at bounding box center [799, 67] width 33 height 33
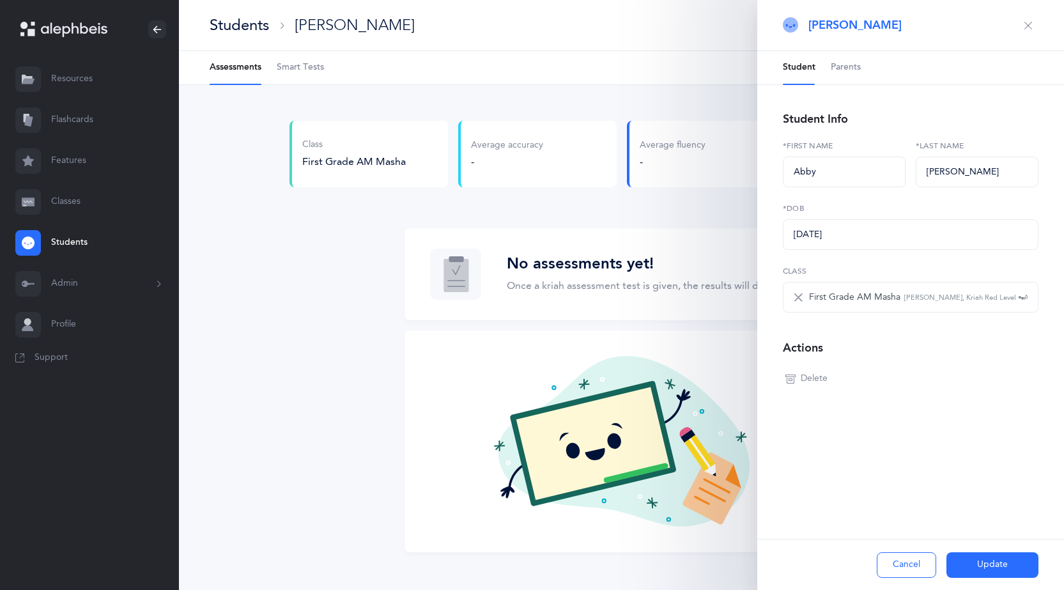
click at [853, 68] on span "Parents" at bounding box center [846, 67] width 30 height 13
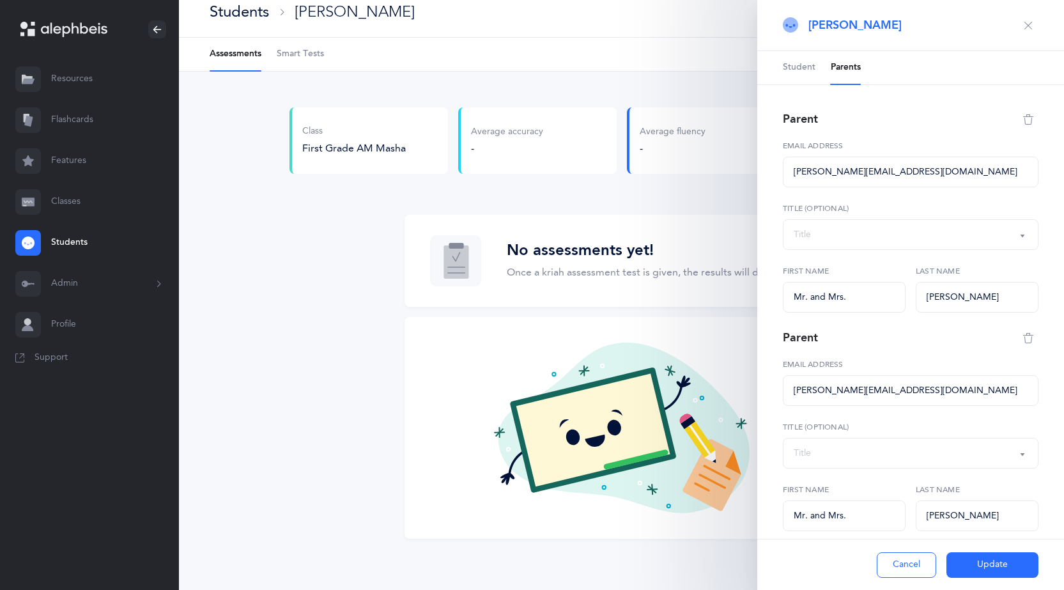
click at [1018, 31] on button "button" at bounding box center [1028, 25] width 20 height 20
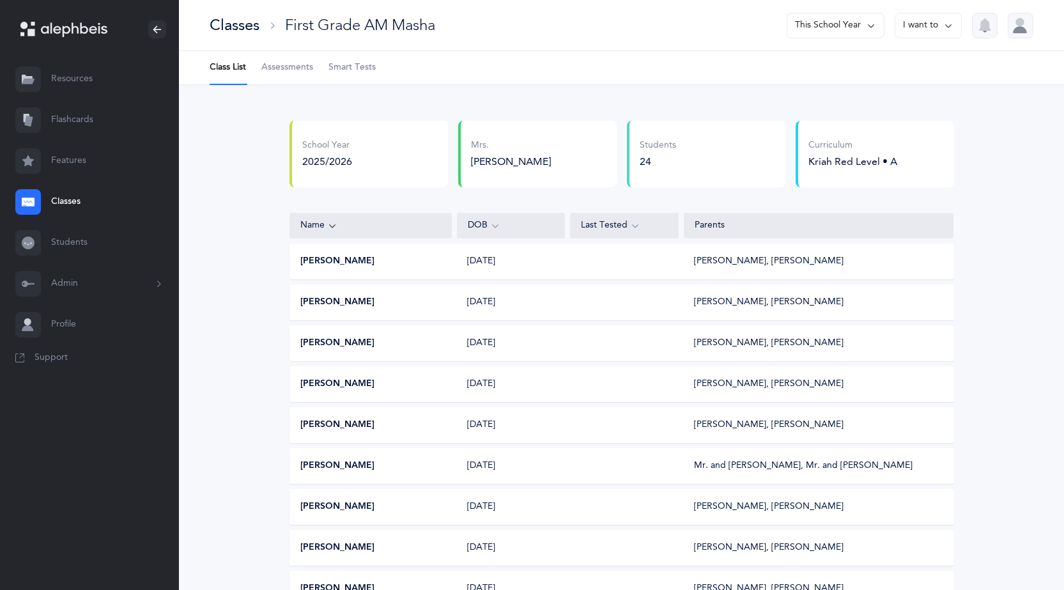
click at [236, 27] on div "Classes" at bounding box center [235, 25] width 50 height 21
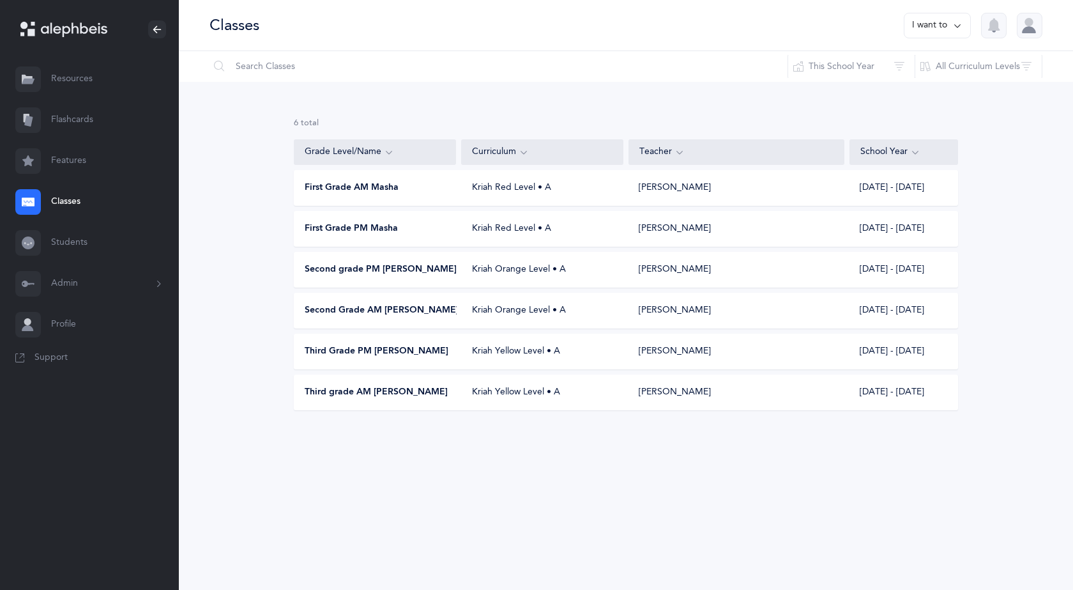
click at [375, 390] on span "Third grade AM [PERSON_NAME]" at bounding box center [376, 392] width 143 height 13
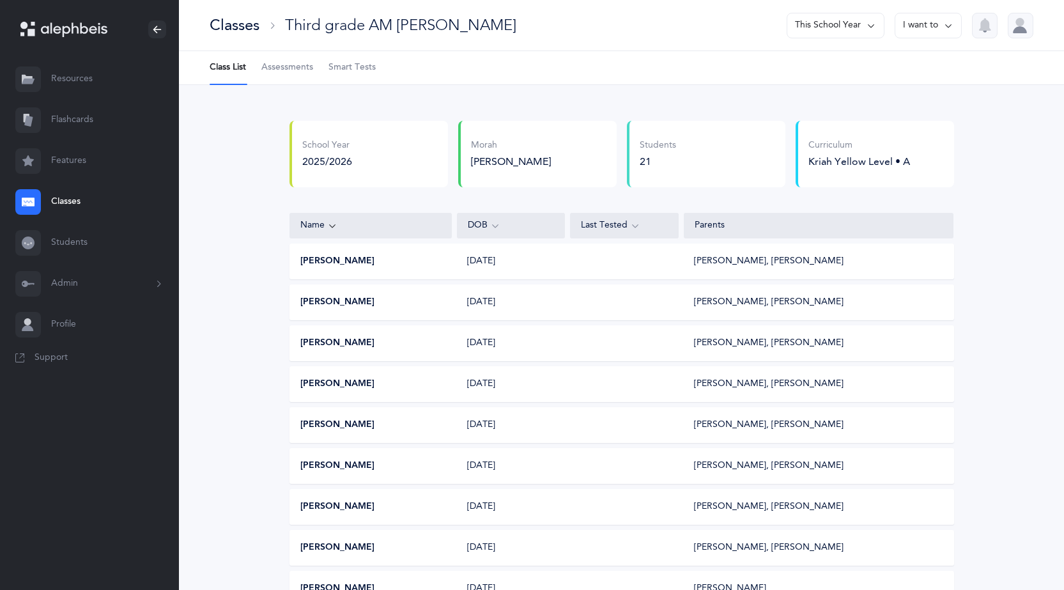
click at [921, 25] on button "I want to" at bounding box center [928, 26] width 67 height 26
click at [325, 265] on button "[PERSON_NAME]" at bounding box center [337, 261] width 74 height 13
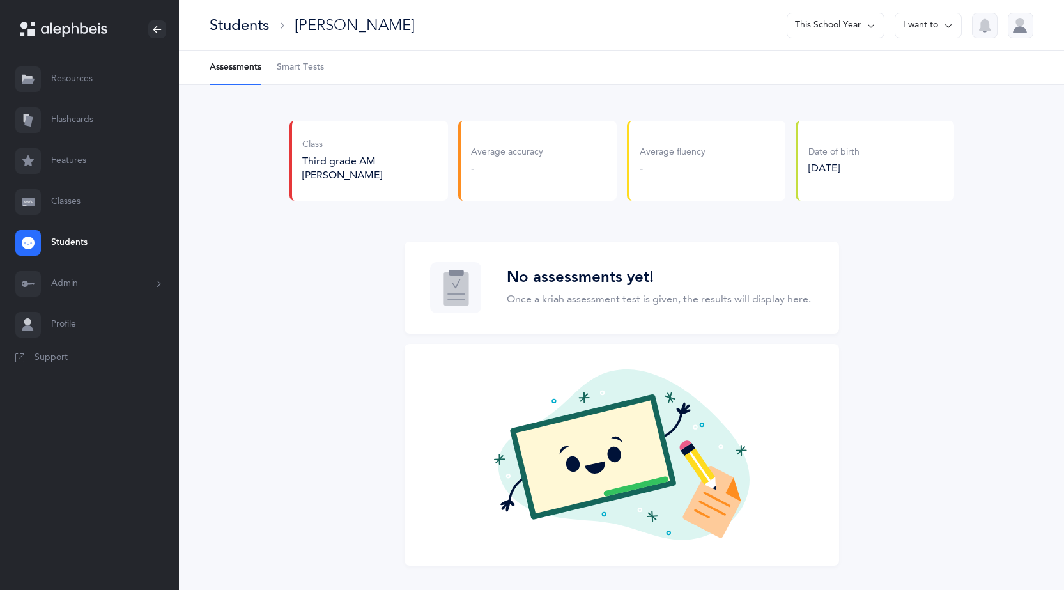
click at [934, 22] on button "I want to" at bounding box center [928, 26] width 67 height 26
click at [923, 63] on button "Edit student" at bounding box center [910, 65] width 81 height 23
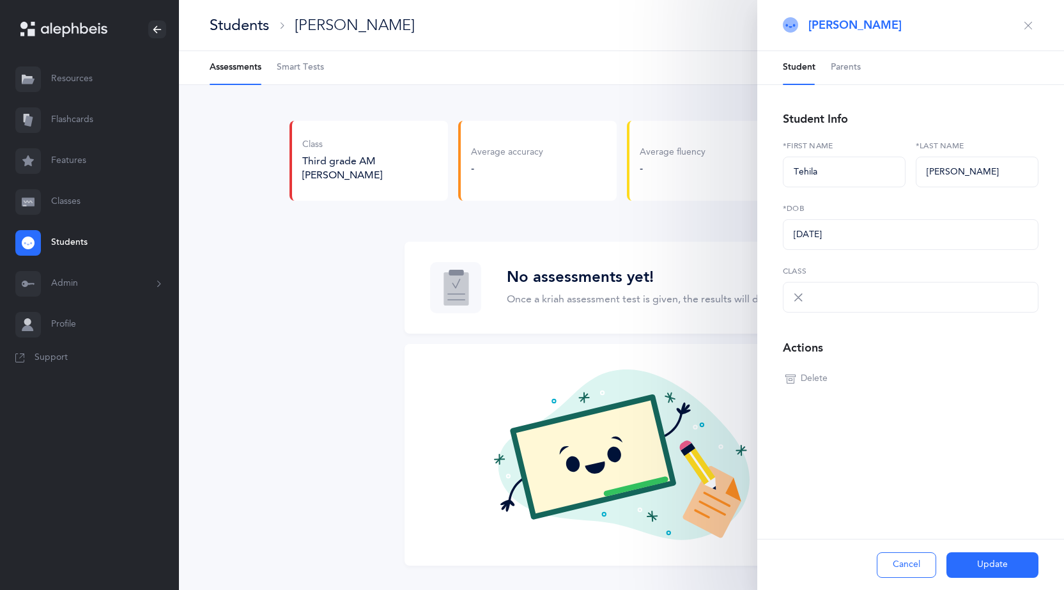
select select "1952"
select select
click at [855, 68] on span "Parents" at bounding box center [846, 67] width 30 height 13
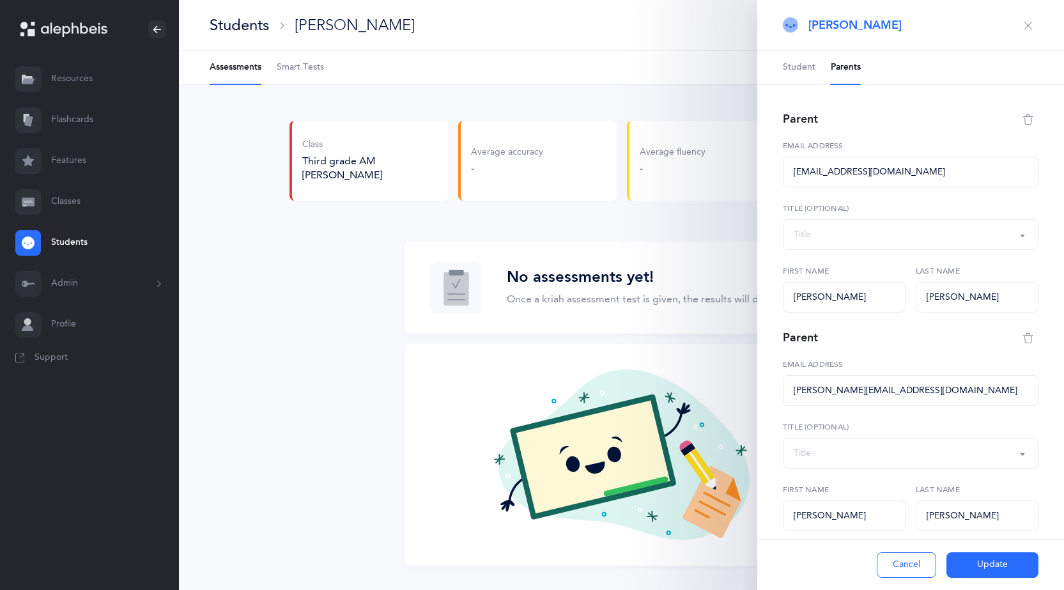
scroll to position [59, 0]
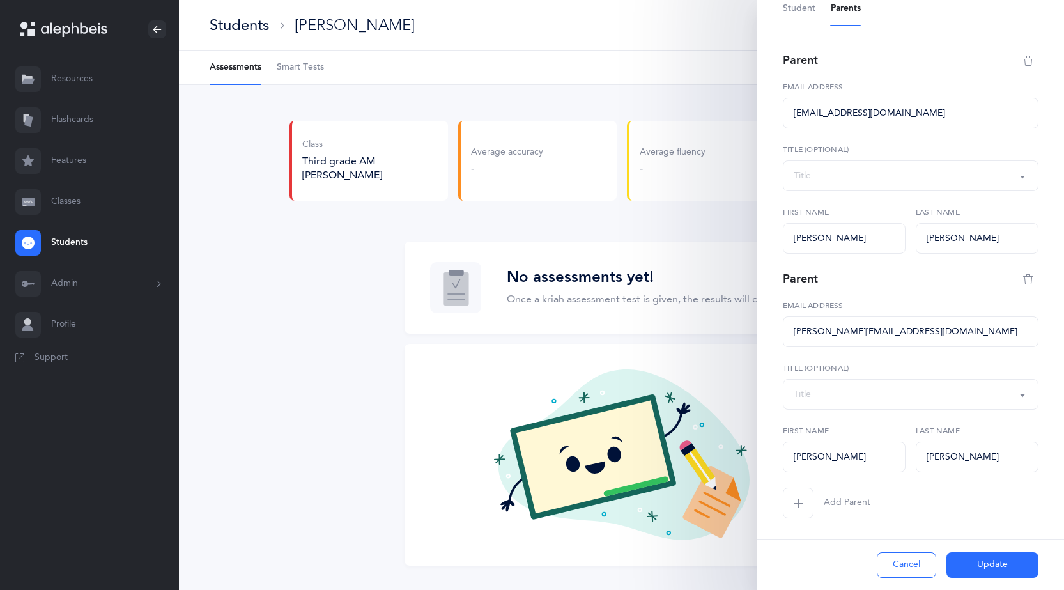
click at [796, 12] on span "Student" at bounding box center [799, 9] width 33 height 13
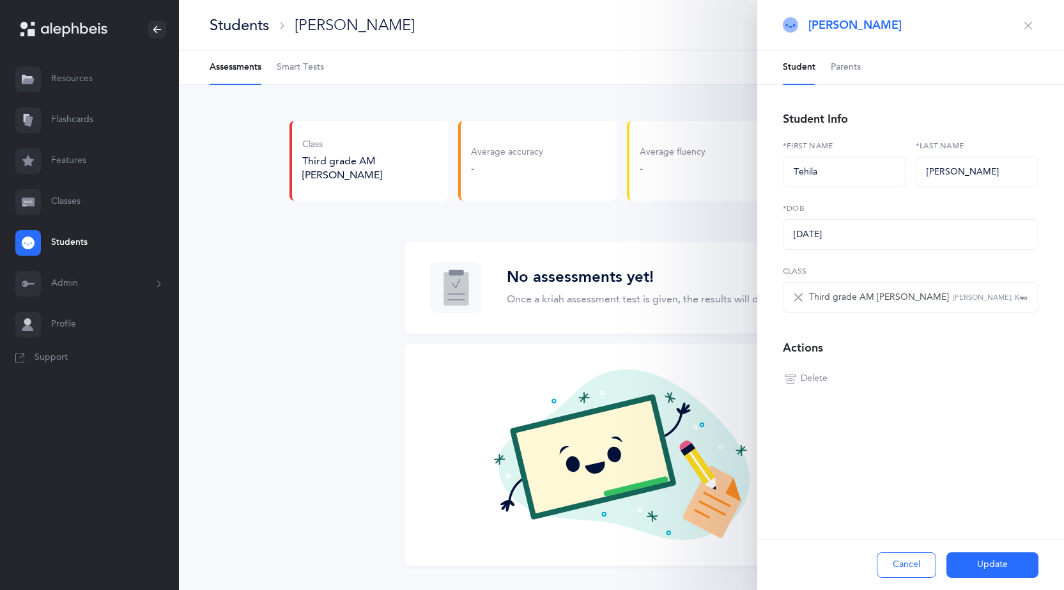
scroll to position [0, 0]
click at [838, 71] on span "Parents" at bounding box center [846, 67] width 30 height 13
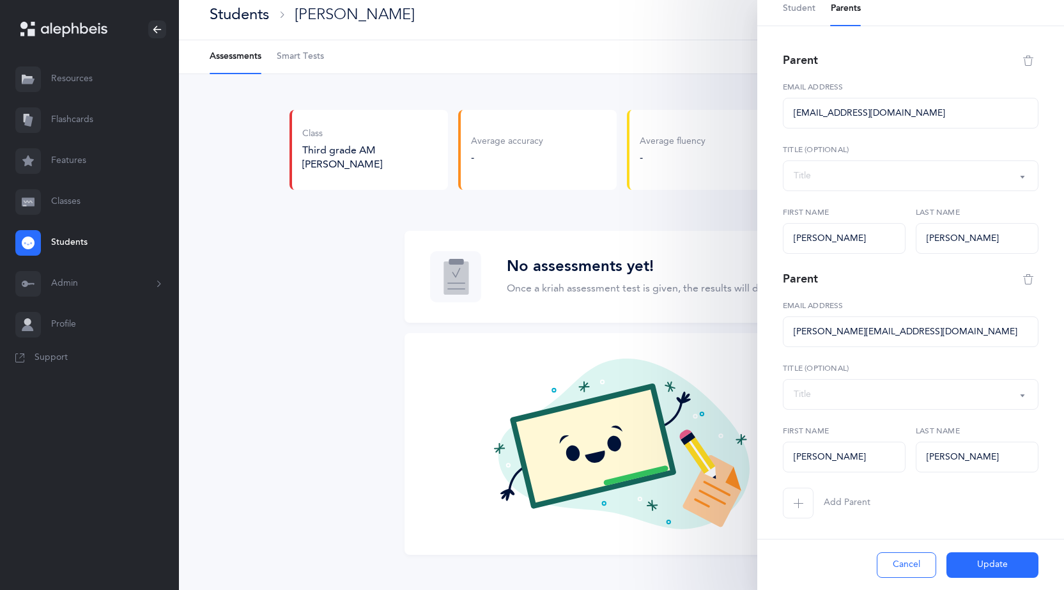
scroll to position [13, 0]
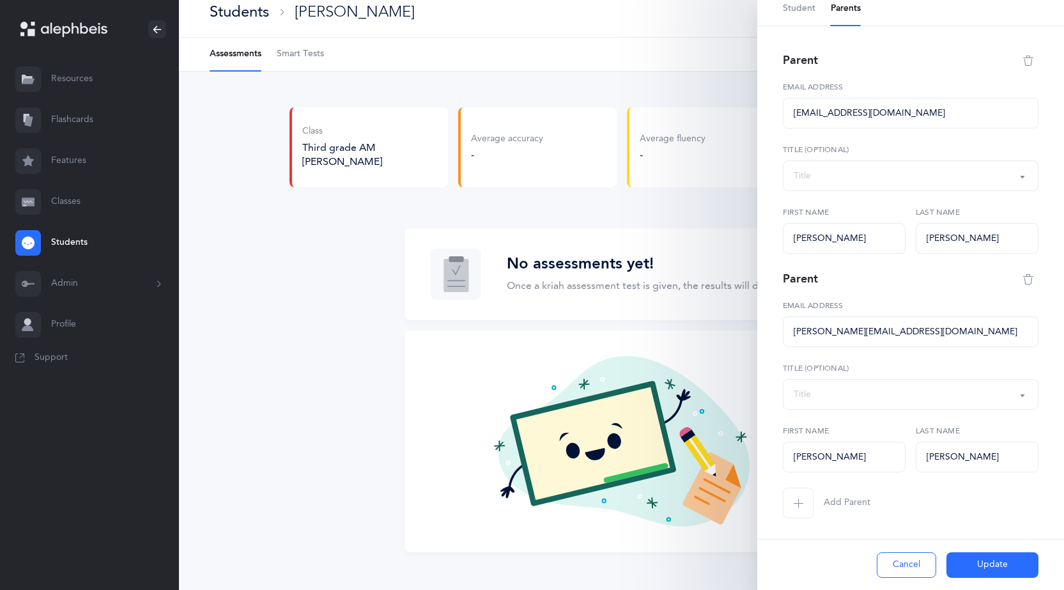
click at [312, 214] on div "Class Third grade AM [PERSON_NAME] Average accuracy - Average fluency - Date of…" at bounding box center [621, 329] width 665 height 445
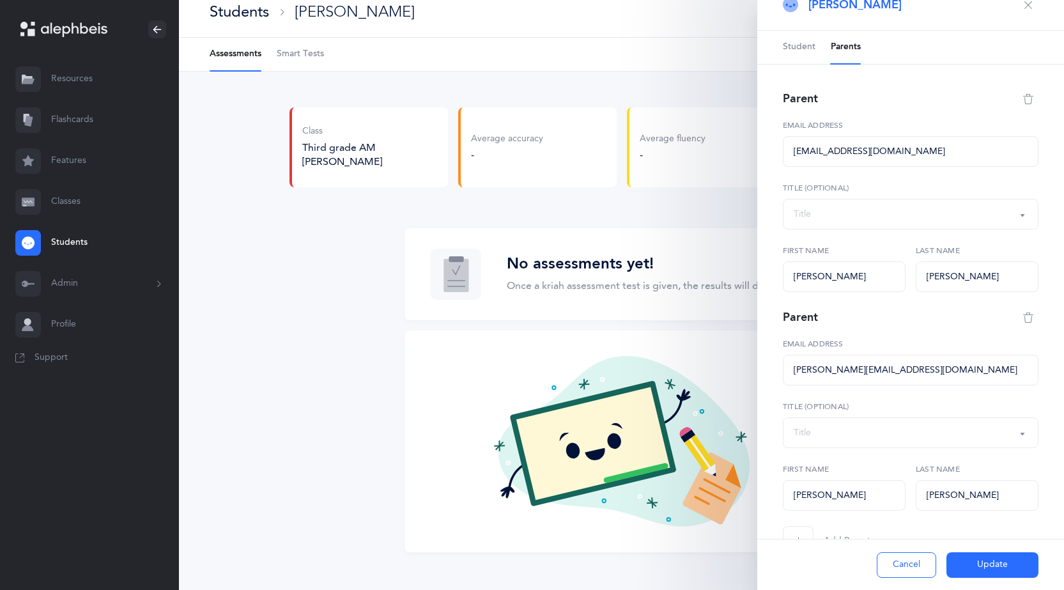
scroll to position [0, 0]
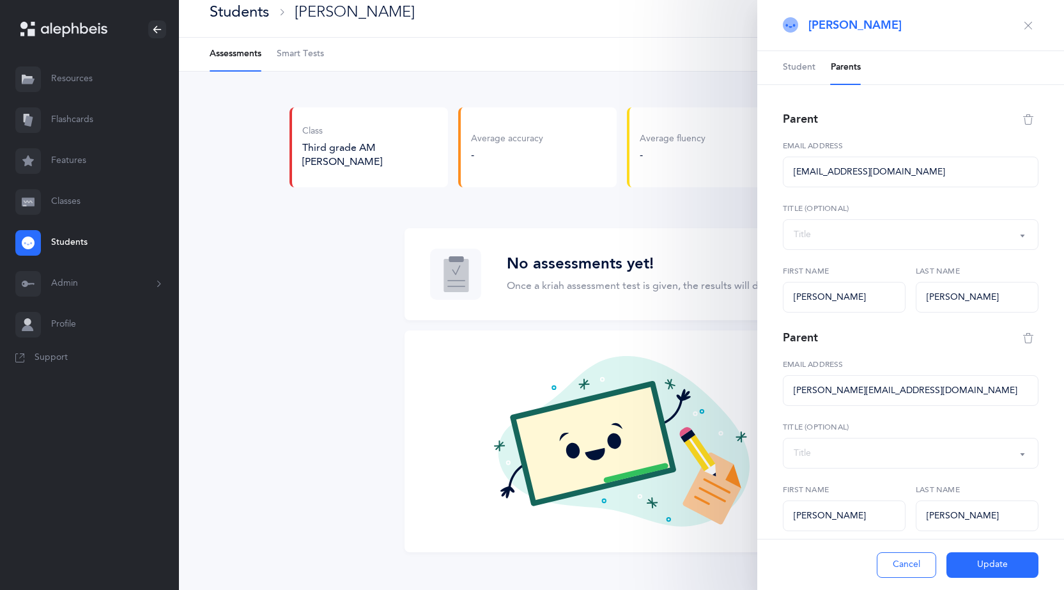
click at [1023, 29] on icon "button" at bounding box center [1028, 25] width 10 height 10
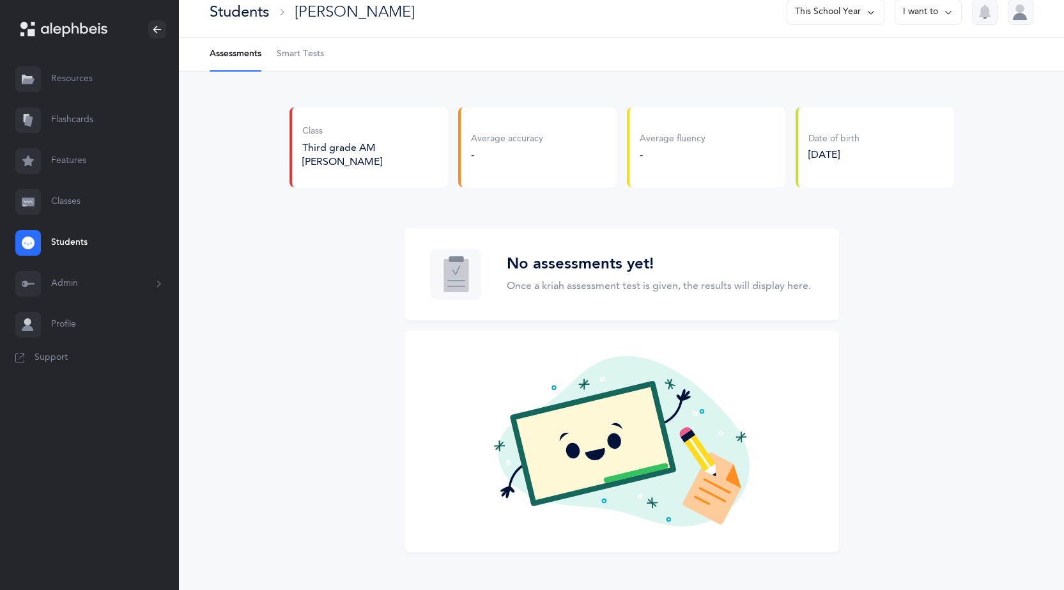
click at [61, 359] on span "Support" at bounding box center [51, 357] width 33 height 13
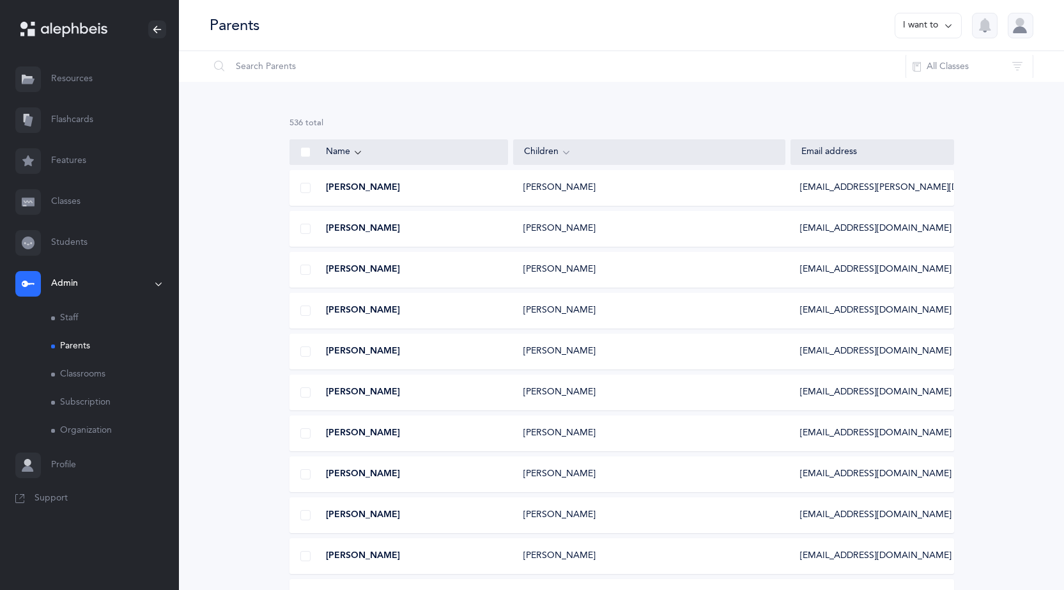
click at [692, 190] on div "[PERSON_NAME]" at bounding box center [649, 187] width 272 height 13
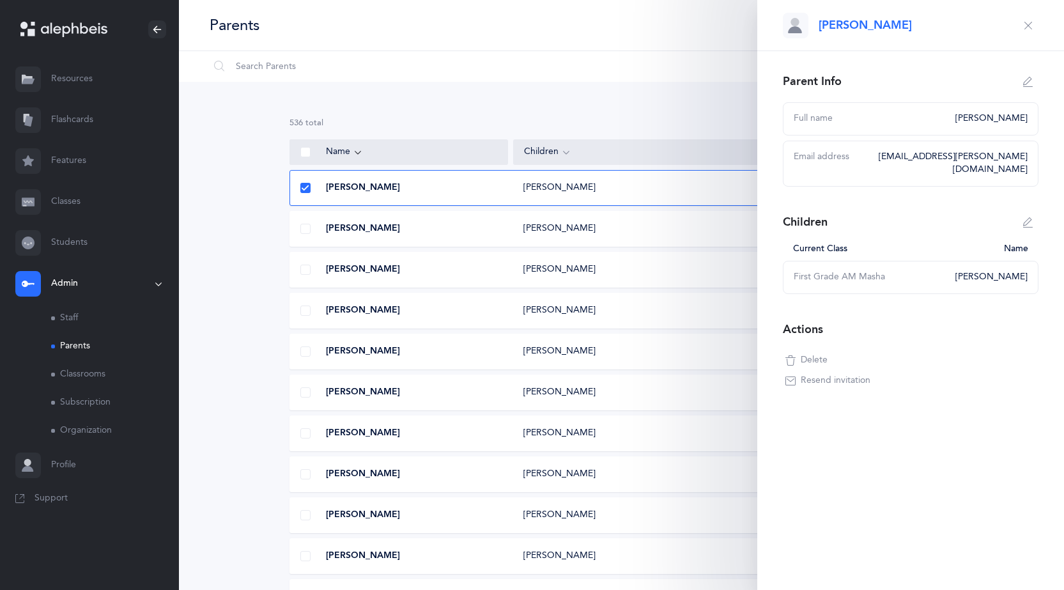
click at [602, 229] on div "[PERSON_NAME]" at bounding box center [649, 228] width 272 height 13
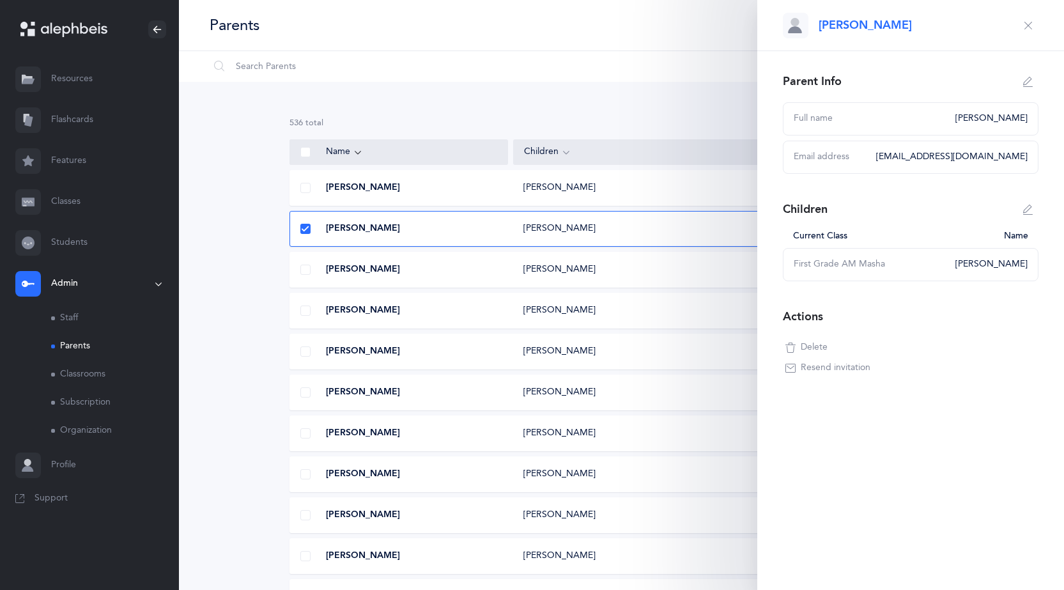
click at [602, 229] on div "[PERSON_NAME]" at bounding box center [649, 228] width 272 height 13
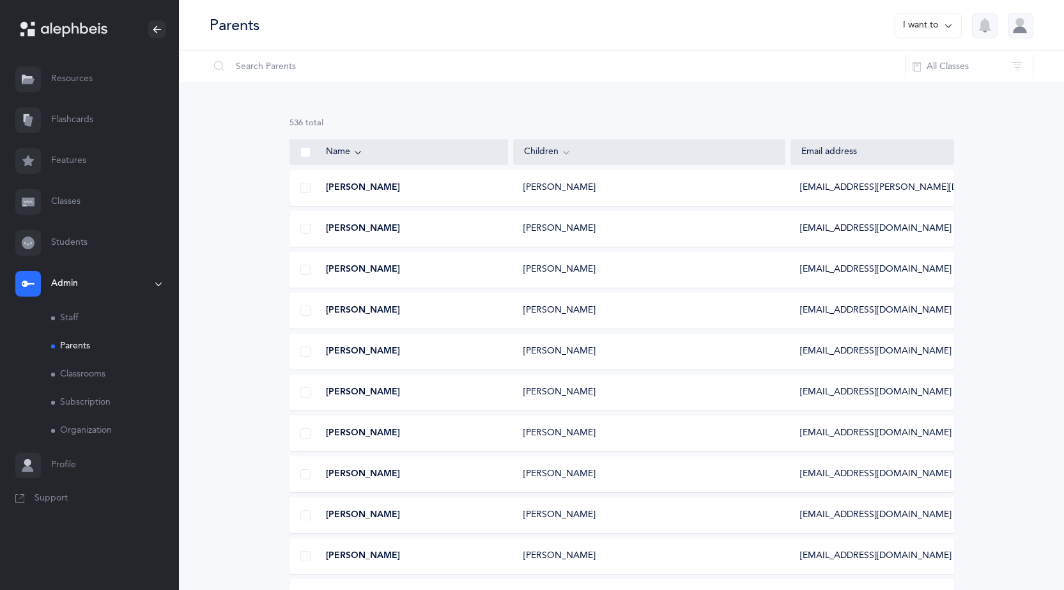
click at [957, 65] on button "All Classes" at bounding box center [969, 66] width 128 height 31
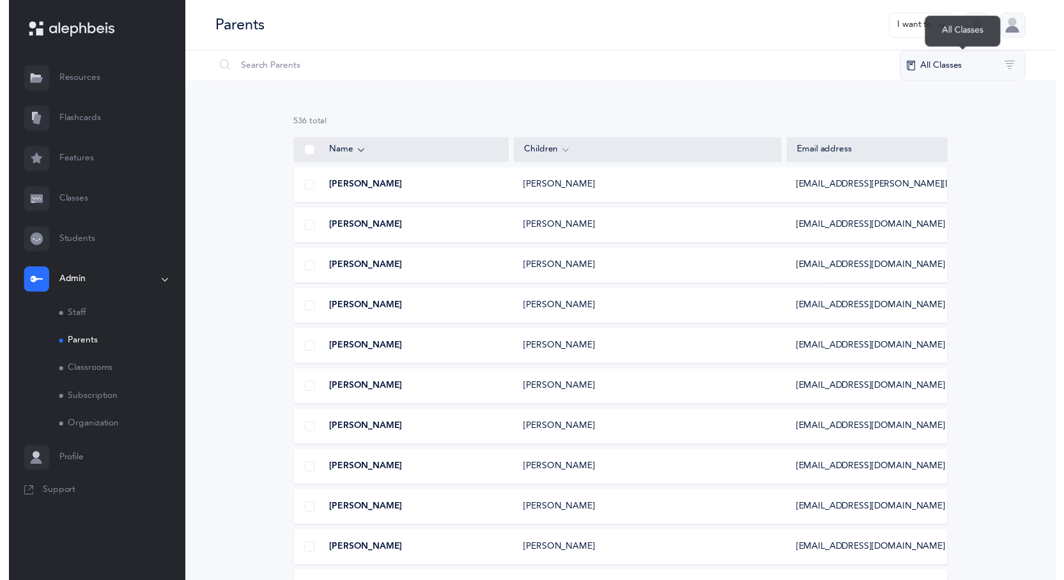
scroll to position [0, 25]
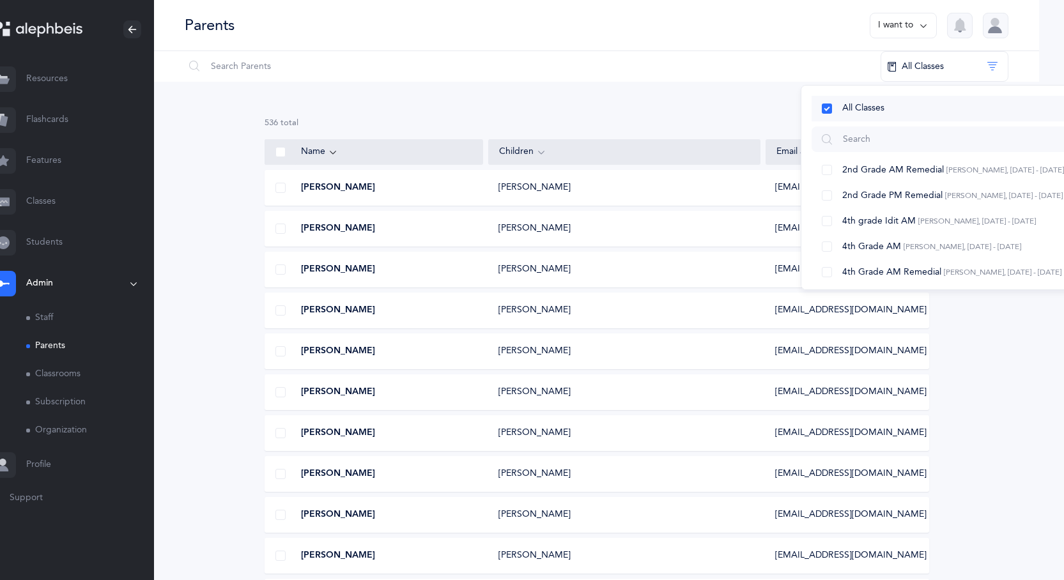
click at [829, 109] on button "All Classes" at bounding box center [966, 109] width 311 height 26
click at [998, 61] on button "All Classes" at bounding box center [944, 66] width 128 height 31
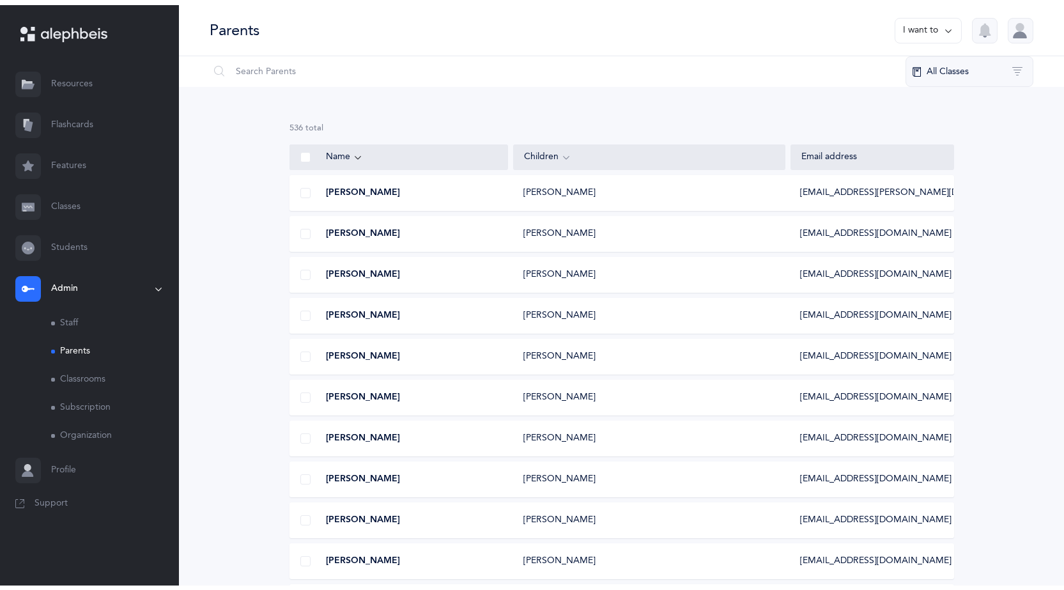
scroll to position [0, 0]
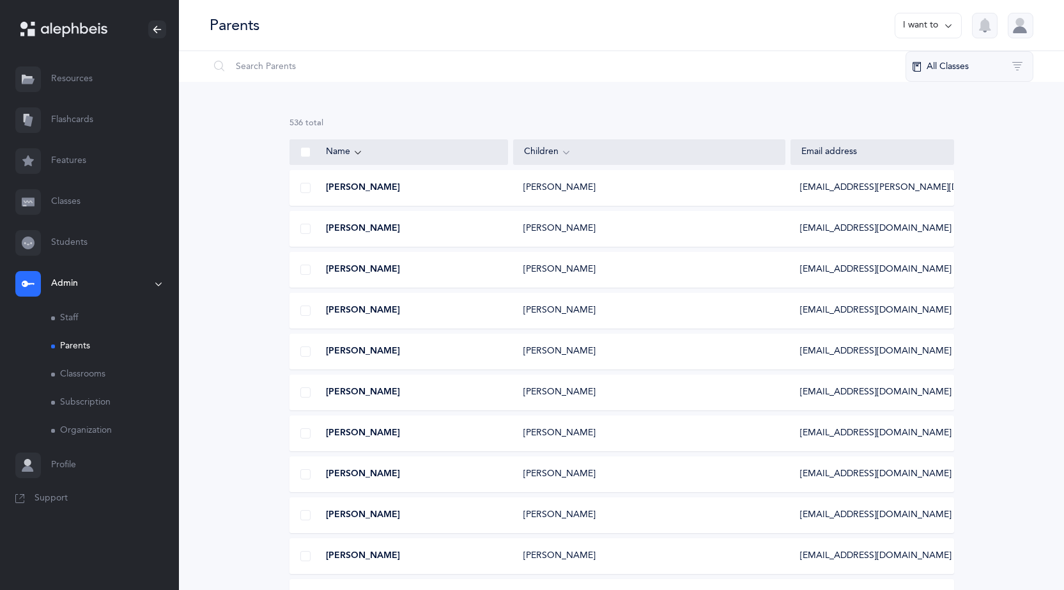
click at [1019, 62] on button "All Classes" at bounding box center [969, 66] width 128 height 31
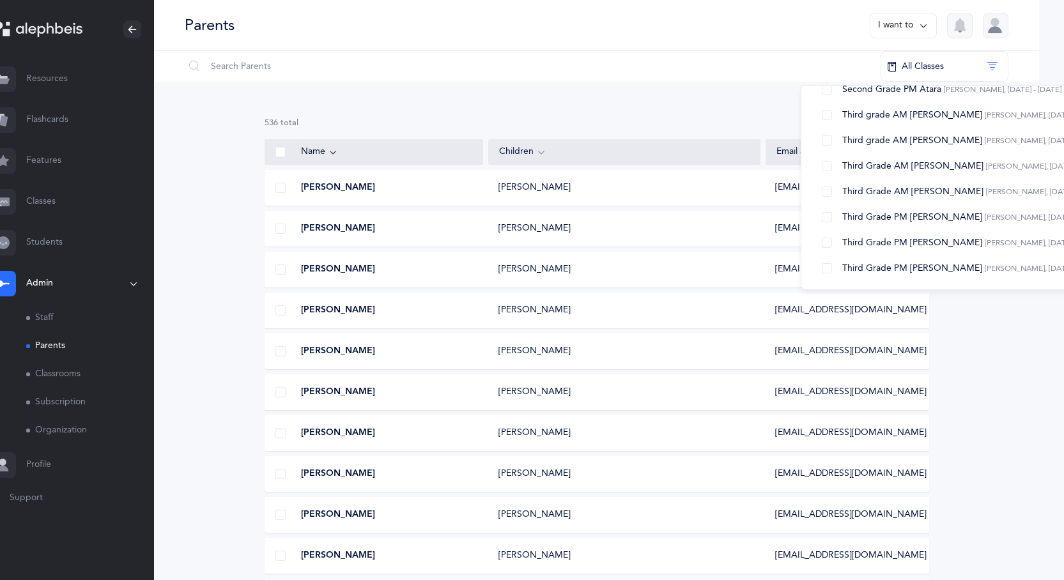
scroll to position [926, 0]
click at [994, 67] on button "All Classes" at bounding box center [944, 66] width 128 height 31
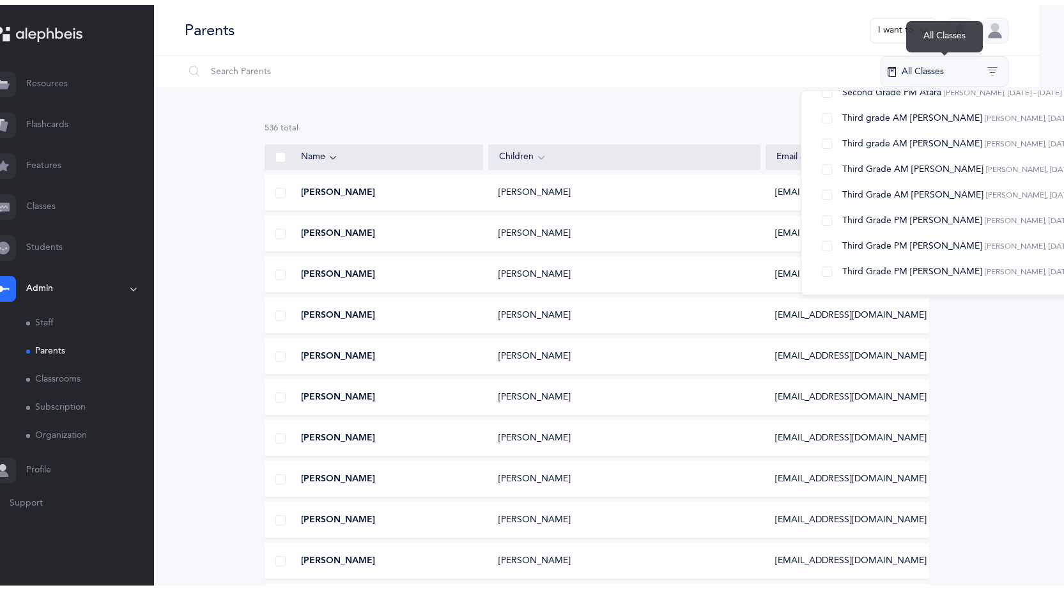
scroll to position [0, 0]
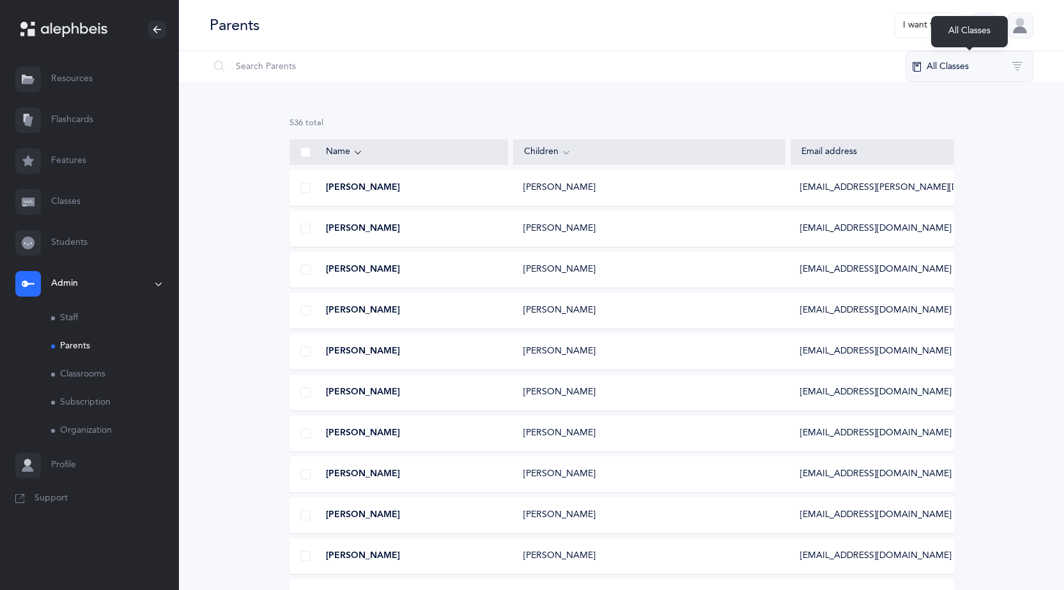
click at [1011, 64] on button "All Classes" at bounding box center [969, 66] width 128 height 31
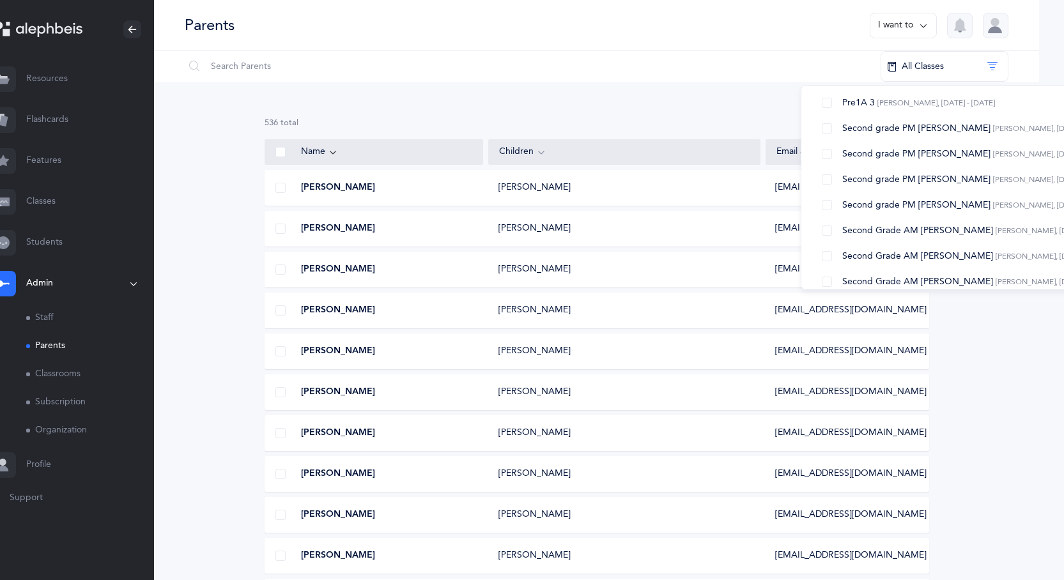
scroll to position [703, 0]
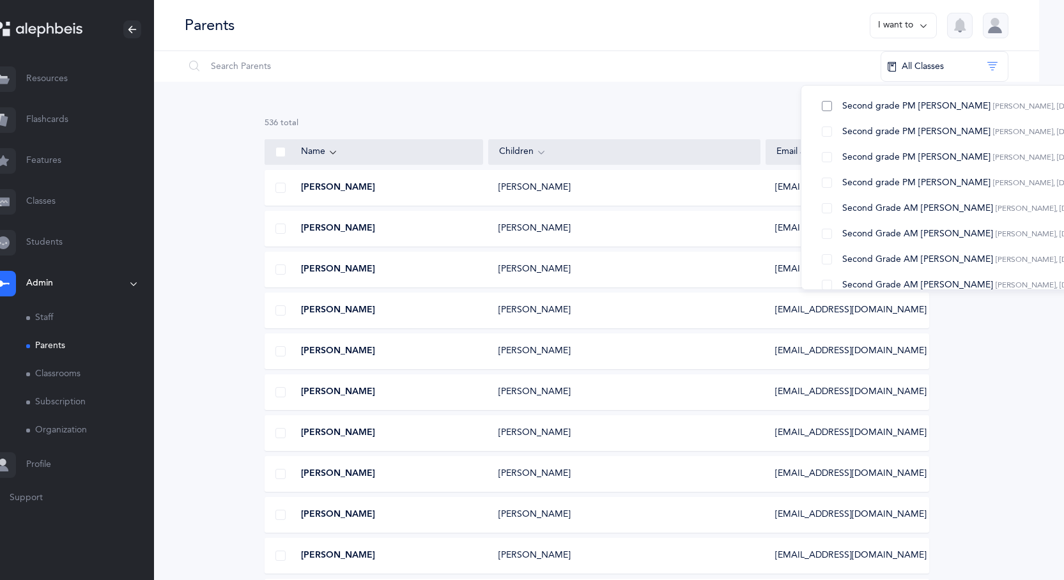
click at [817, 106] on button "Second grade PM [PERSON_NAME], [DATE] - [DATE]" at bounding box center [966, 106] width 311 height 26
click at [619, 107] on div "25 results total Name Children Email address [PERSON_NAME] [PERSON_NAME] [EMAIL…" at bounding box center [596, 560] width 885 height 957
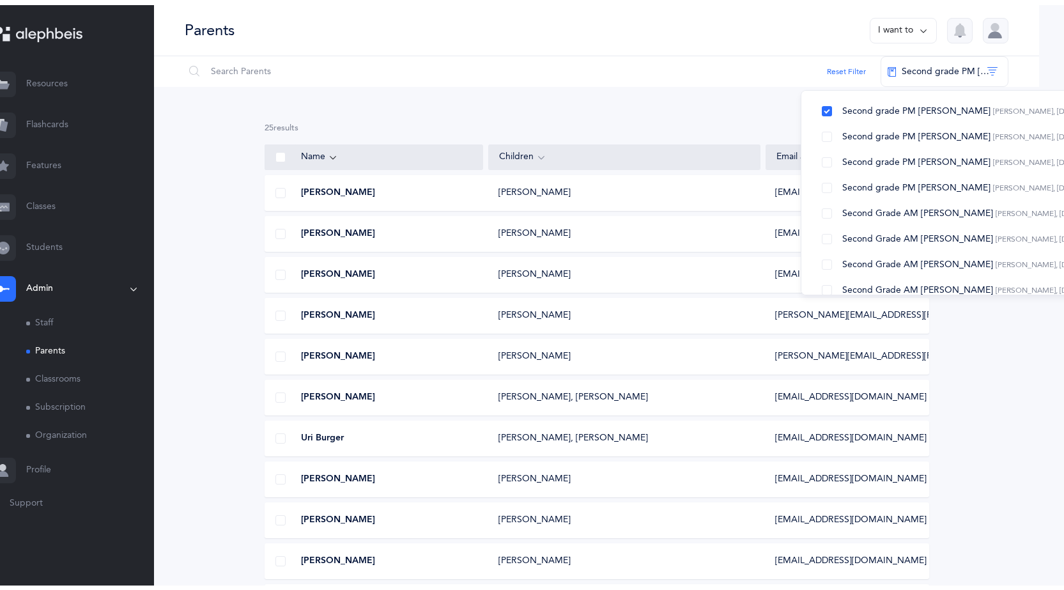
scroll to position [0, 0]
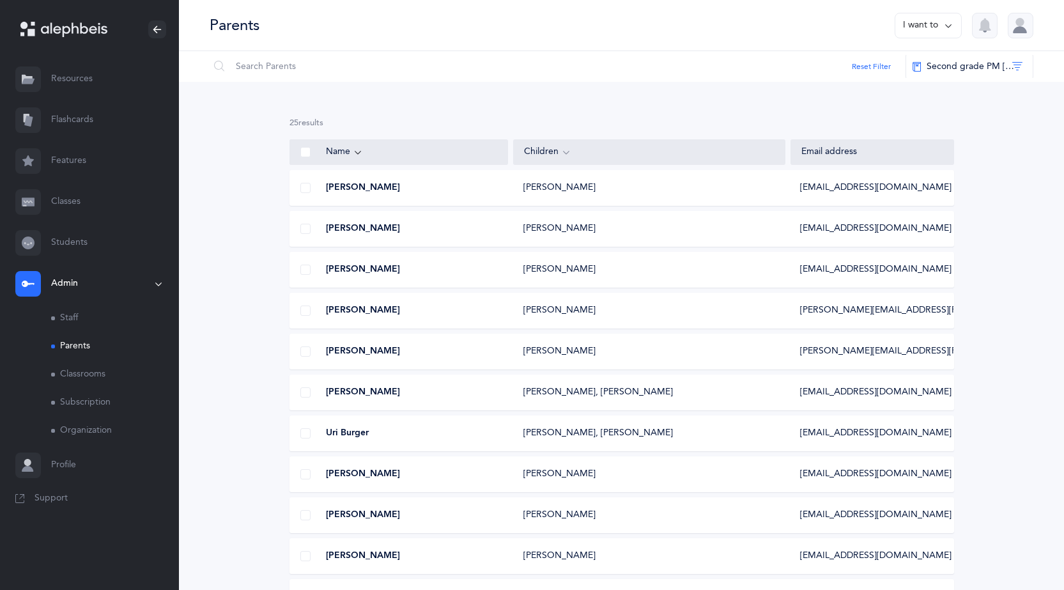
click at [627, 195] on div "[PERSON_NAME] [PERSON_NAME] [PERSON_NAME][EMAIL_ADDRESS][DOMAIN_NAME]" at bounding box center [621, 188] width 665 height 36
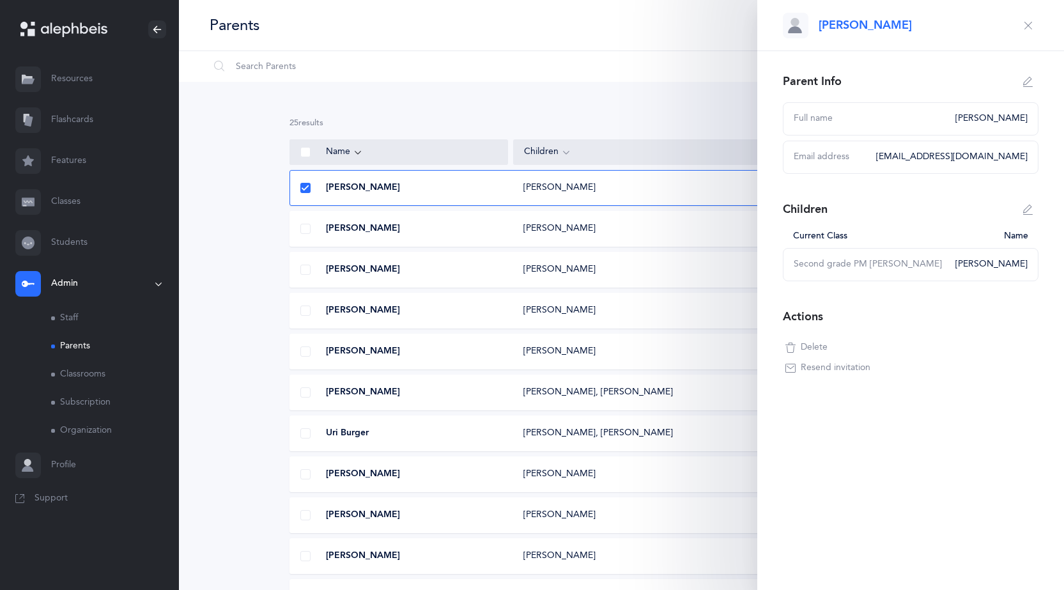
click at [463, 226] on div "[PERSON_NAME]" at bounding box center [399, 228] width 218 height 13
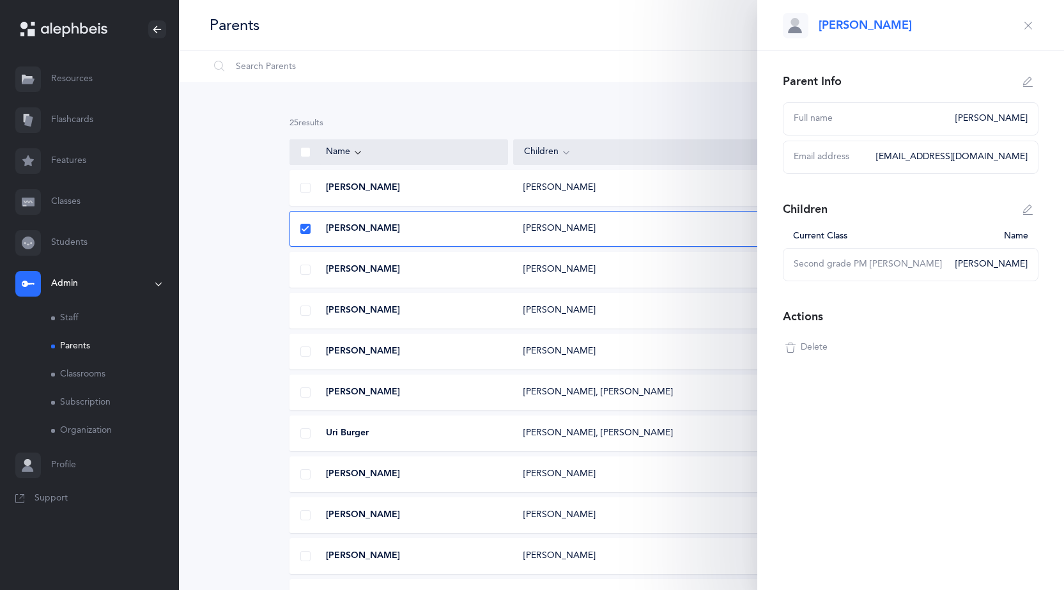
click at [463, 266] on div "[PERSON_NAME]" at bounding box center [399, 269] width 218 height 13
click at [451, 306] on div "[PERSON_NAME]" at bounding box center [399, 310] width 218 height 13
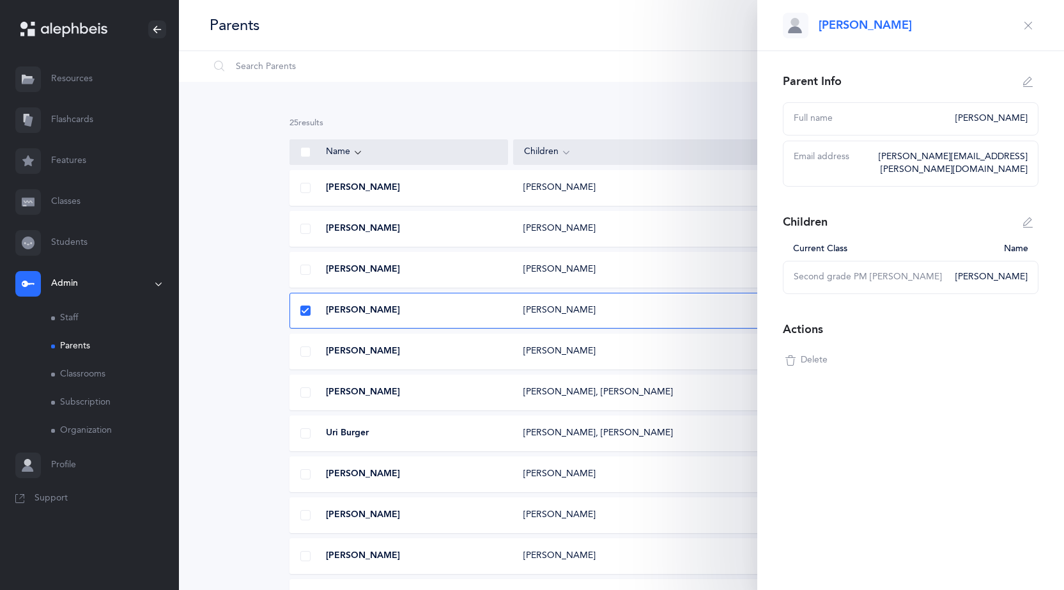
click at [451, 347] on div "[PERSON_NAME]" at bounding box center [399, 351] width 218 height 13
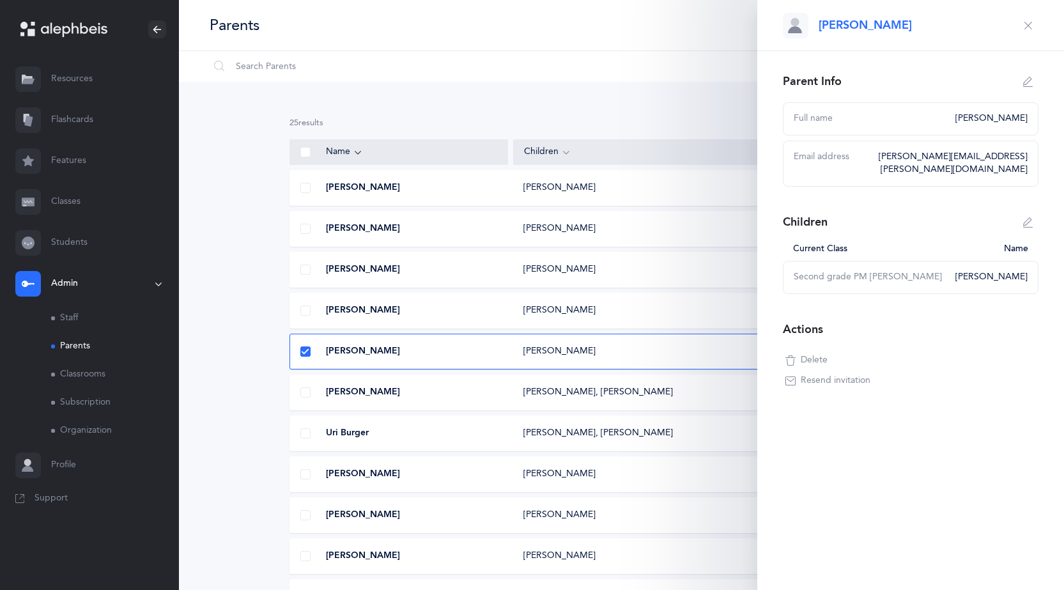
click at [440, 390] on div "[PERSON_NAME]" at bounding box center [399, 392] width 218 height 13
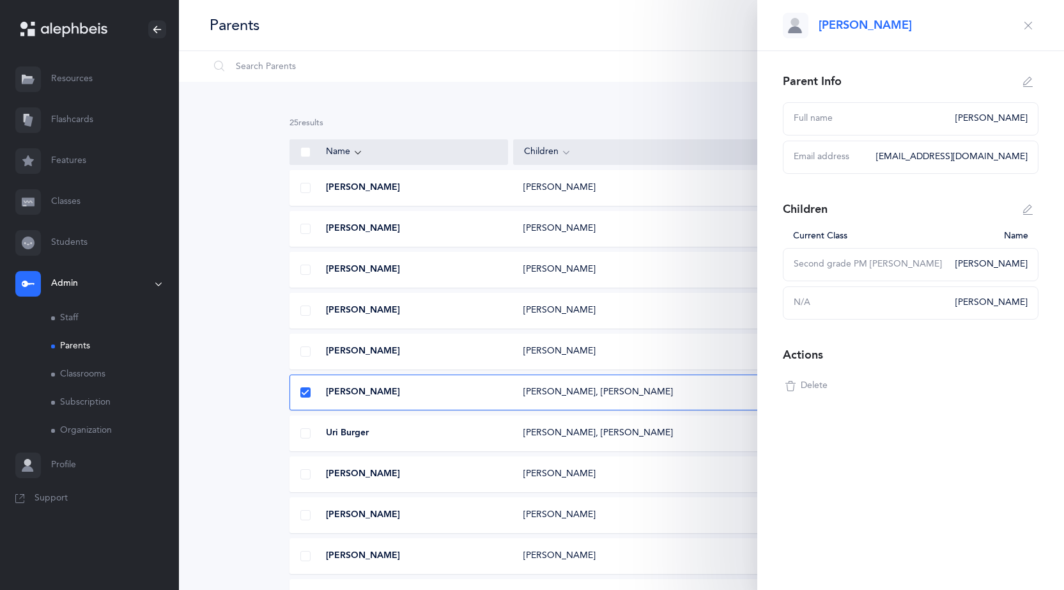
click at [435, 424] on div "Uri Burger [PERSON_NAME], [PERSON_NAME] [EMAIL_ADDRESS][DOMAIN_NAME]" at bounding box center [621, 433] width 665 height 36
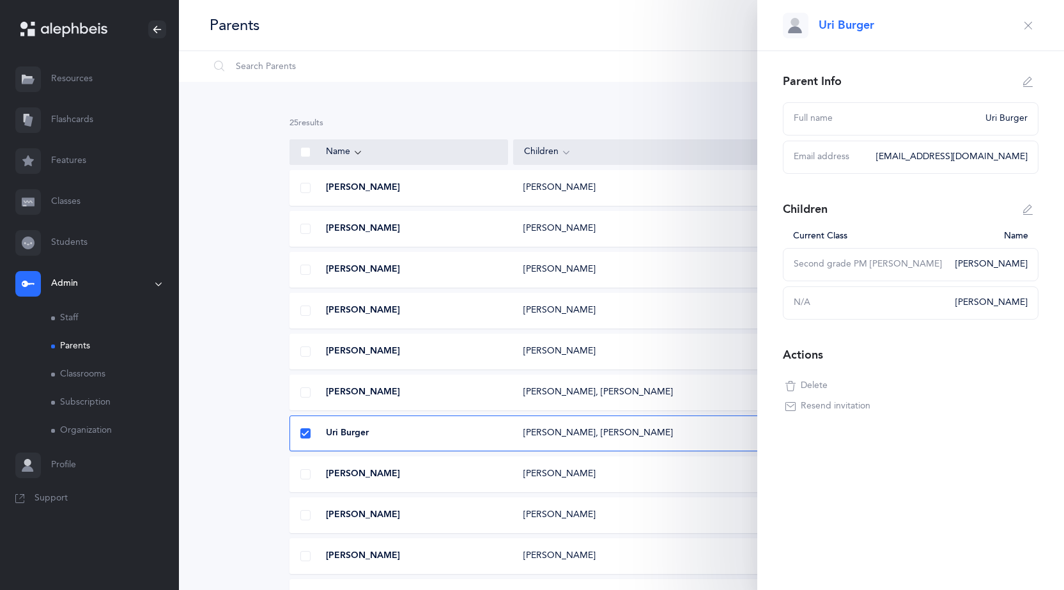
click at [434, 463] on div "[PERSON_NAME] [PERSON_NAME] [EMAIL_ADDRESS][DOMAIN_NAME]" at bounding box center [621, 474] width 665 height 36
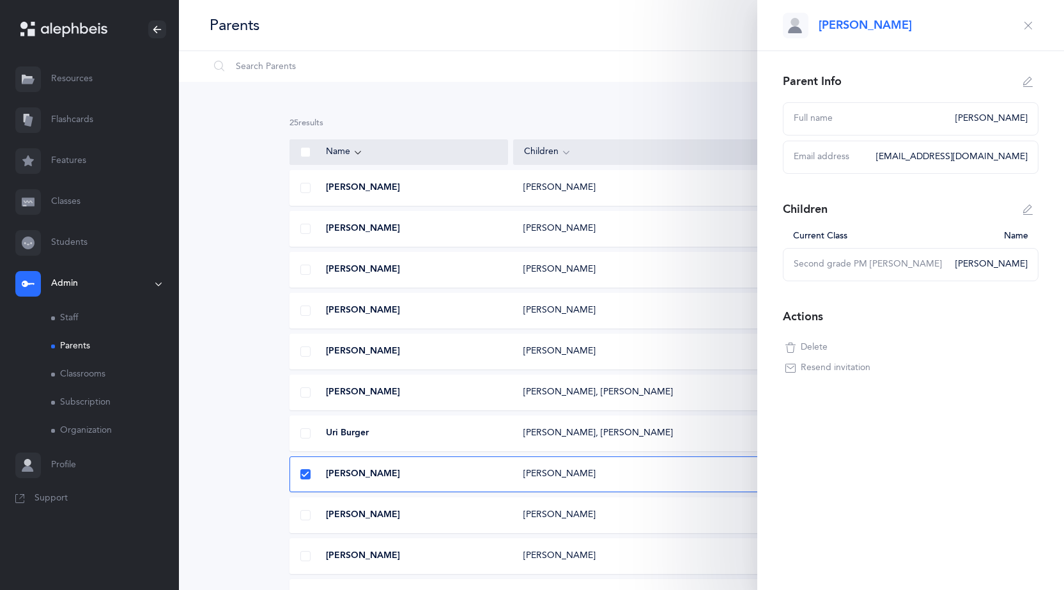
click at [422, 510] on div "[PERSON_NAME]" at bounding box center [399, 515] width 218 height 13
click at [428, 560] on div "[PERSON_NAME]" at bounding box center [399, 556] width 218 height 13
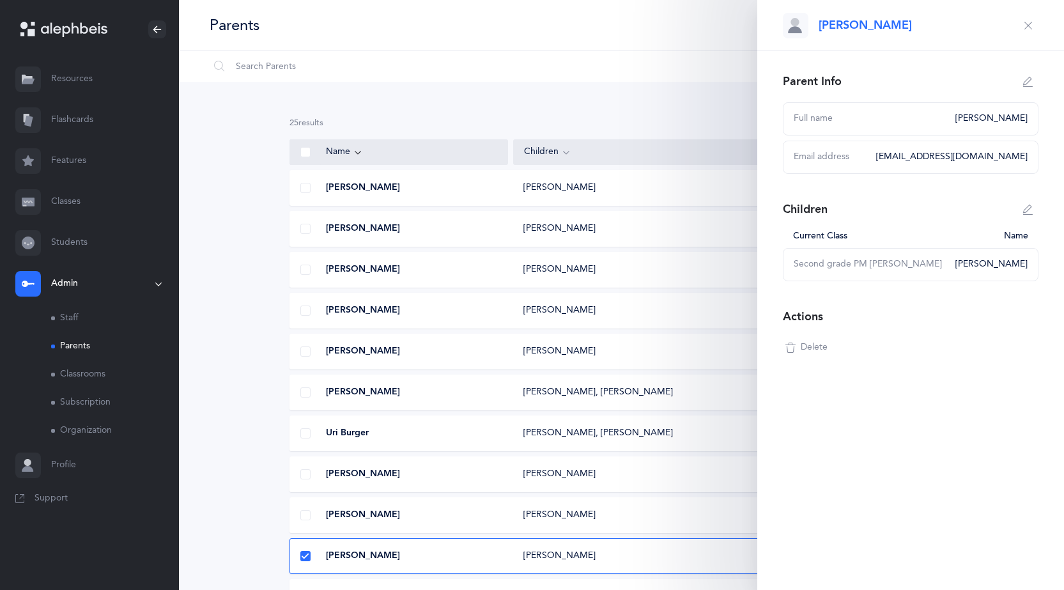
click at [1031, 27] on icon "button" at bounding box center [1028, 25] width 10 height 10
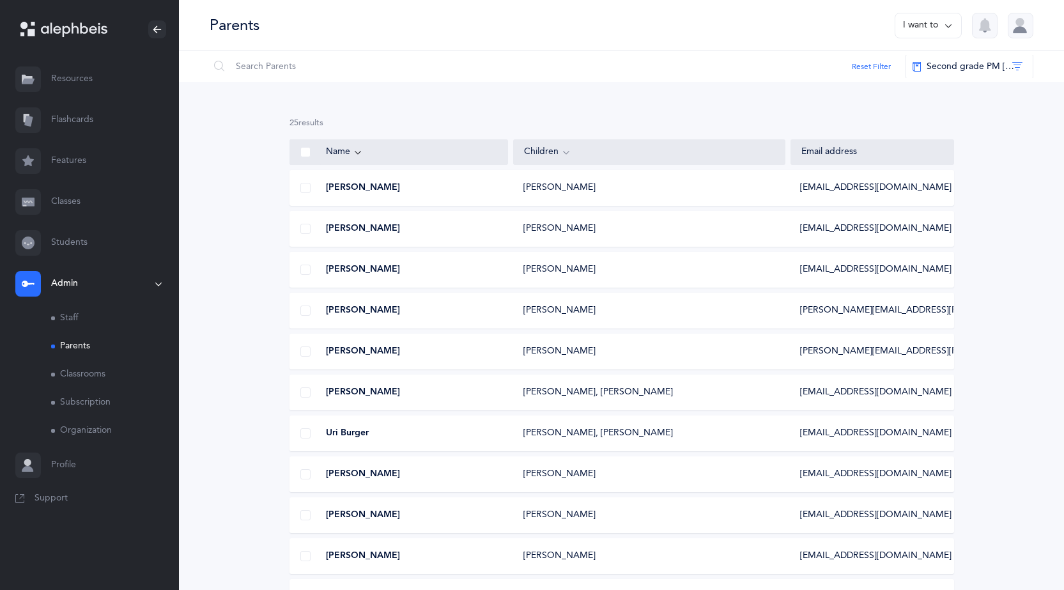
click at [50, 496] on span "Support" at bounding box center [51, 498] width 33 height 13
